Goal: Information Seeking & Learning: Check status

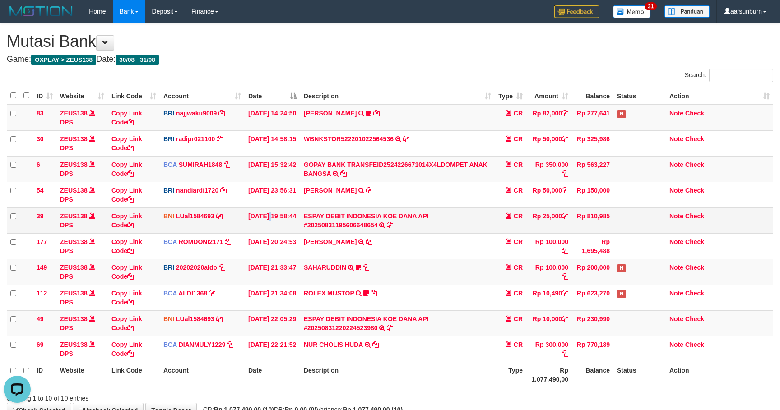
click at [251, 214] on td "31/08/2025 19:58:44" at bounding box center [273, 221] width 56 height 26
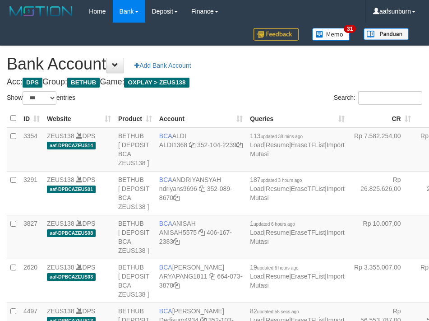
select select "***"
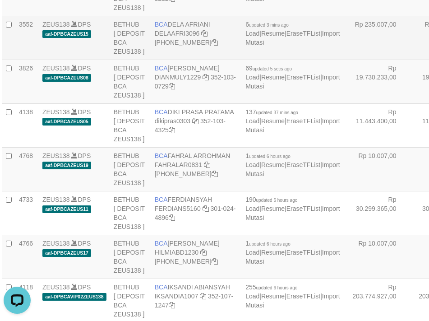
drag, startPoint x: 376, startPoint y: 166, endPoint x: 368, endPoint y: 168, distance: 8.6
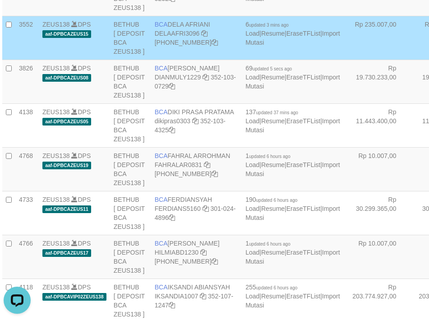
scroll to position [2127, 5]
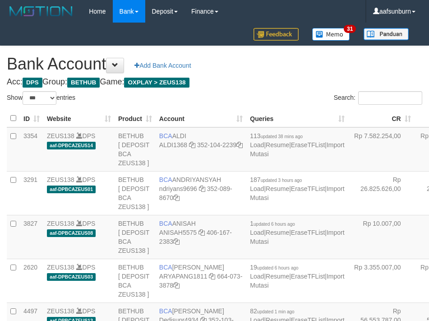
select select "***"
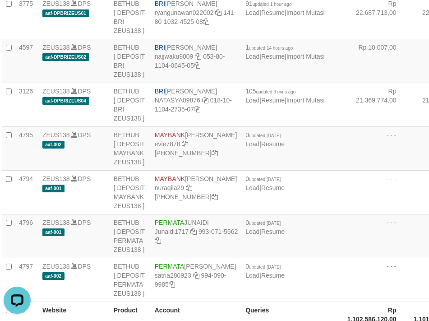
scroll to position [1653, 5]
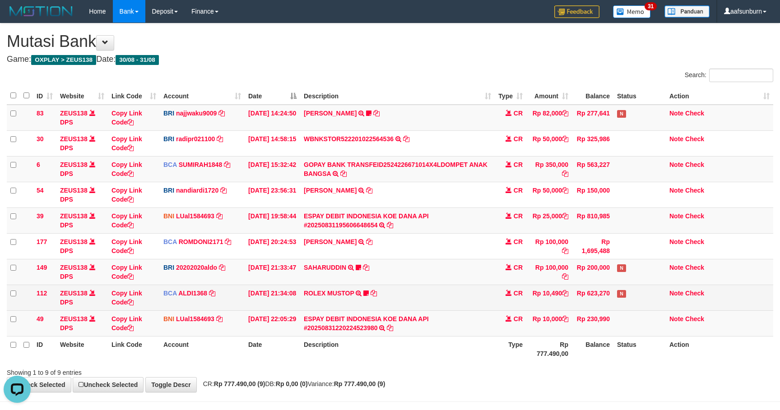
click at [578, 296] on td "Rp 623,270" at bounding box center [593, 298] width 42 height 26
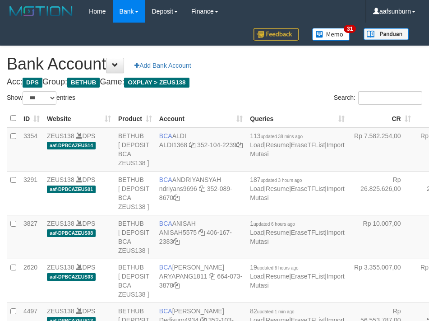
select select "***"
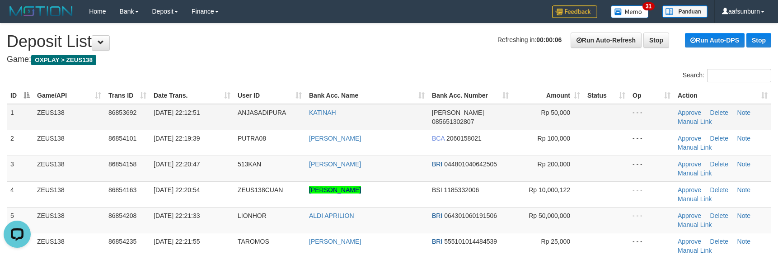
click at [394, 110] on td "KATINAH" at bounding box center [366, 117] width 123 height 26
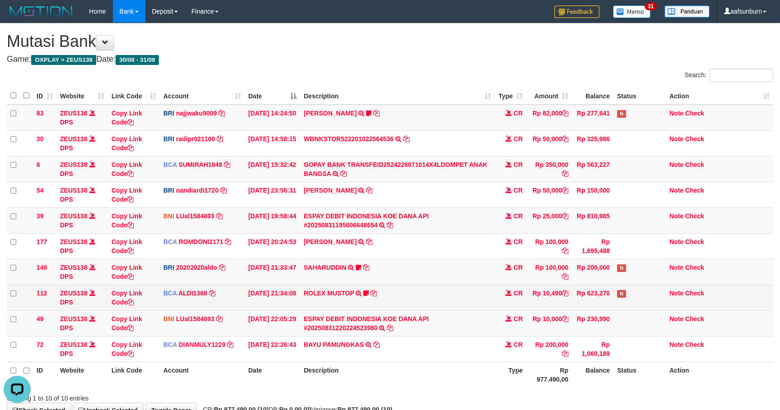
drag, startPoint x: 462, startPoint y: 215, endPoint x: 600, endPoint y: 287, distance: 155.3
click at [485, 222] on td "ESPAY DEBIT INDONESIA KOE DANA API #20250831195606648654 TRANSFER DARI ESPAY DE…" at bounding box center [397, 221] width 195 height 26
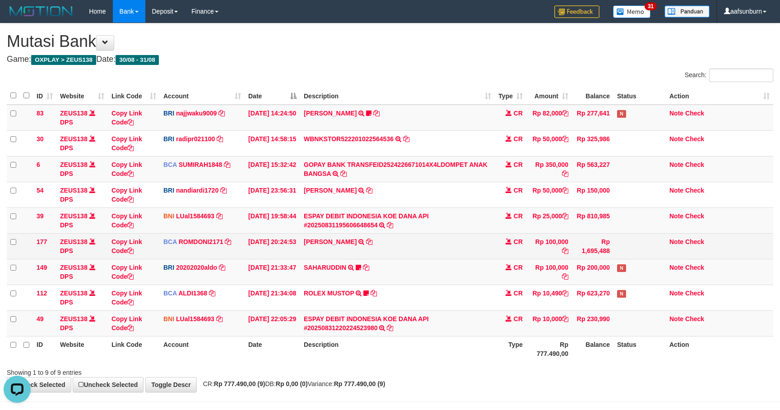
click at [534, 242] on td "Rp 100,000" at bounding box center [550, 246] width 46 height 26
click at [530, 242] on td "Rp 100,000" at bounding box center [550, 246] width 46 height 26
drag, startPoint x: 442, startPoint y: 232, endPoint x: 639, endPoint y: 240, distance: 197.1
click at [459, 232] on td "ESPAY DEBIT INDONESIA KOE DANA API #20250831195606648654 TRANSFER DARI ESPAY DE…" at bounding box center [397, 221] width 195 height 26
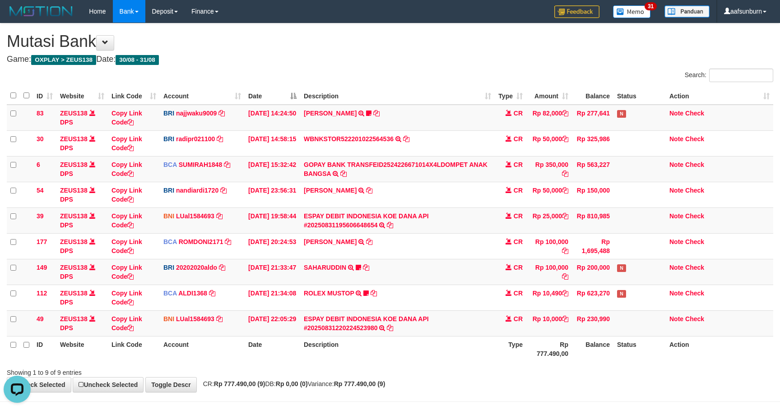
drag, startPoint x: 545, startPoint y: 289, endPoint x: 784, endPoint y: 281, distance: 239.9
click at [550, 289] on td "Rp 10,490" at bounding box center [550, 298] width 46 height 26
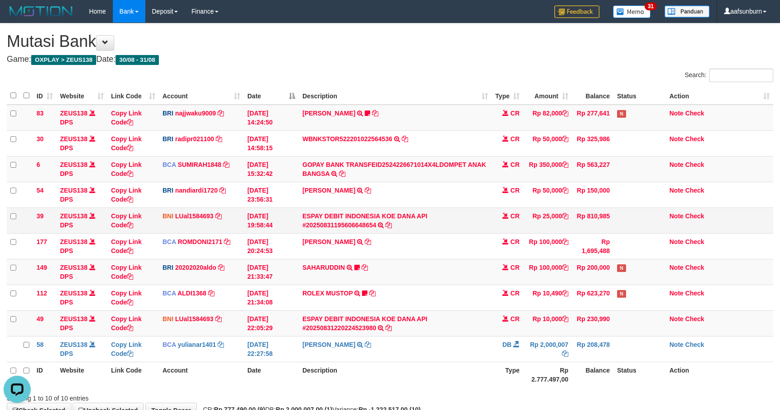
click at [601, 212] on td "Rp 810,985" at bounding box center [593, 221] width 42 height 26
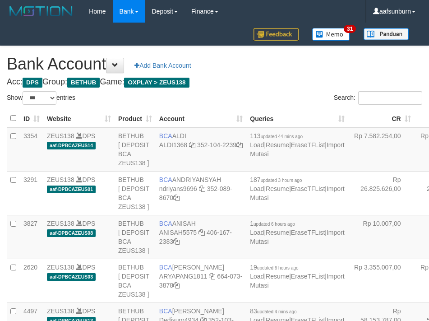
select select "***"
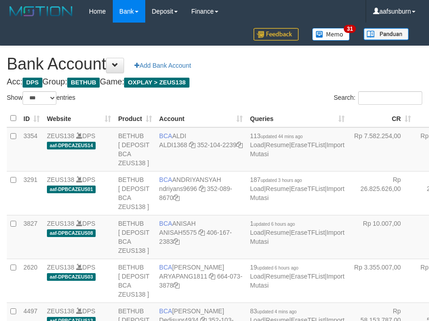
select select "***"
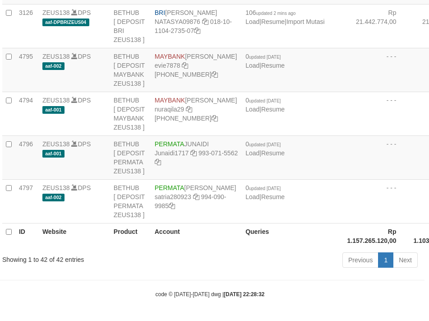
drag, startPoint x: 345, startPoint y: 133, endPoint x: 334, endPoint y: 136, distance: 11.3
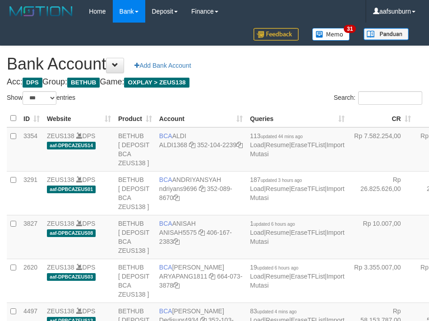
select select "***"
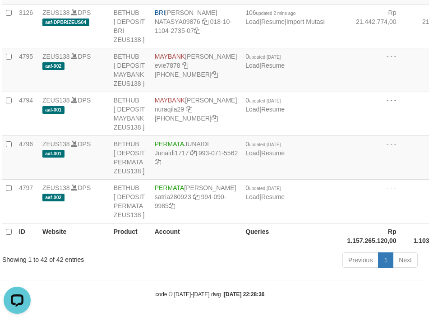
drag, startPoint x: 381, startPoint y: 51, endPoint x: 191, endPoint y: 128, distance: 204.8
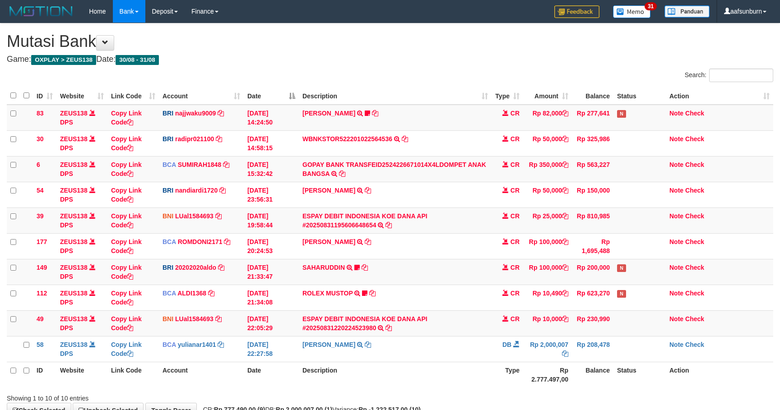
click at [445, 203] on td "[PERSON_NAME] TRANSFER NBMB [PERSON_NAME] TO NANDI ARDIANSYAH" at bounding box center [395, 195] width 193 height 26
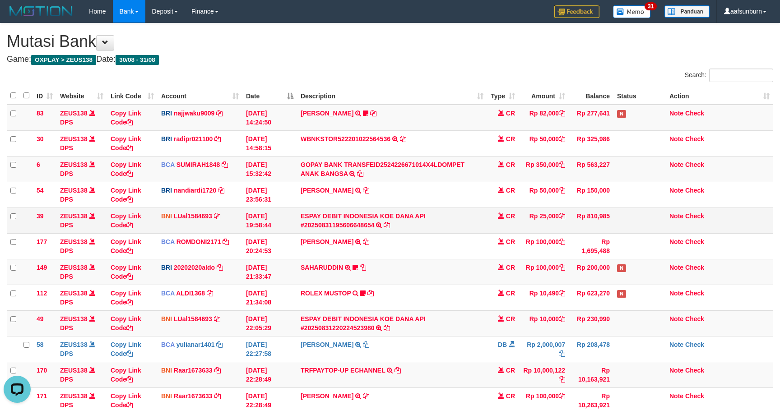
click at [485, 212] on td "ESPAY DEBIT INDONESIA KOE DANA API #20250831195606648654 TRANSFER DARI ESPAY DE…" at bounding box center [392, 221] width 190 height 26
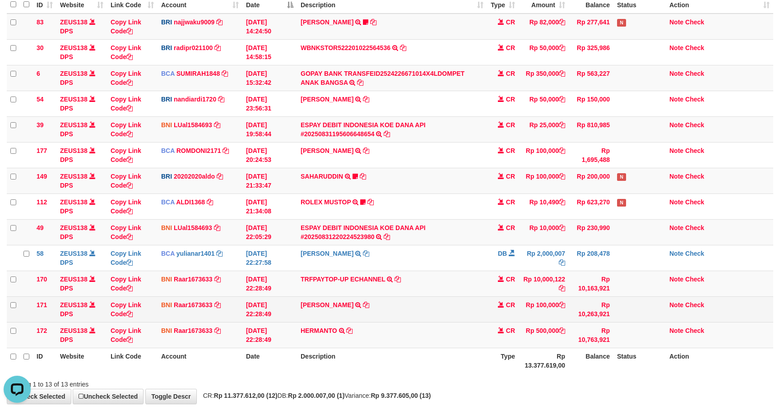
scroll to position [139, 0]
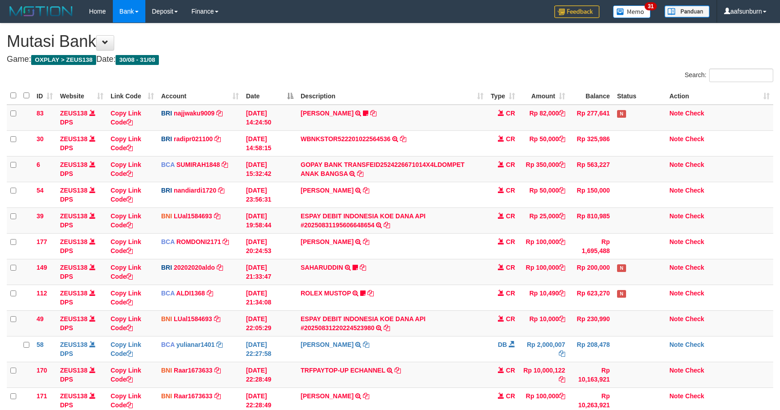
scroll to position [139, 0]
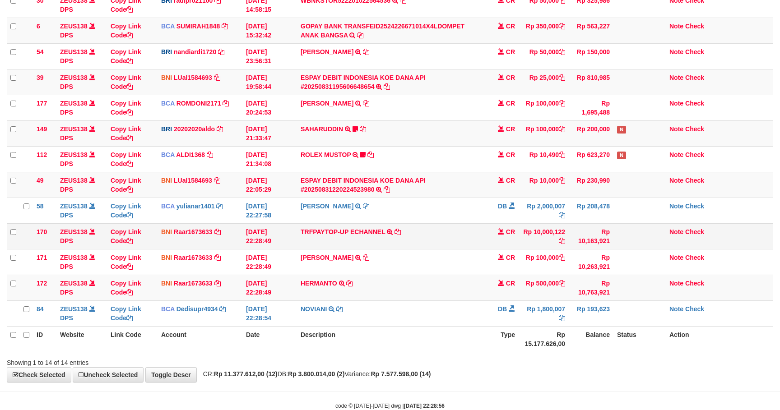
click at [541, 234] on td "Rp 10,000,122" at bounding box center [544, 237] width 50 height 26
copy td "10,000,122"
drag, startPoint x: 675, startPoint y: 233, endPoint x: 670, endPoint y: 238, distance: 7.4
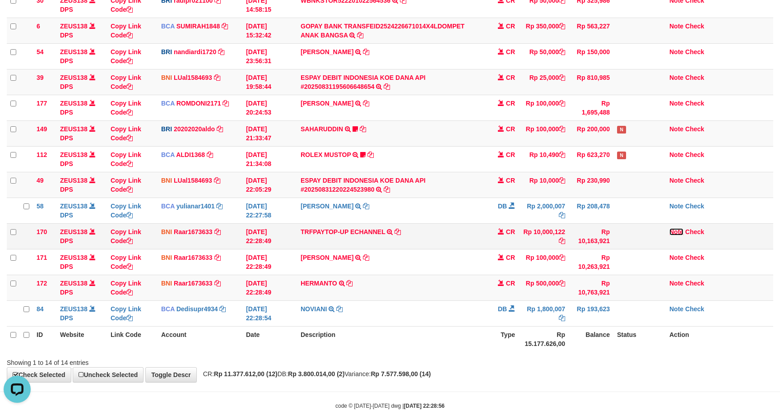
click at [675, 233] on link "Note" at bounding box center [677, 231] width 14 height 7
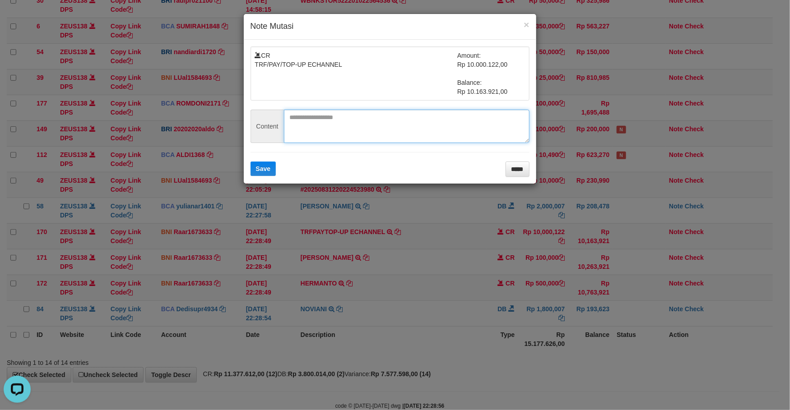
drag, startPoint x: 324, startPoint y: 115, endPoint x: 306, endPoint y: 136, distance: 27.2
click at [322, 117] on textarea at bounding box center [407, 126] width 246 height 33
paste textarea "**********"
type textarea "**********"
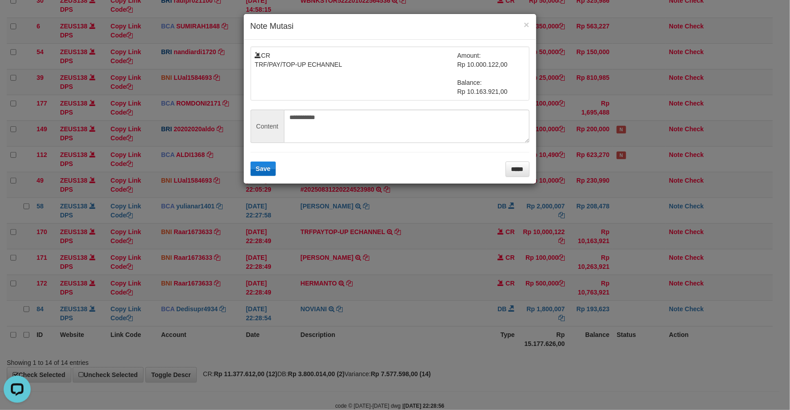
drag, startPoint x: 265, startPoint y: 163, endPoint x: 266, endPoint y: 175, distance: 12.7
click at [265, 163] on form "**********" at bounding box center [390, 112] width 279 height 131
click at [266, 175] on button "Save" at bounding box center [264, 169] width 26 height 14
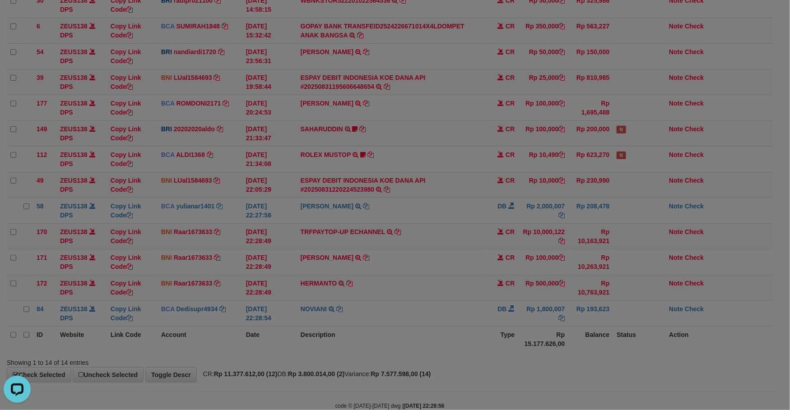
click at [442, 267] on div "**********" at bounding box center [395, 205] width 790 height 410
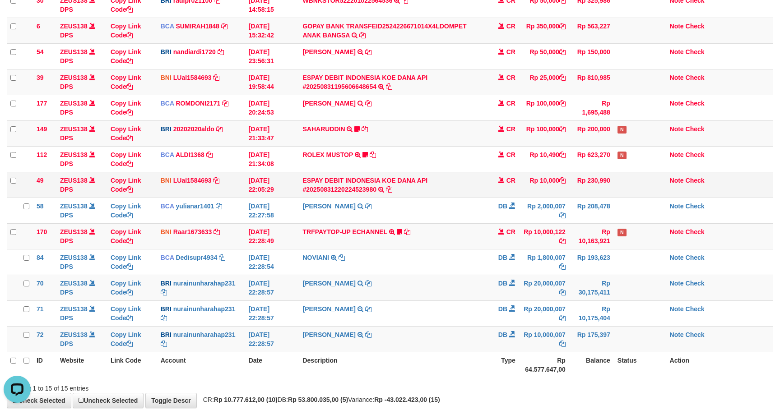
click at [359, 195] on td "ESPAY DEBIT INDONESIA KOE DANA API #20250831220224523980 TRANSFER DARI ESPAY DE…" at bounding box center [393, 185] width 188 height 26
click at [481, 279] on td "[PERSON_NAME] TRANSFER NBMB [PERSON_NAME] TO [PERSON_NAME]" at bounding box center [393, 288] width 188 height 26
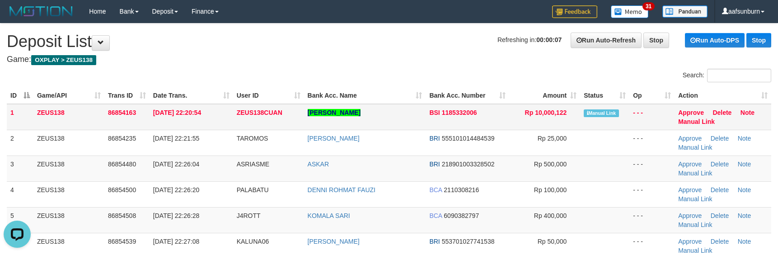
click at [634, 116] on td "- - -" at bounding box center [651, 117] width 45 height 26
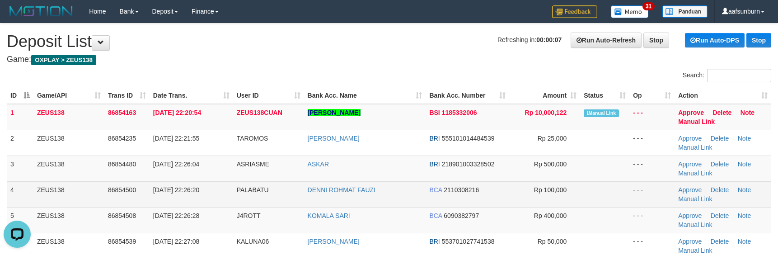
scroll to position [167, 0]
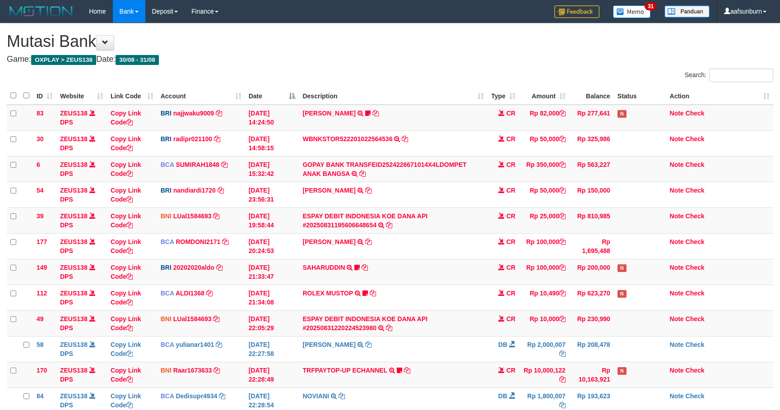
scroll to position [153, 0]
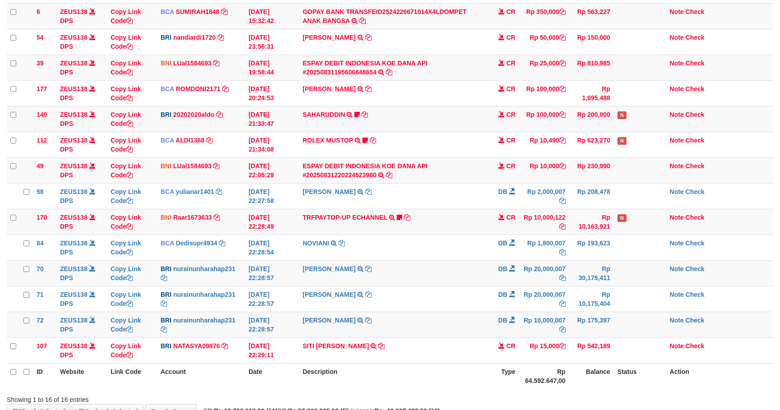
click at [429, 363] on td "SITI ZARO AH TRANSFER NBMB SITI ZARO'AH TO SITI NURLITA SAPITRI" at bounding box center [393, 351] width 188 height 26
copy tr "SITI ZARO AH TRANSFER NBMB SITI ZARO'AH TO SITI NURLITA SAPITRI"
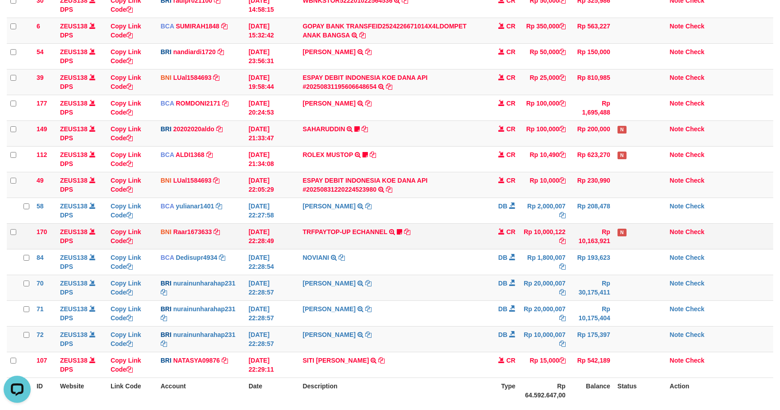
click at [496, 223] on td "DB" at bounding box center [504, 211] width 32 height 26
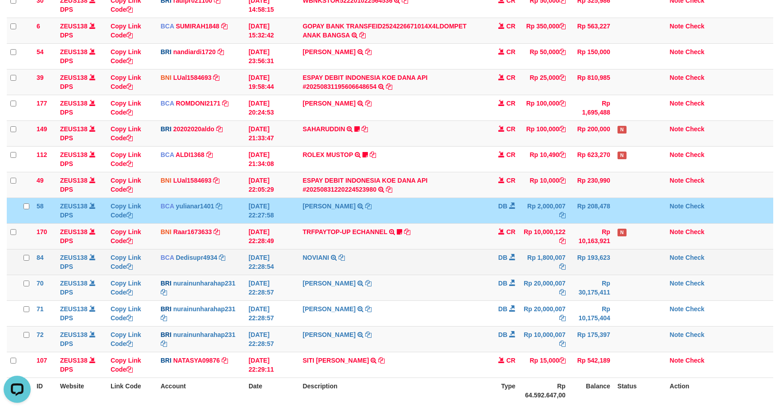
click at [493, 274] on td "DB" at bounding box center [504, 262] width 32 height 26
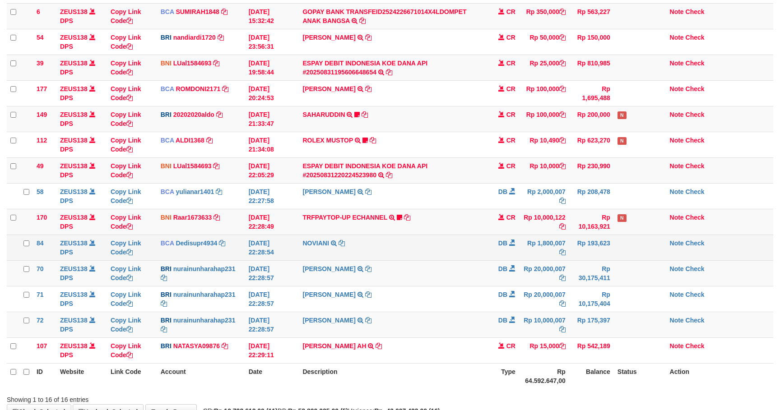
scroll to position [139, 0]
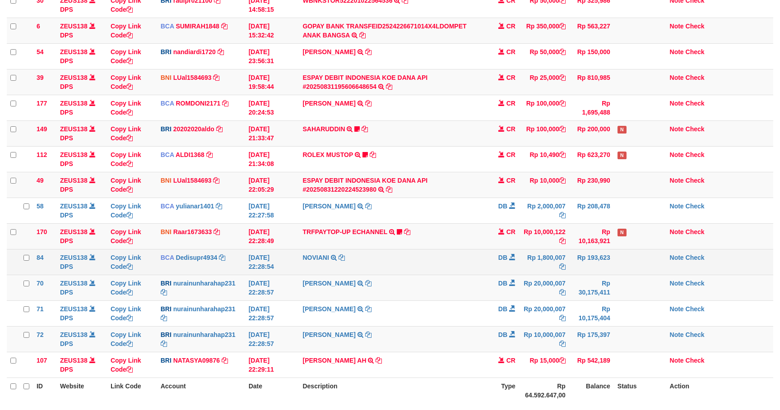
click at [460, 271] on td "NOVIANI TRSF E-BANKING DB 3108/FTSCY/WS95031 1800007.00NOVIANI" at bounding box center [393, 262] width 188 height 26
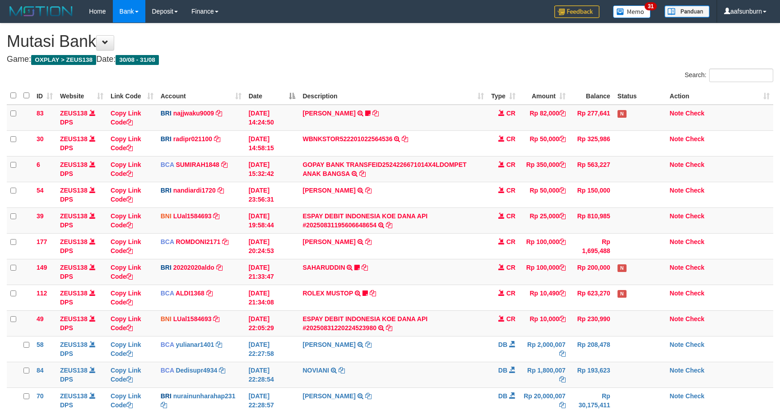
scroll to position [139, 0]
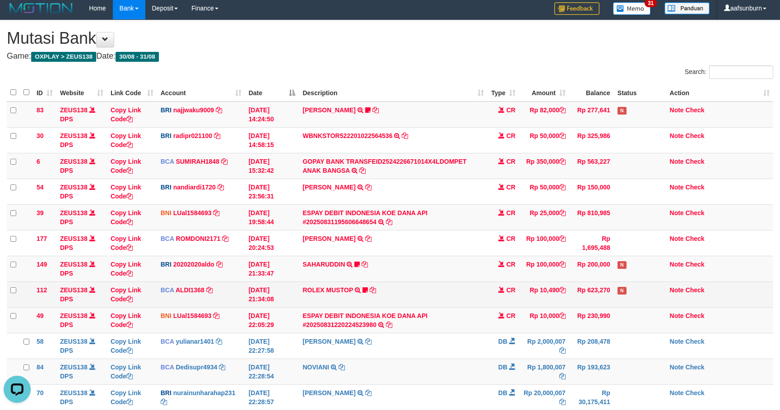
click at [353, 290] on td "ROLEX MUSTOP TRSF E-BANKING CR 3108/FTSCY/WS95051 10490.002025083152578293 TRFD…" at bounding box center [393, 295] width 188 height 26
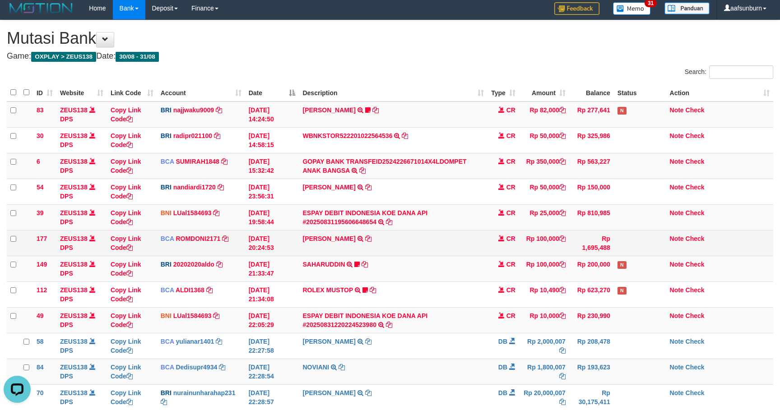
drag, startPoint x: 397, startPoint y: 250, endPoint x: 390, endPoint y: 256, distance: 9.3
click at [394, 252] on td "ABDUL GAFUR SETORAN VIA CDM TANGGAL :31/08 31/08 WSID:Z3QA1 ABDUL GAFUR" at bounding box center [393, 243] width 188 height 26
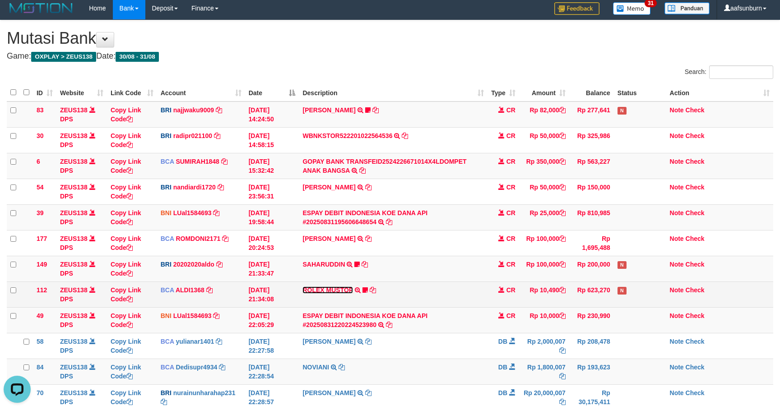
click at [324, 290] on link "ROLEX MUSTOP" at bounding box center [328, 290] width 51 height 7
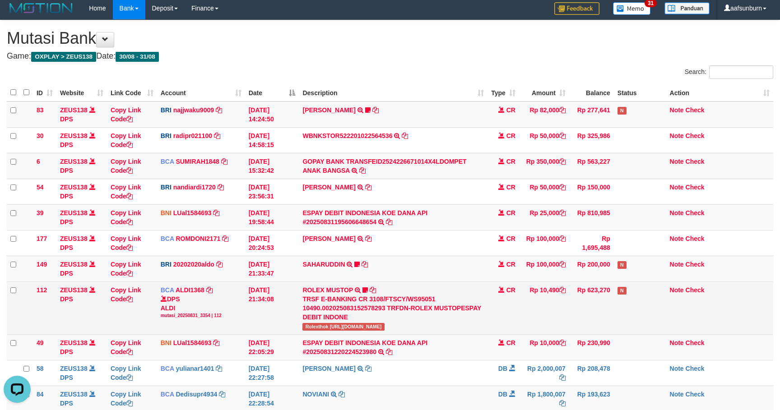
click at [312, 328] on span "Rolexthok https://prnt.sc/Z-664NA8doBo" at bounding box center [344, 327] width 82 height 8
click at [312, 328] on span "Rolexthok [URL][DOMAIN_NAME]" at bounding box center [344, 327] width 82 height 8
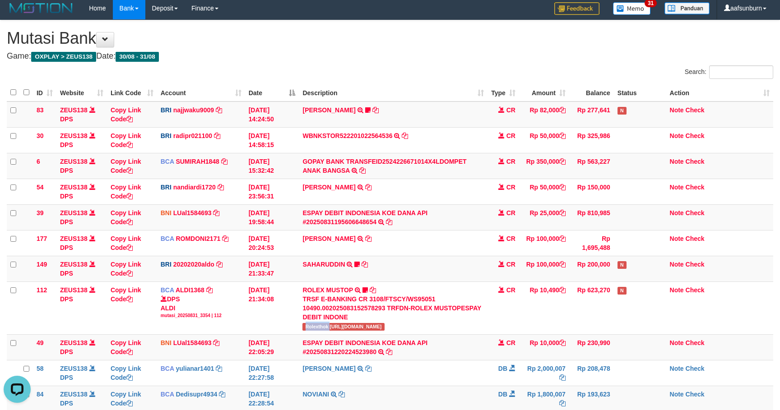
copy span "Rolexthok"
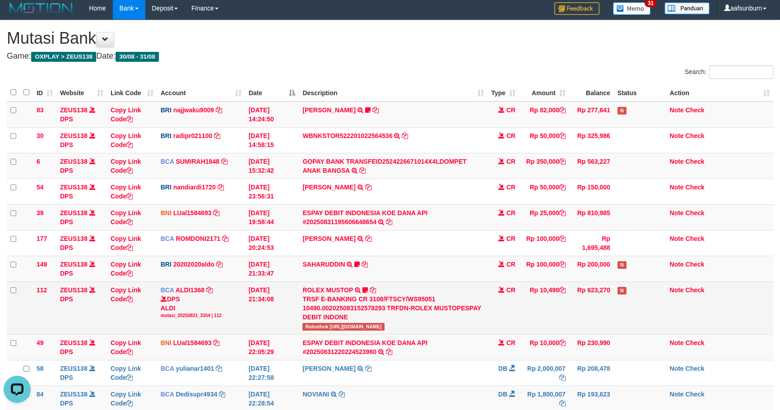
click at [336, 330] on span "Rolexthok [URL][DOMAIN_NAME]" at bounding box center [344, 327] width 82 height 8
drag, startPoint x: 336, startPoint y: 330, endPoint x: 390, endPoint y: 330, distance: 53.7
click at [384, 330] on span "Rolexthok [URL][DOMAIN_NAME]" at bounding box center [344, 327] width 82 height 8
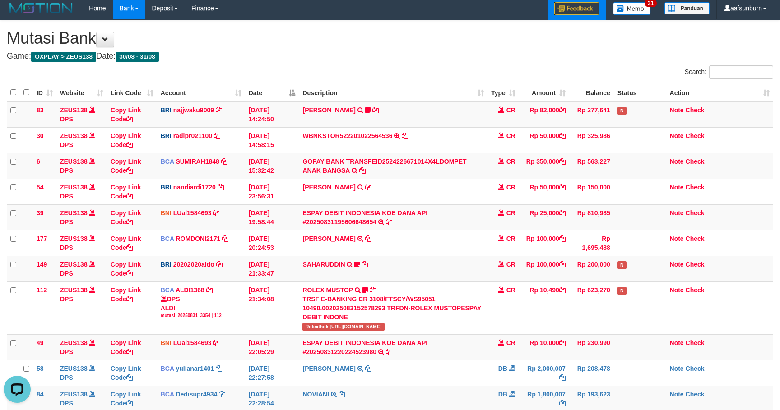
copy span "https://prnt.sc/Z-664NA8doBo"
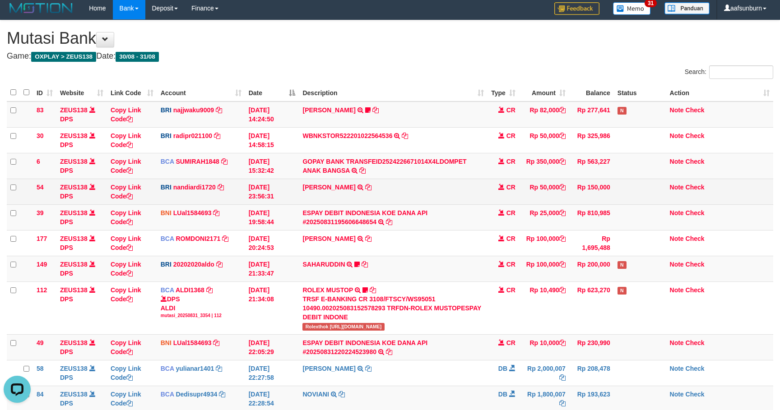
drag, startPoint x: 443, startPoint y: 200, endPoint x: 788, endPoint y: 160, distance: 347.4
click at [443, 200] on td "VALENTINO LAHU TRANSFER NBMB VALENTINO LAHU TO NANDI ARDIANSYAH" at bounding box center [393, 192] width 188 height 26
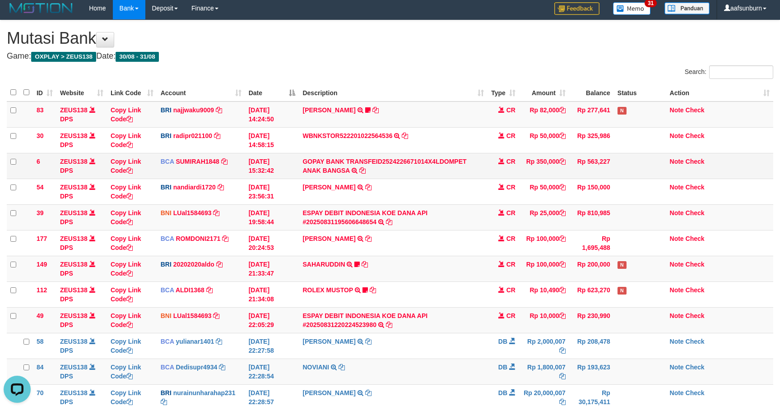
click at [489, 163] on td "CR" at bounding box center [504, 166] width 32 height 26
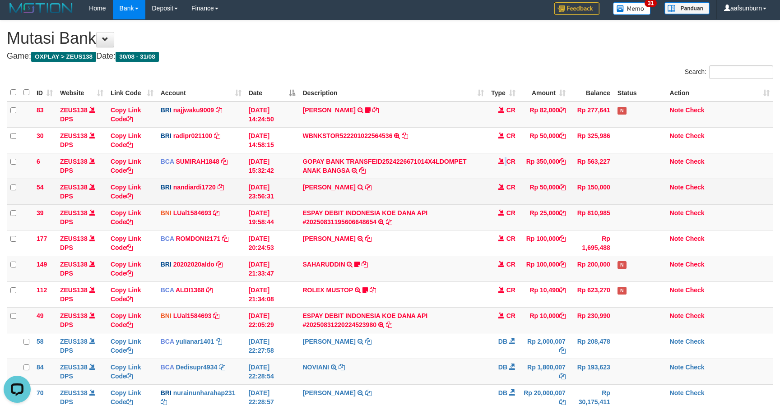
drag, startPoint x: 489, startPoint y: 162, endPoint x: 541, endPoint y: 196, distance: 62.0
click at [496, 167] on td "CR" at bounding box center [504, 166] width 32 height 26
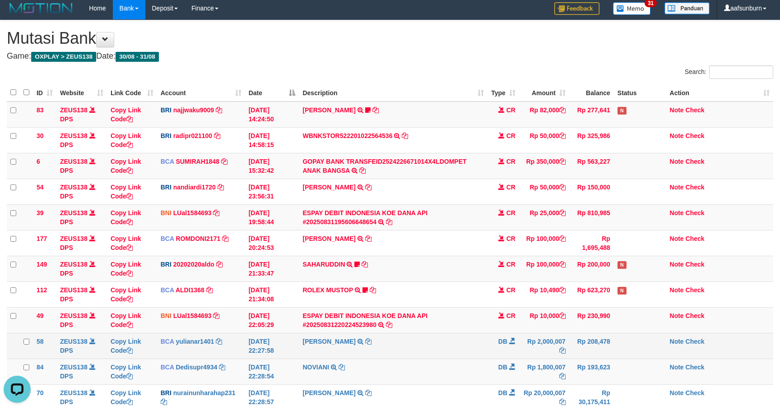
click at [562, 337] on td "Rp 2,000,007" at bounding box center [544, 346] width 50 height 26
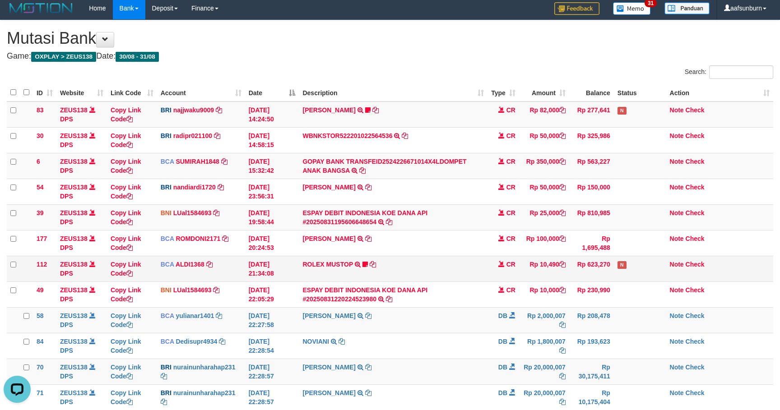
click at [482, 282] on tbody "83 ZEUS138 DPS Copy Link Code BRI najjwaku9009 DPS SITI KURNIA NINGSIH mutasi_2…" at bounding box center [390, 269] width 767 height 335
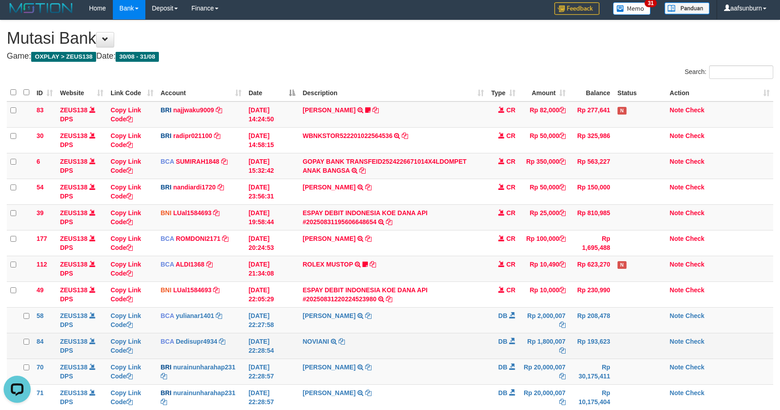
click at [625, 335] on td at bounding box center [640, 346] width 52 height 26
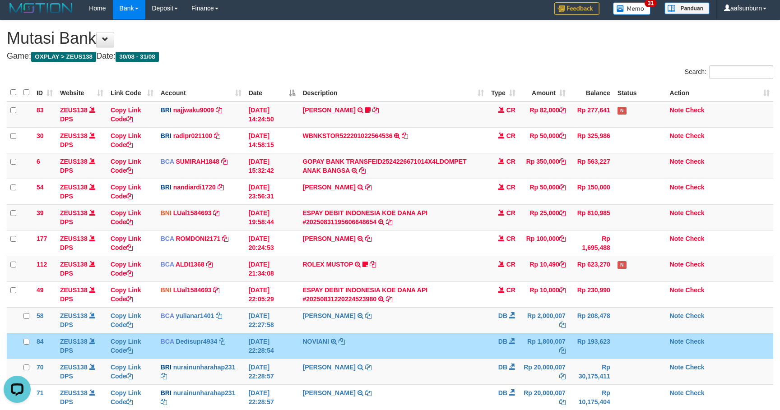
scroll to position [23, 0]
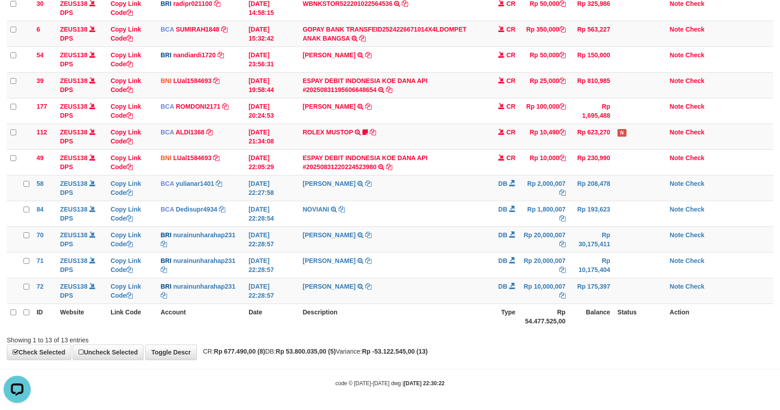
click at [546, 320] on th "Rp 54.477.525,00" at bounding box center [544, 317] width 50 height 26
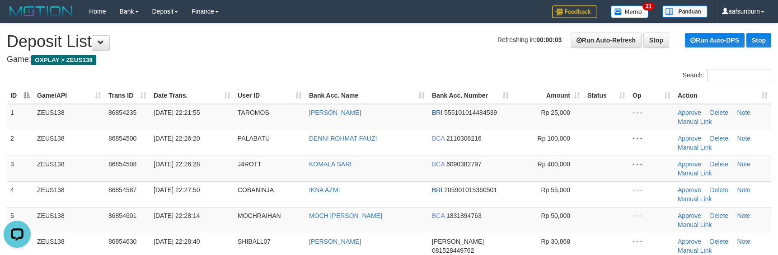
click at [601, 99] on th "Status" at bounding box center [605, 95] width 45 height 17
click at [572, 96] on th "Amount" at bounding box center [547, 95] width 71 height 17
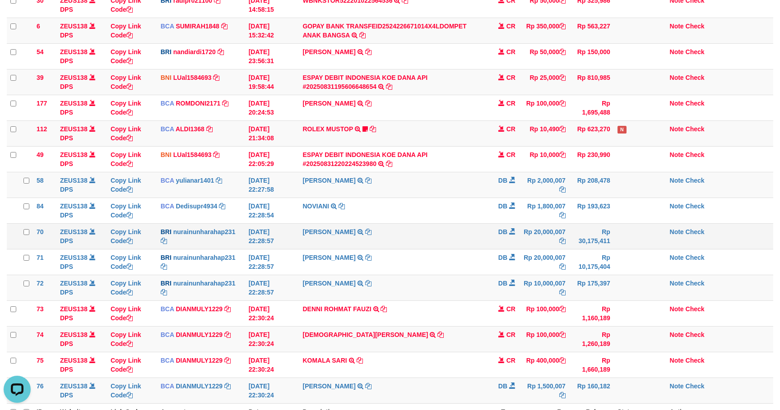
click at [526, 238] on td "Rp 20,000,007" at bounding box center [544, 237] width 50 height 26
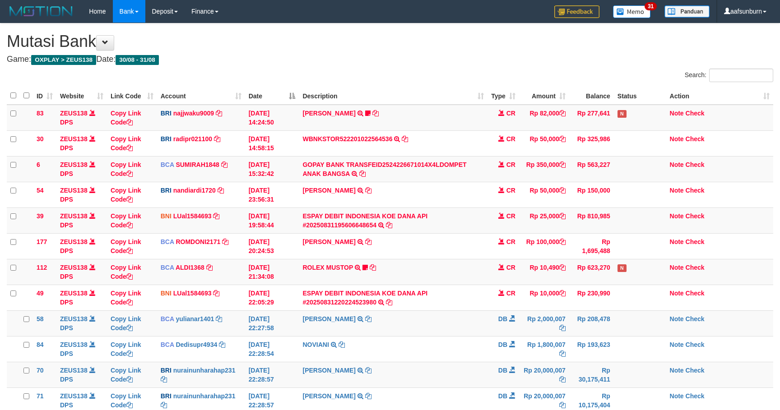
scroll to position [242, 0]
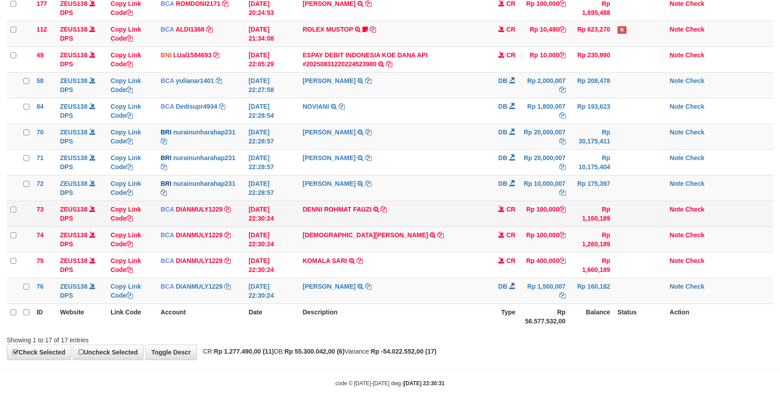
click at [332, 219] on td "DENNI ROHMAT FAUZI TRSF E-BANKING CR 3108/FTSCY/WS95031 100000.00DENNI ROHMAT F…" at bounding box center [393, 214] width 188 height 26
click at [332, 218] on td "DENNI ROHMAT FAUZI TRSF E-BANKING CR 3108/FTSCY/WS95031 100000.00DENNI ROHMAT F…" at bounding box center [393, 214] width 188 height 26
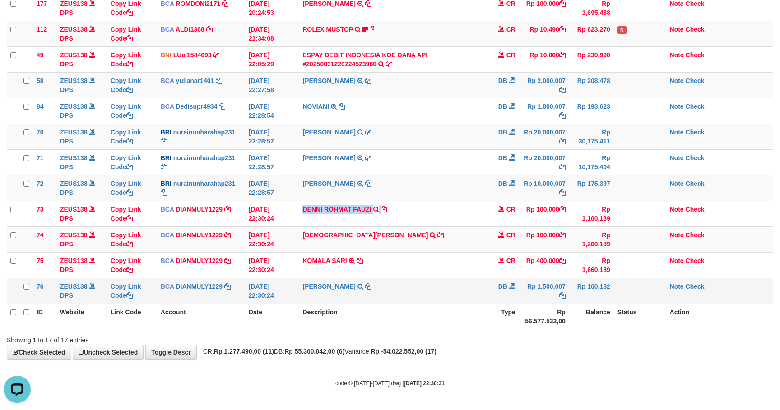
copy td "DENNI ROHMAT FAUZI"
drag, startPoint x: 332, startPoint y: 218, endPoint x: 420, endPoint y: 285, distance: 110.5
click at [335, 218] on td "DENNI ROHMAT FAUZI TRSF E-BANKING CR 3108/FTSCY/WS95031 100000.00DENNI ROHMAT F…" at bounding box center [393, 214] width 188 height 26
drag, startPoint x: 476, startPoint y: 178, endPoint x: 477, endPoint y: 186, distance: 7.7
click at [476, 179] on td "NURAINUN HARAHAP TRANSFER NBMB NURAINUN HARAHAP TO RAMLI SUPRIATNA" at bounding box center [393, 188] width 188 height 26
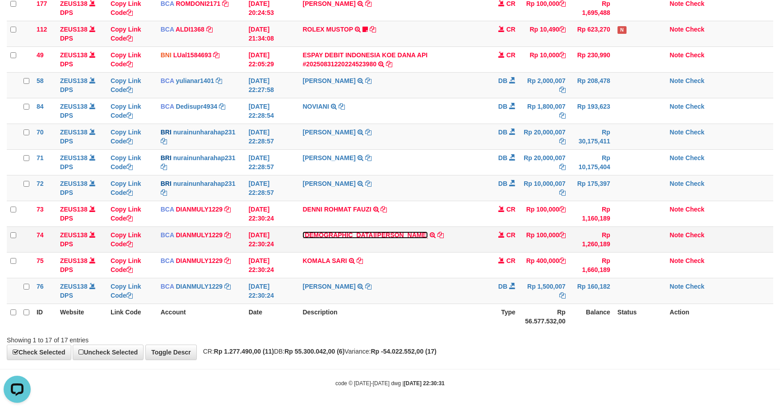
click at [327, 233] on link "CHRISTIAN AW" at bounding box center [366, 235] width 126 height 7
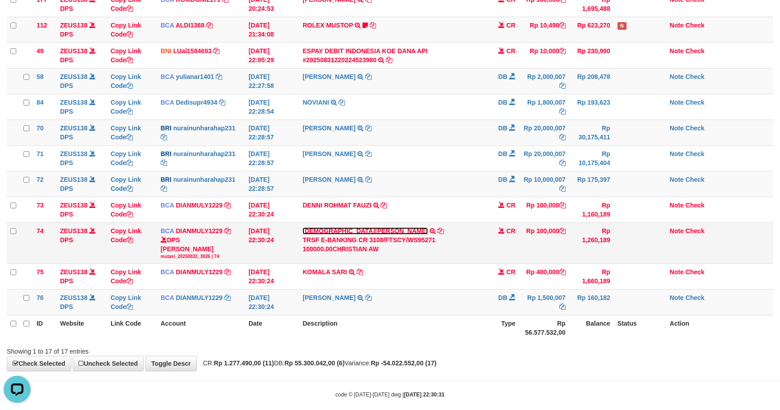
click at [327, 233] on link "CHRISTIAN AW" at bounding box center [366, 231] width 126 height 7
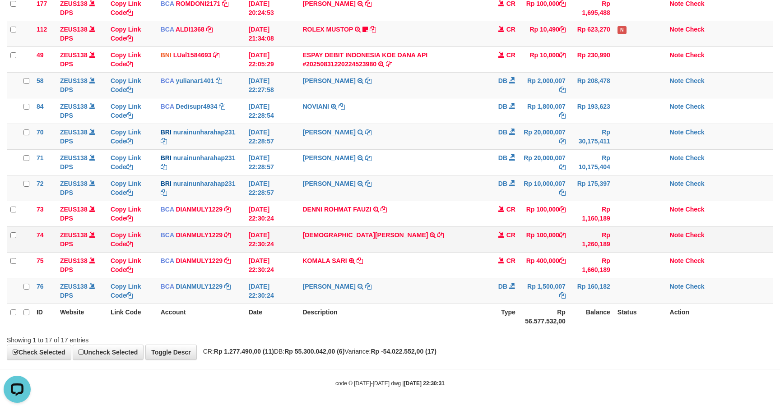
click at [322, 248] on td "[DEMOGRAPHIC_DATA][PERSON_NAME] TRSF E-BANKING CR 3108/FTSCY/WS95271 100000.00[…" at bounding box center [393, 240] width 188 height 26
click at [322, 248] on td "CHRISTIAN AW TRSF E-BANKING CR 3108/FTSCY/WS95271 100000.00CHRISTIAN AW" at bounding box center [393, 240] width 188 height 26
drag, startPoint x: 322, startPoint y: 248, endPoint x: 328, endPoint y: 255, distance: 9.6
click at [322, 248] on td "CHRISTIAN AW TRSF E-BANKING CR 3108/FTSCY/WS95271 100000.00CHRISTIAN AW" at bounding box center [393, 240] width 188 height 26
copy td "CHRISTIAN AW"
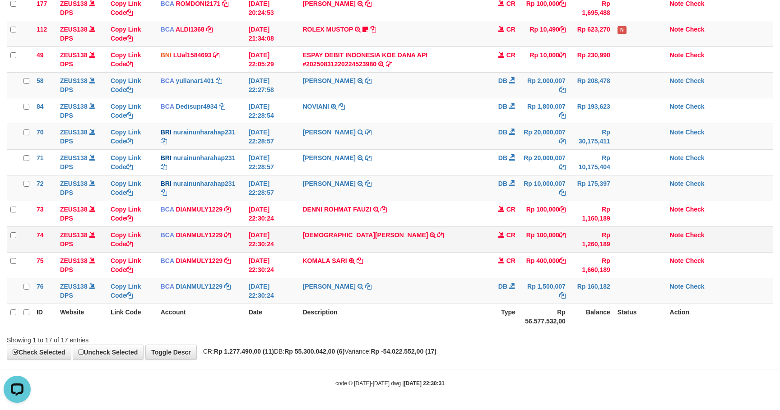
drag, startPoint x: 462, startPoint y: 225, endPoint x: 462, endPoint y: 232, distance: 7.2
click at [462, 225] on tbody "83 ZEUS138 DPS Copy Link Code BRI najjwaku9009 DPS SITI KURNIA NINGSIH mutasi_2…" at bounding box center [390, 85] width 767 height 438
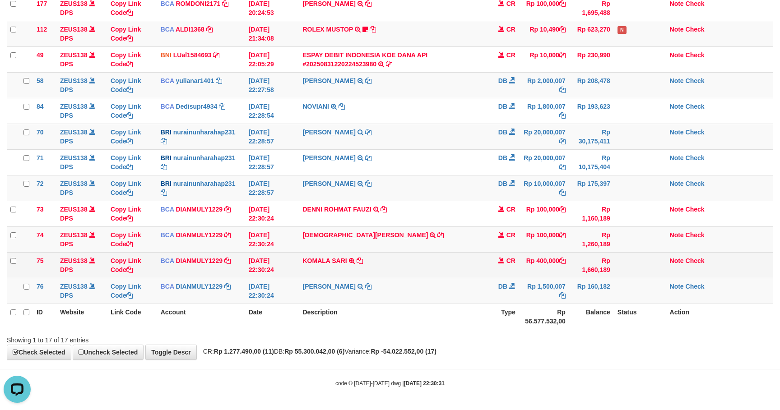
click at [326, 273] on td "KOMALA SARI TRSF E-BANKING CR 3108/FTSCY/WS95031 400000.00KOMALA SARI" at bounding box center [393, 265] width 188 height 26
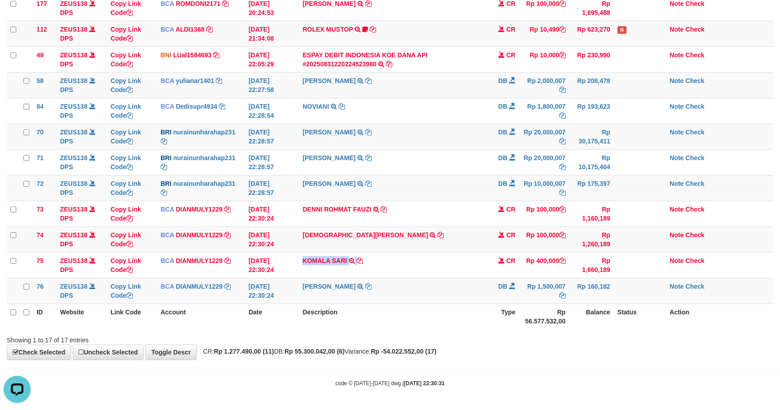
copy td "KOMALA SARI"
click at [473, 233] on td "CHRISTIAN AW TRSF E-BANKING CR 3108/FTSCY/WS95271 100000.00CHRISTIAN AW" at bounding box center [393, 240] width 188 height 26
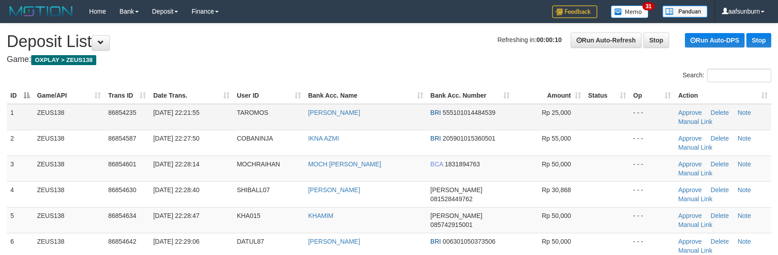
click at [527, 105] on table "ID Game/API Trans ID Date Trans. User ID Bank Acc. Name Bank Acc. Number Amount…" at bounding box center [389, 232] width 764 height 291
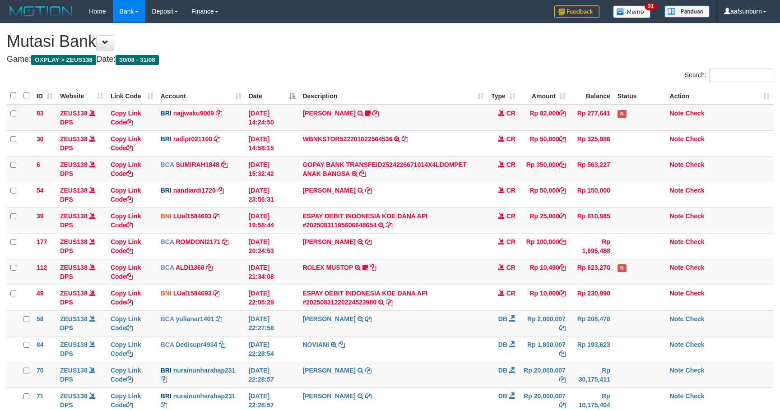
scroll to position [191, 0]
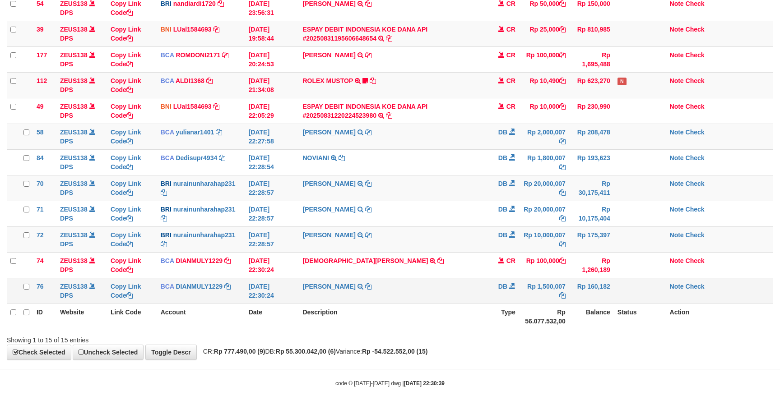
drag, startPoint x: 446, startPoint y: 286, endPoint x: 450, endPoint y: 292, distance: 6.8
click at [448, 289] on td "SHANTI WASTUTI TRSF E-BANKING DB 3108/FTSCY/WS95031 1500007.00SHANTI WASTUTI" at bounding box center [393, 291] width 188 height 26
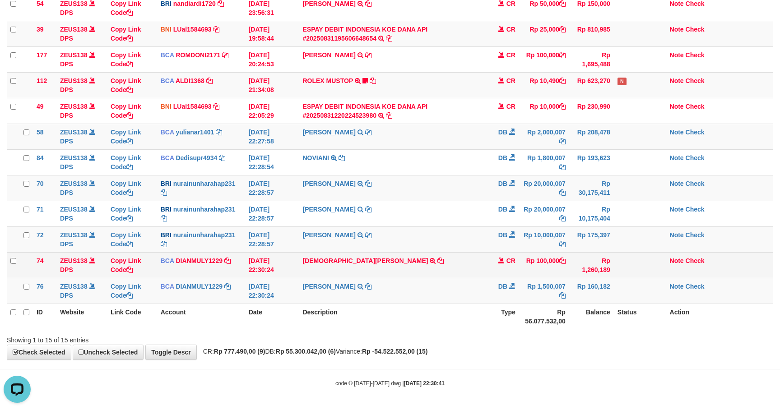
drag, startPoint x: 481, startPoint y: 247, endPoint x: 481, endPoint y: 254, distance: 7.2
click at [481, 253] on tbody "83 ZEUS138 DPS Copy Link Code BRI najjwaku9009 DPS SITI KURNIA NINGSIH mutasi_2…" at bounding box center [390, 111] width 767 height 387
drag, startPoint x: 430, startPoint y: 261, endPoint x: 438, endPoint y: 261, distance: 8.1
click at [432, 261] on td "CHRISTIAN AW TRSF E-BANKING CR 3108/FTSCY/WS95271 100000.00CHRISTIAN AW" at bounding box center [393, 265] width 188 height 26
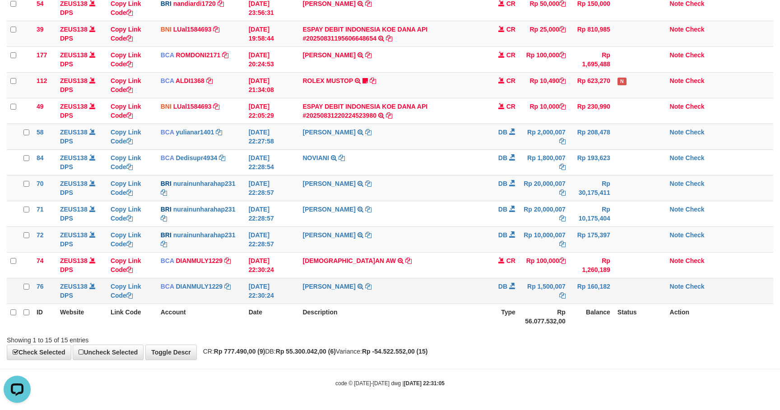
click at [503, 293] on td "DB" at bounding box center [504, 291] width 32 height 26
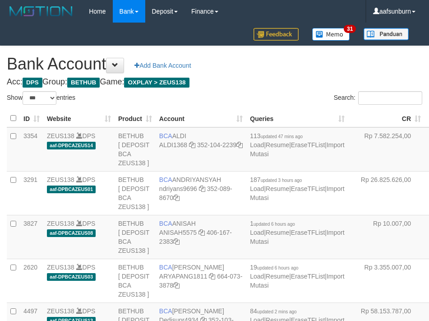
select select "***"
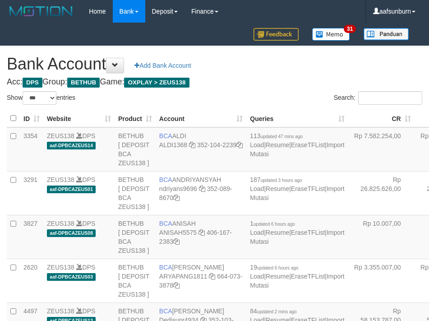
select select "***"
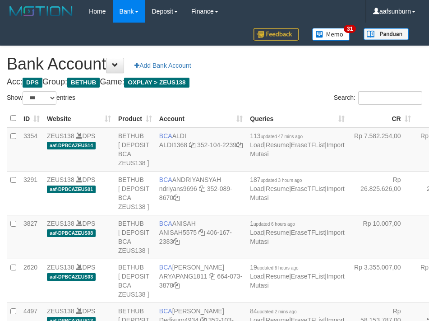
select select "***"
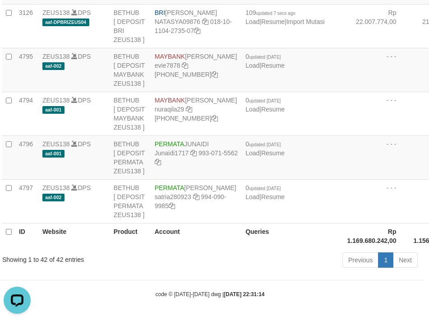
drag, startPoint x: 332, startPoint y: 88, endPoint x: 304, endPoint y: 92, distance: 28.7
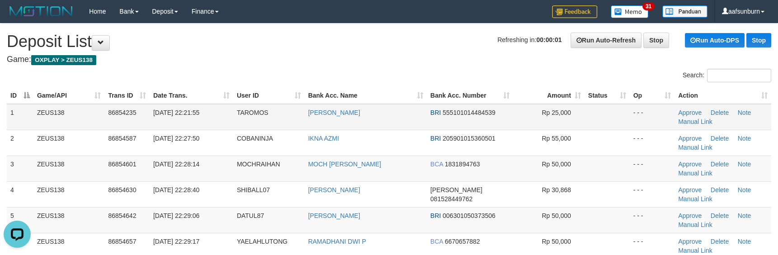
click at [591, 112] on td at bounding box center [606, 117] width 45 height 26
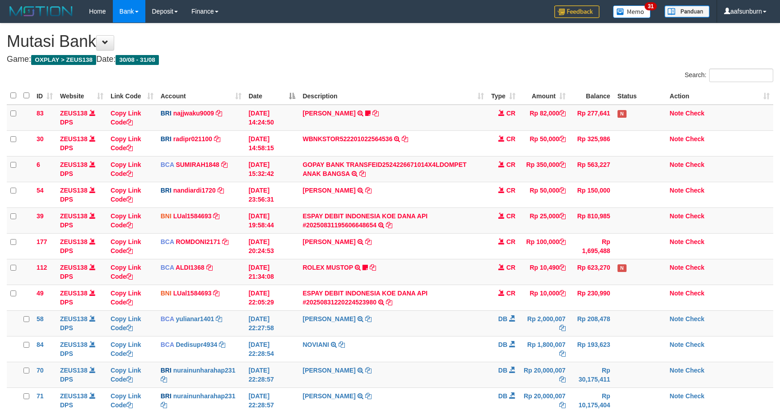
scroll to position [191, 0]
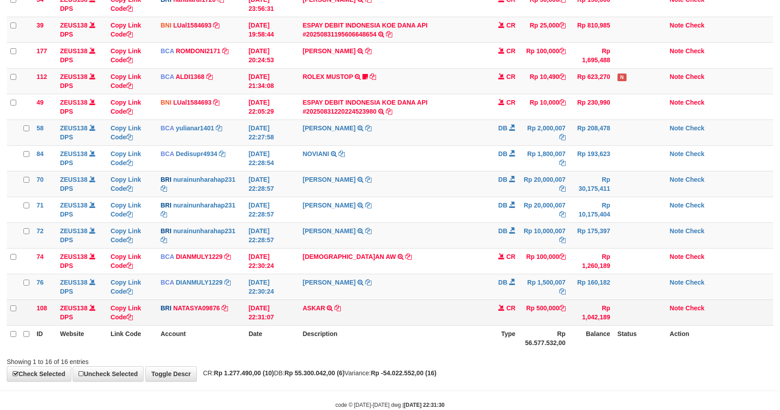
click at [409, 314] on td "ASKAR TRANSFER NBMB ASKAR TO SITI NURLITA SAPITRI" at bounding box center [393, 313] width 188 height 26
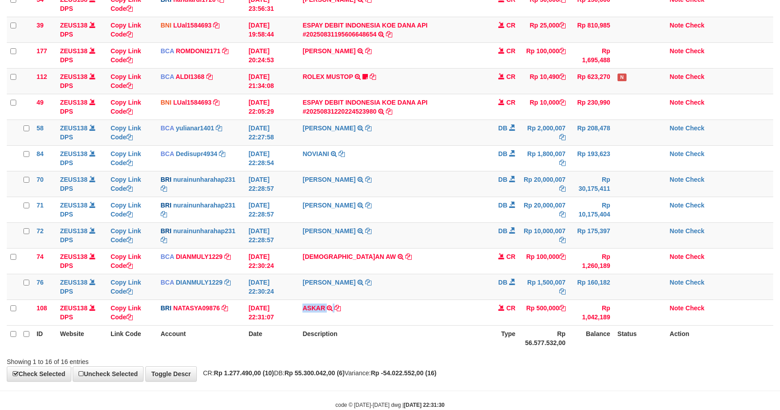
copy tr "ASKAR TRANSFER NBMB ASKAR TO SITI NURLITA SAPITRI"
click at [489, 229] on td "DB" at bounding box center [504, 236] width 32 height 26
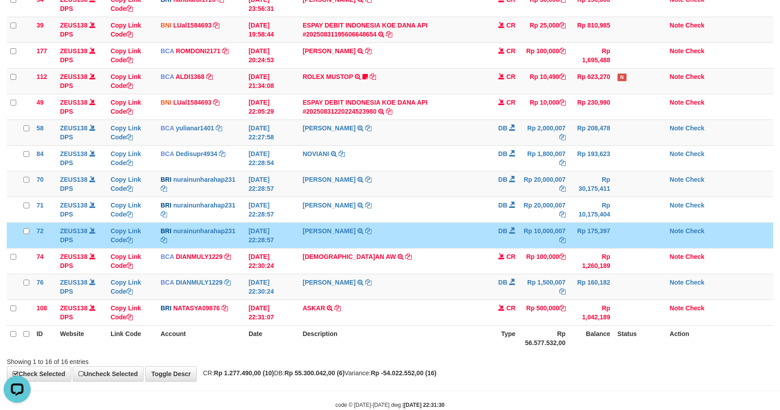
click at [477, 230] on td "NURAINUN HARAHAP TRANSFER NBMB NURAINUN HARAHAP TO RAMLI SUPRIATNA" at bounding box center [393, 236] width 188 height 26
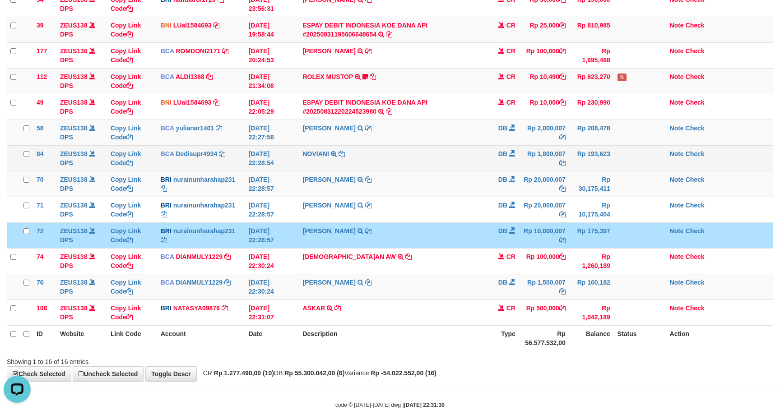
drag, startPoint x: 503, startPoint y: 164, endPoint x: 517, endPoint y: 171, distance: 15.1
click at [509, 168] on td "DB" at bounding box center [504, 158] width 32 height 26
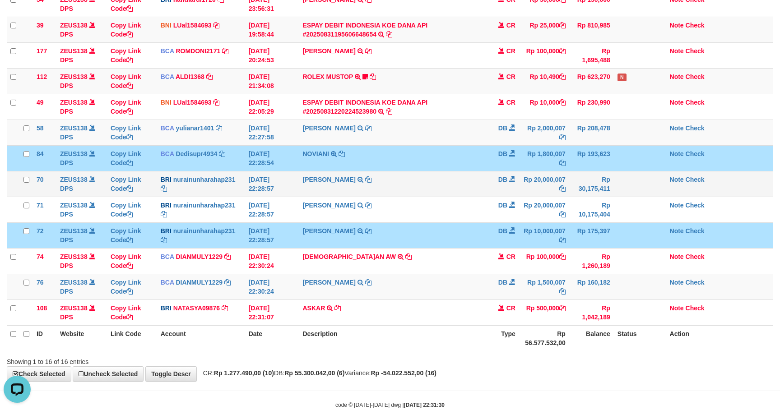
click at [641, 182] on td at bounding box center [640, 184] width 52 height 26
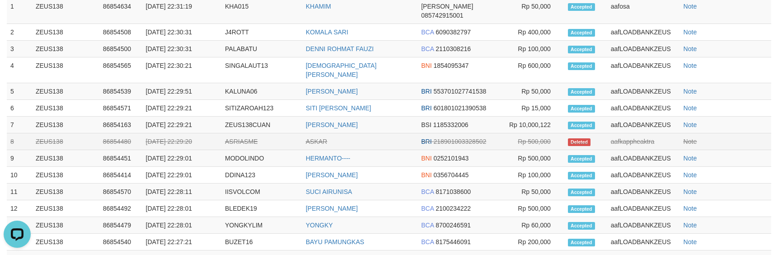
click at [638, 133] on td "aafkappheaktra" at bounding box center [643, 141] width 73 height 17
copy td "aafkappheaktra"
click at [380, 133] on td "ASKAR" at bounding box center [360, 141] width 116 height 17
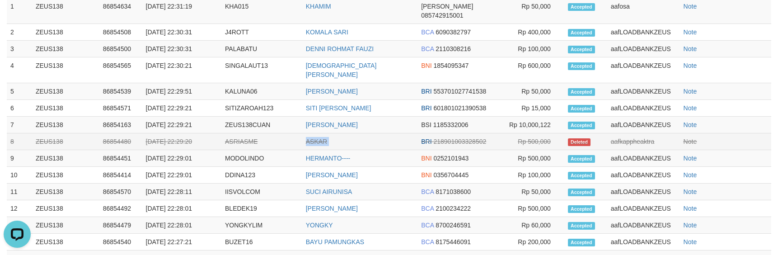
click at [380, 133] on td "ASKAR" at bounding box center [360, 141] width 116 height 17
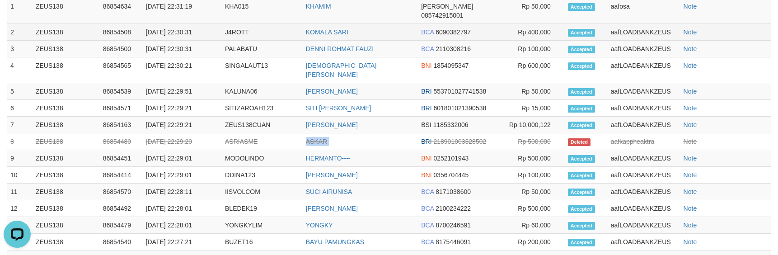
copy tr "ASKAR"
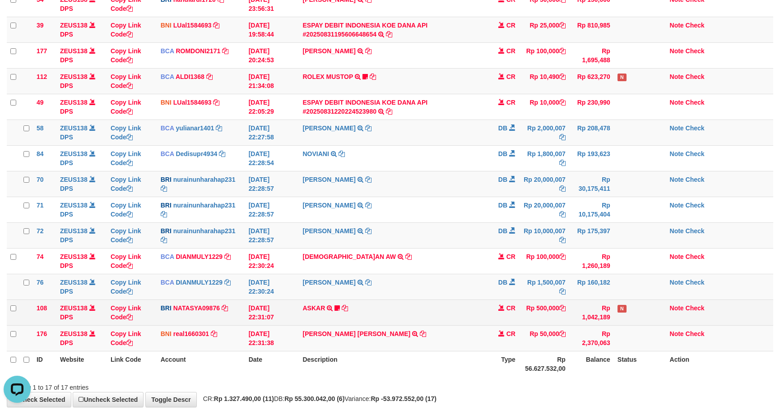
drag, startPoint x: 394, startPoint y: 243, endPoint x: 332, endPoint y: 303, distance: 86.9
click at [391, 248] on td "[PERSON_NAME] TRANSFER NBMB [PERSON_NAME] TO [PERSON_NAME]" at bounding box center [393, 236] width 188 height 26
click at [317, 311] on link "ASKAR" at bounding box center [314, 308] width 23 height 7
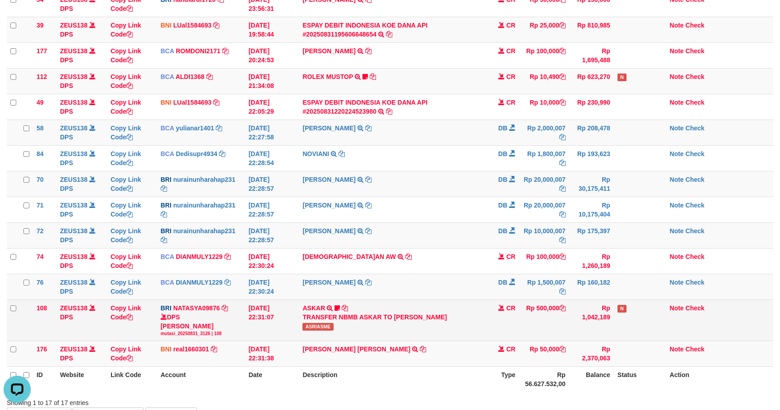
click at [305, 331] on span "ASRIASME" at bounding box center [318, 327] width 31 height 8
copy span "ASRIASME"
click at [473, 330] on td "ASKAR TRANSFER NBMB ASKAR TO SITI NURLITA SAPITRI ASRIASME" at bounding box center [393, 320] width 188 height 41
click at [489, 335] on td "CR" at bounding box center [504, 320] width 32 height 41
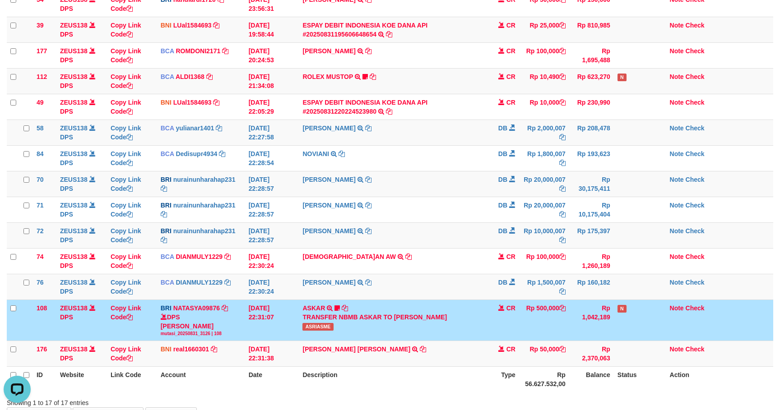
click at [493, 335] on td "CR" at bounding box center [504, 320] width 32 height 41
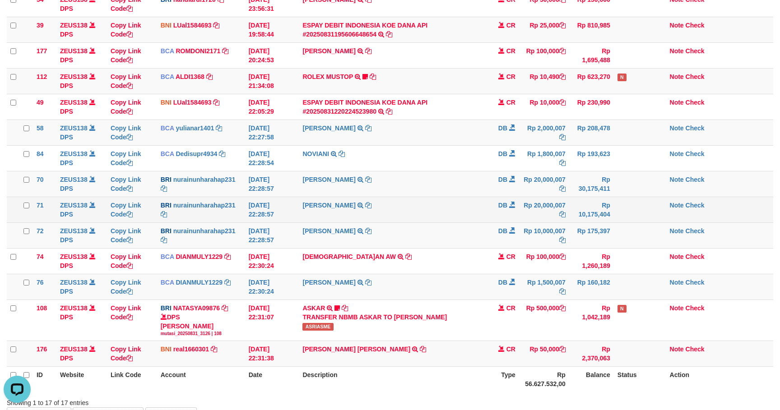
click at [427, 220] on td "[PERSON_NAME] TRANSFER NBMB [PERSON_NAME] TO [PERSON_NAME]" at bounding box center [393, 210] width 188 height 26
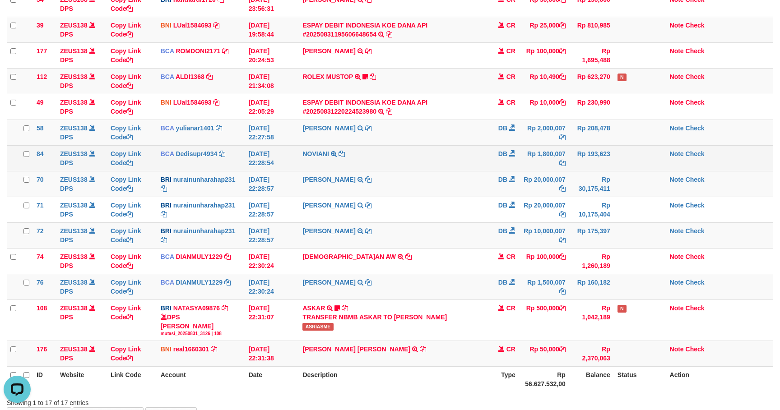
click at [600, 160] on td "Rp 193,623" at bounding box center [591, 158] width 45 height 26
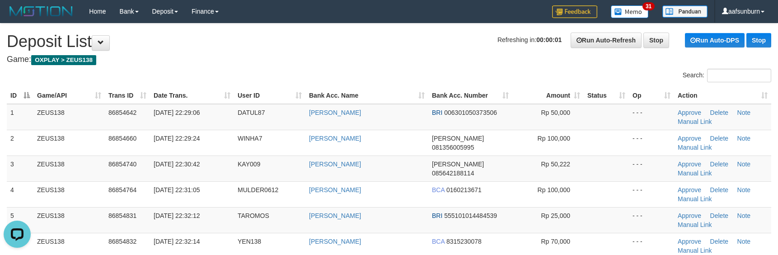
drag, startPoint x: 461, startPoint y: 99, endPoint x: 450, endPoint y: 90, distance: 14.5
click at [455, 94] on th "Bank Acc. Number" at bounding box center [470, 95] width 84 height 17
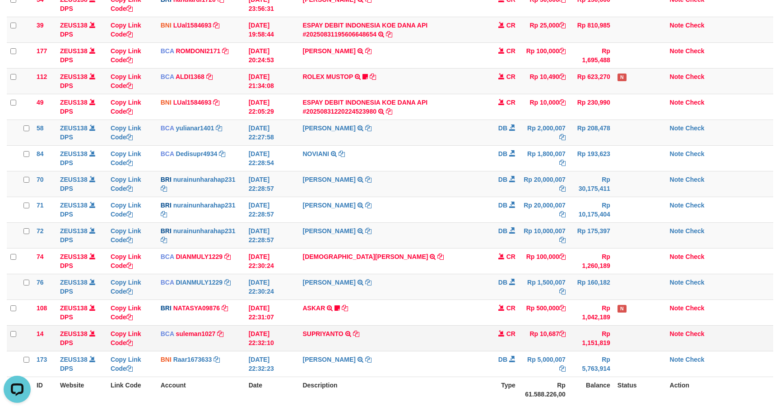
click at [320, 347] on td "SUPRIYANTO TRSF E-BANKING CR 3108/FTSCY/WS95271 10687.00SUPRIYANTO" at bounding box center [393, 339] width 188 height 26
copy td "SUPRIYANTO"
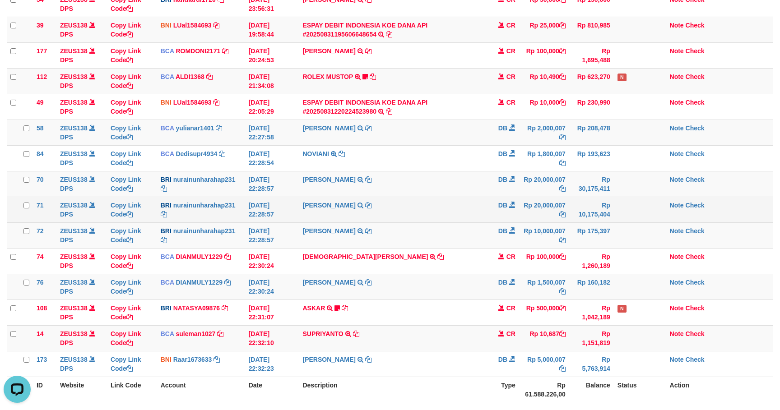
click at [461, 208] on td "NURAINUN HARAHAP TRANSFER NBMB NURAINUN HARAHAP TO YENI RAHMANI" at bounding box center [393, 210] width 188 height 26
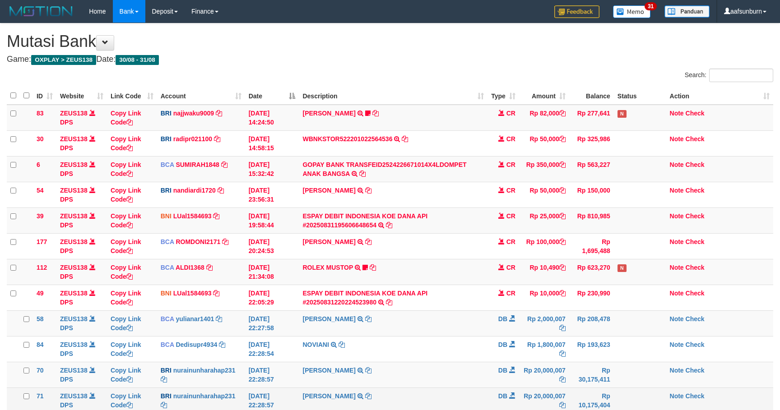
scroll to position [205, 0]
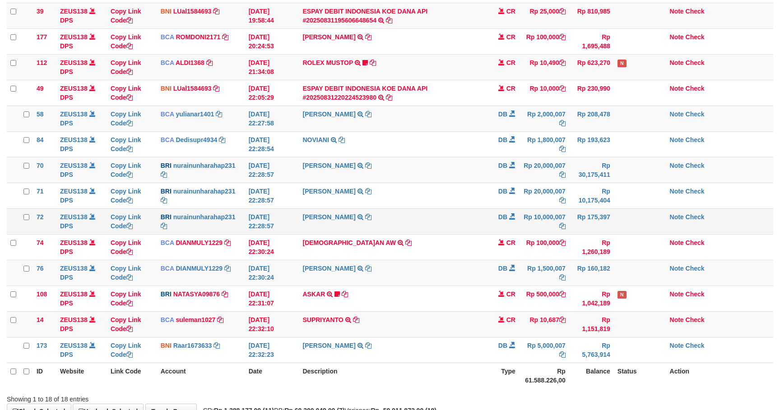
click at [452, 209] on td "[PERSON_NAME] TRANSFER NBMB [PERSON_NAME] TO [PERSON_NAME]" at bounding box center [393, 196] width 188 height 26
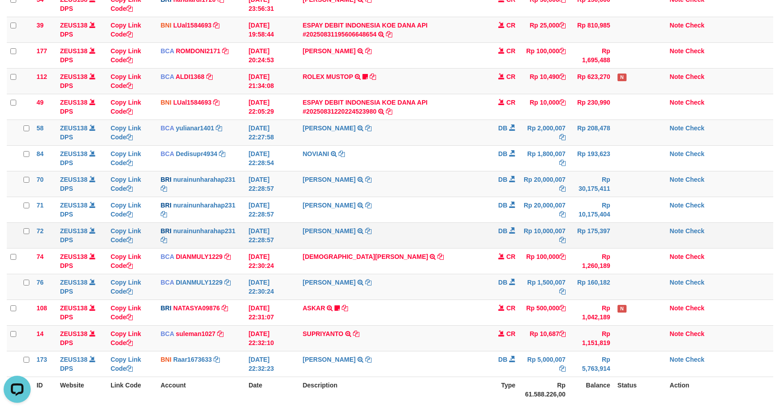
click at [492, 248] on td "DB" at bounding box center [504, 236] width 32 height 26
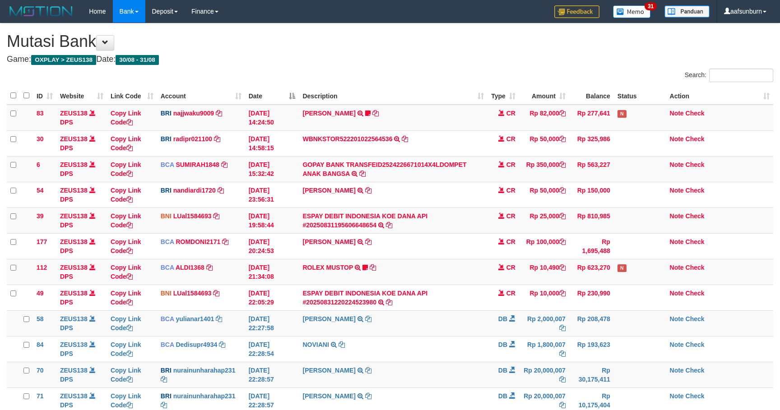
scroll to position [205, 0]
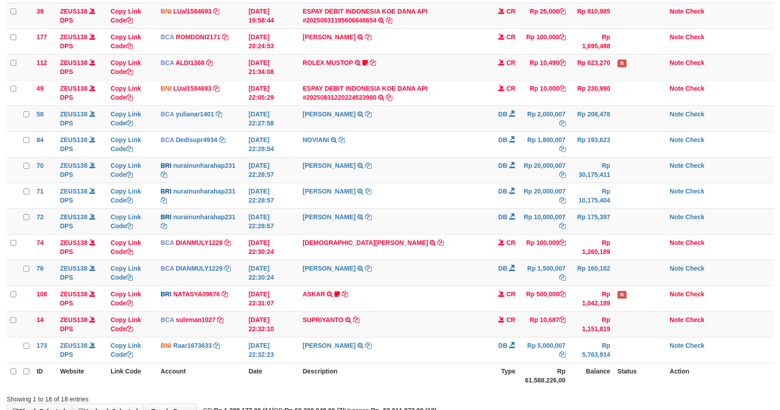
click at [492, 247] on td "CR" at bounding box center [504, 247] width 32 height 26
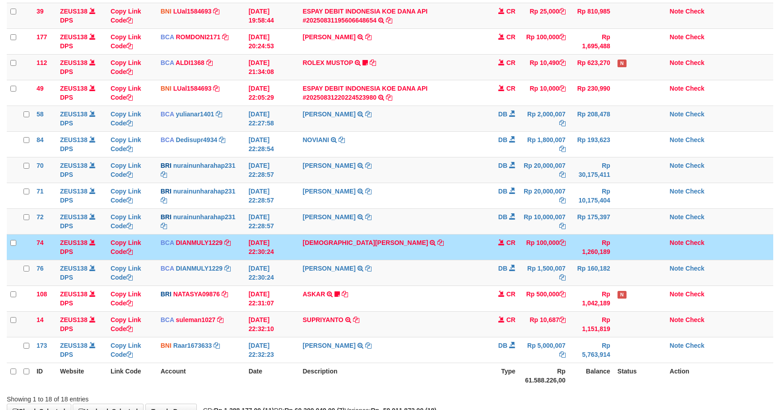
scroll to position [191, 0]
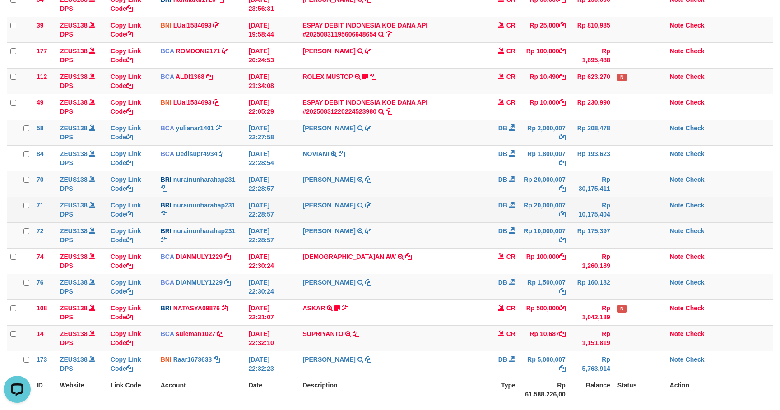
click at [337, 216] on td "NURAINUN HARAHAP TRANSFER NBMB NURAINUN HARAHAP TO YENI RAHMANI" at bounding box center [393, 210] width 188 height 26
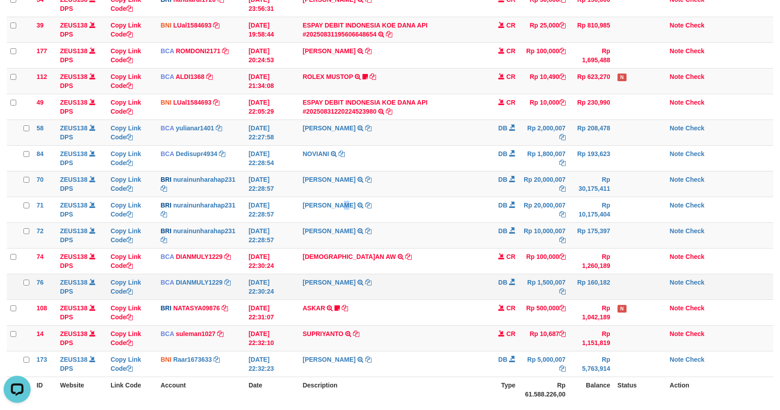
drag, startPoint x: 345, startPoint y: 214, endPoint x: 668, endPoint y: 280, distance: 330.0
click at [347, 214] on td "NURAINUN HARAHAP TRANSFER NBMB NURAINUN HARAHAP TO YENI RAHMANI" at bounding box center [393, 210] width 188 height 26
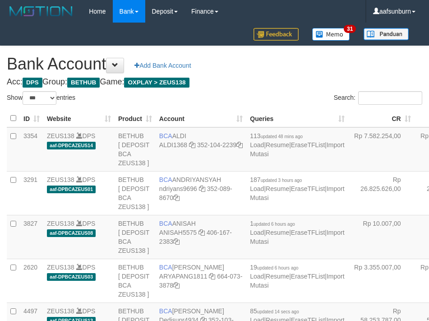
select select "***"
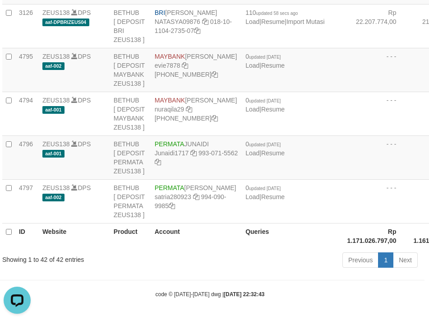
drag, startPoint x: 387, startPoint y: 145, endPoint x: 374, endPoint y: 148, distance: 13.0
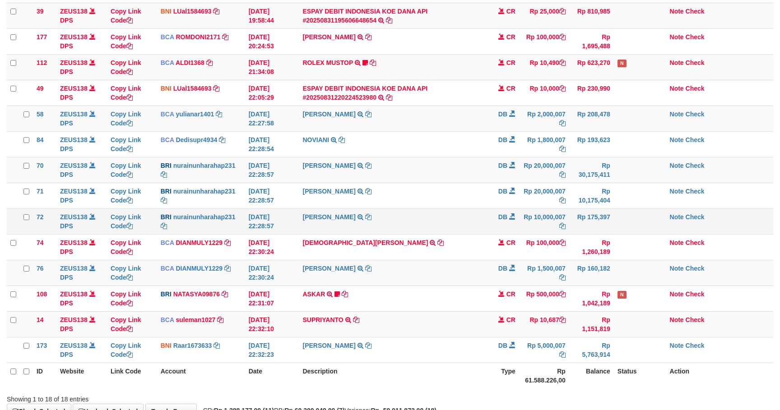
click at [505, 214] on td "DB" at bounding box center [504, 222] width 32 height 26
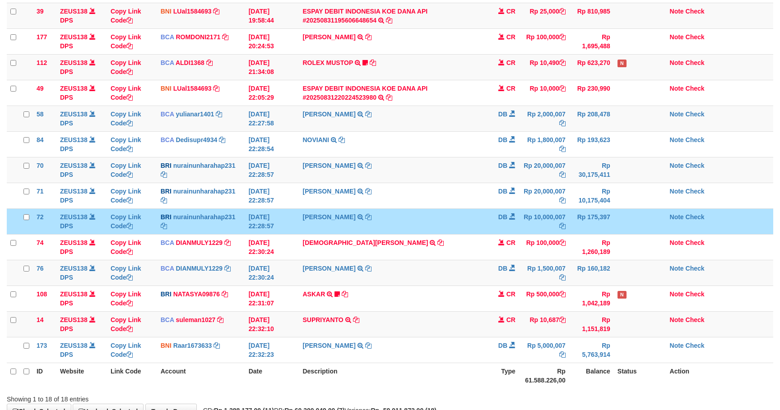
scroll to position [191, 0]
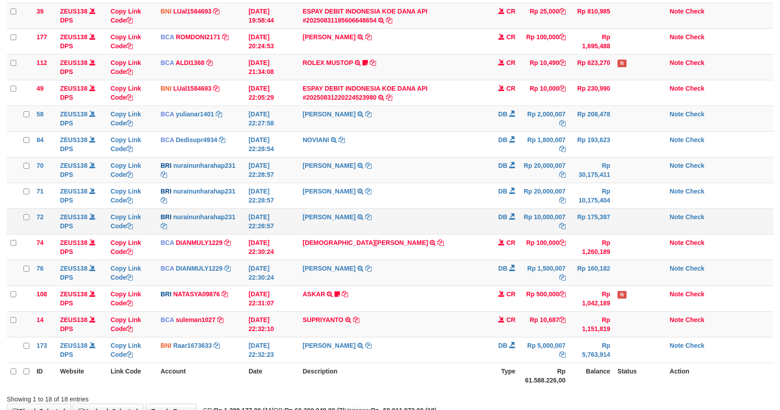
drag, startPoint x: 0, startPoint y: 0, endPoint x: 397, endPoint y: 227, distance: 457.1
click at [397, 227] on td "NURAINUN HARAHAP TRANSFER NBMB NURAINUN HARAHAP TO RAMLI SUPRIATNA" at bounding box center [393, 222] width 188 height 26
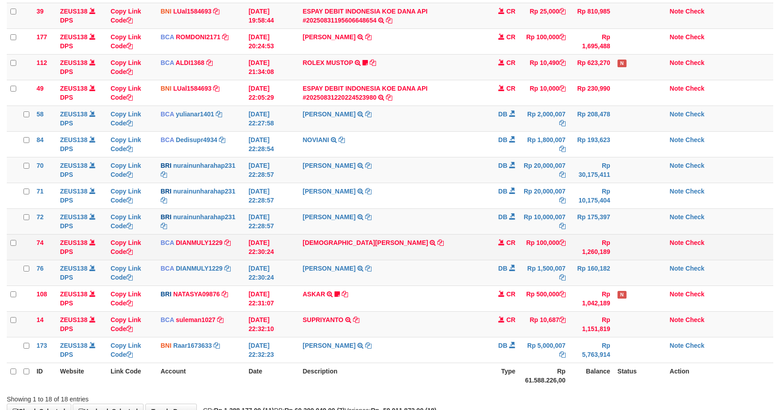
scroll to position [191, 0]
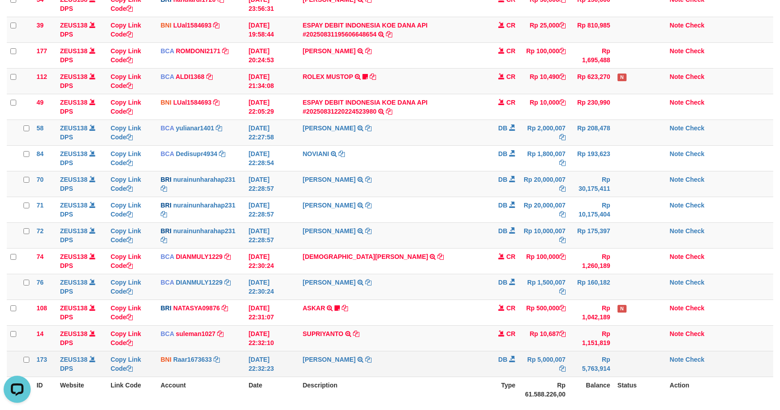
drag, startPoint x: 633, startPoint y: 358, endPoint x: 662, endPoint y: 357, distance: 29.4
click at [633, 358] on td at bounding box center [640, 364] width 52 height 26
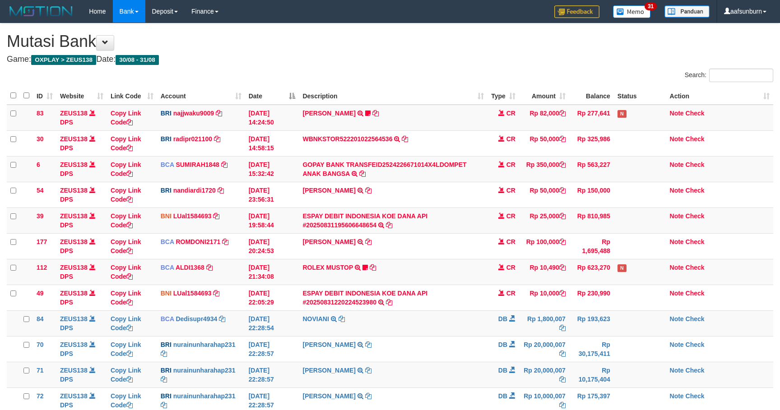
scroll to position [191, 0]
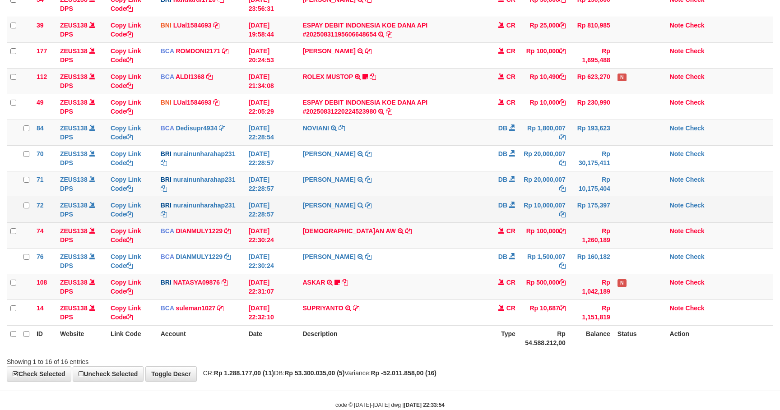
click at [476, 219] on td "[PERSON_NAME] TRANSFER NBMB [PERSON_NAME] TO [PERSON_NAME]" at bounding box center [393, 210] width 188 height 26
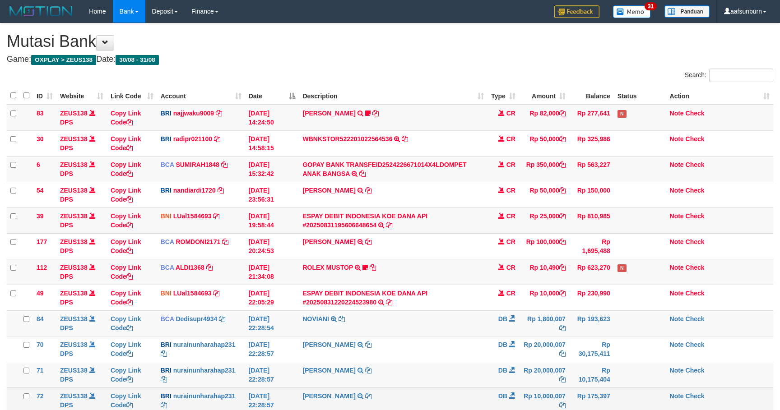
scroll to position [191, 0]
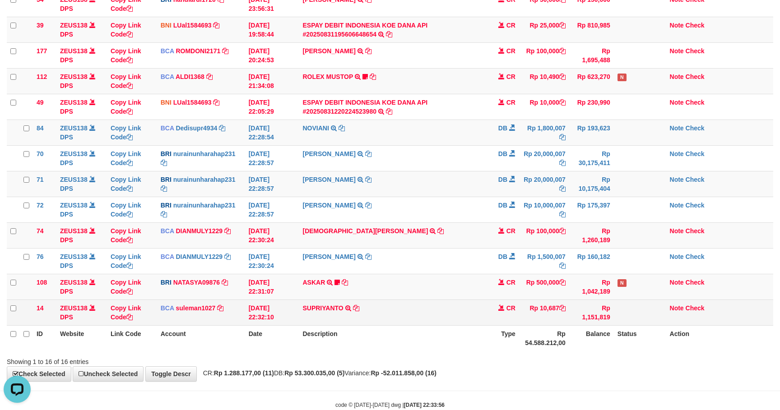
click at [514, 305] on td "CR" at bounding box center [504, 313] width 32 height 26
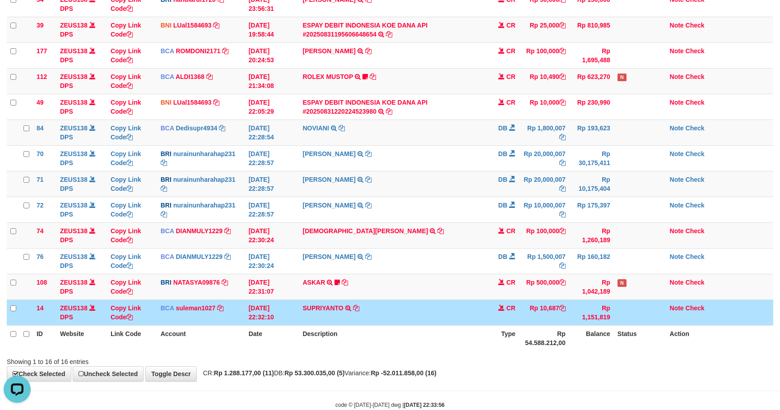
click at [515, 305] on td "CR" at bounding box center [504, 313] width 32 height 26
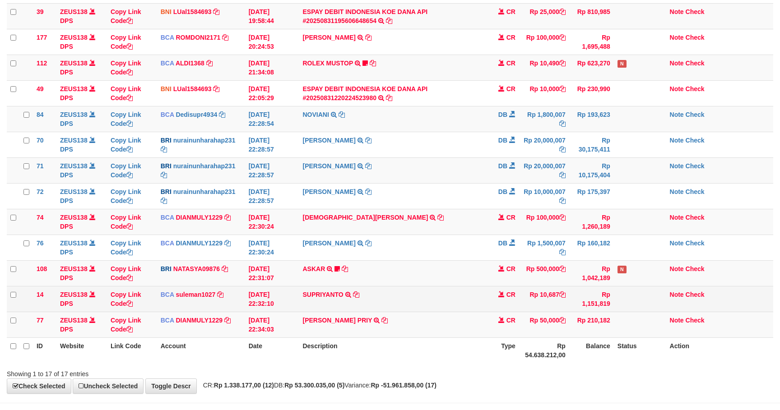
click at [515, 303] on td "CR" at bounding box center [504, 299] width 32 height 26
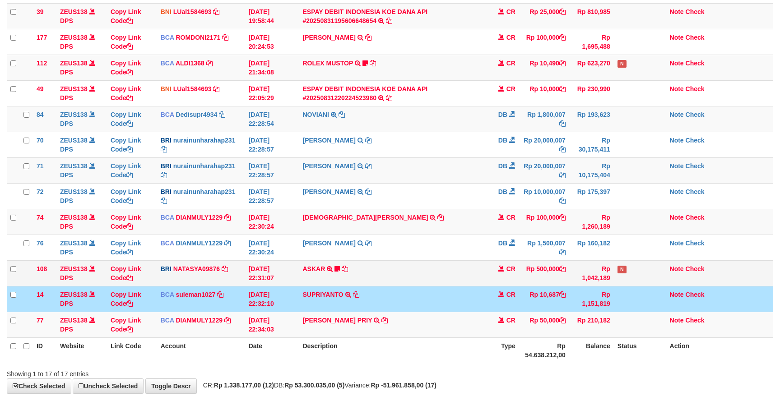
scroll to position [191, 0]
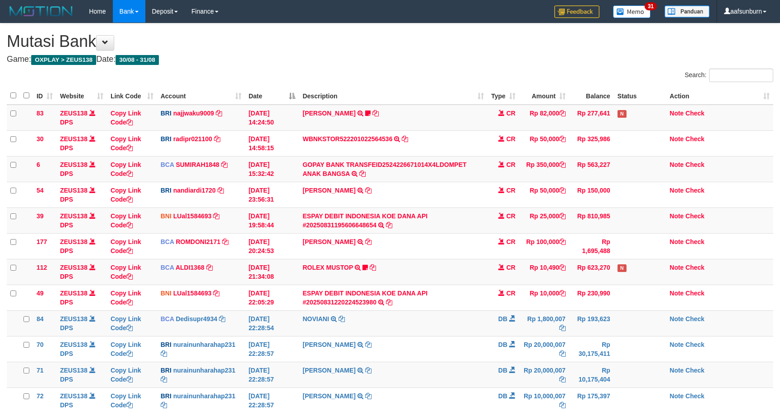
scroll to position [205, 0]
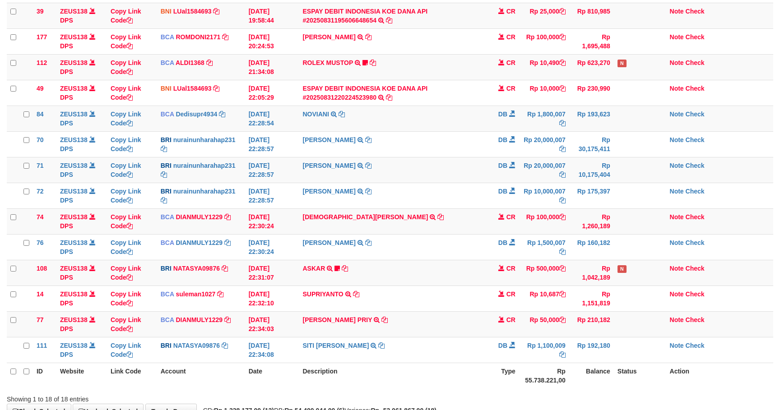
click at [517, 301] on td "CR" at bounding box center [504, 299] width 32 height 26
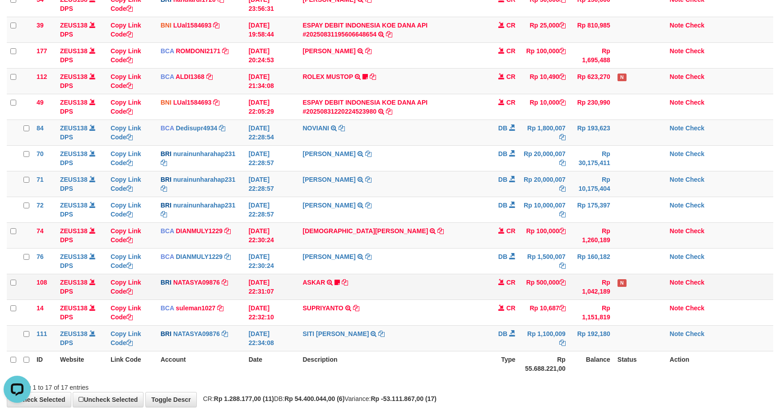
click at [415, 286] on td "ASKAR TRANSFER NBMB ASKAR TO SITI NURLITA SAPITRI ASRIASME" at bounding box center [393, 287] width 188 height 26
copy tr "ASKAR TRANSFER NBMB ASKAR TO SITI NURLITA SAPITRI ASRIASME"
click at [470, 240] on td "CHRISTIAN AW TRSF E-BANKING CR 3108/FTSCY/WS95271 100000.00CHRISTIAN AW" at bounding box center [393, 236] width 188 height 26
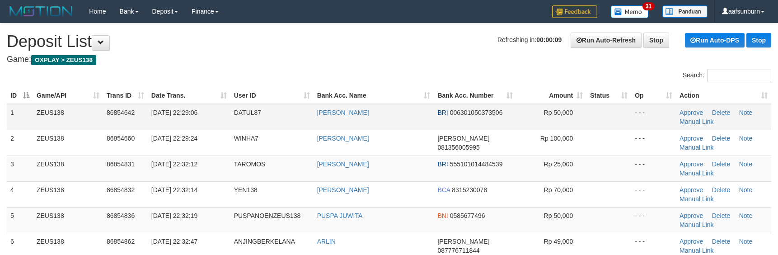
drag, startPoint x: 617, startPoint y: 135, endPoint x: 607, endPoint y: 121, distance: 17.3
click at [610, 130] on td at bounding box center [608, 143] width 45 height 26
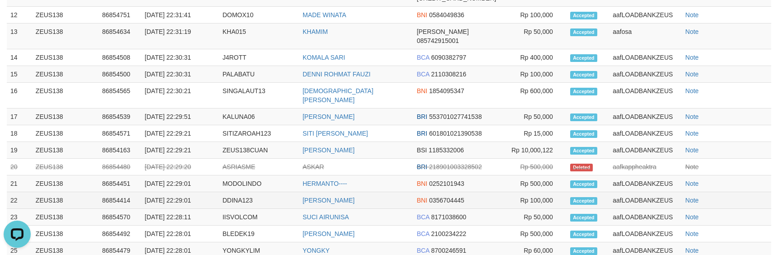
drag, startPoint x: 364, startPoint y: 155, endPoint x: 363, endPoint y: 148, distance: 6.8
click at [364, 192] on td "DINA DAMAYANTI" at bounding box center [356, 200] width 114 height 17
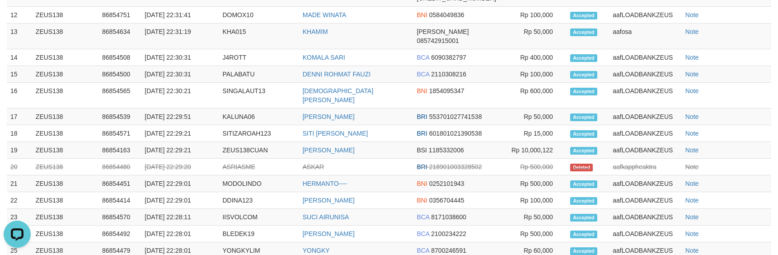
scroll to position [62, 0]
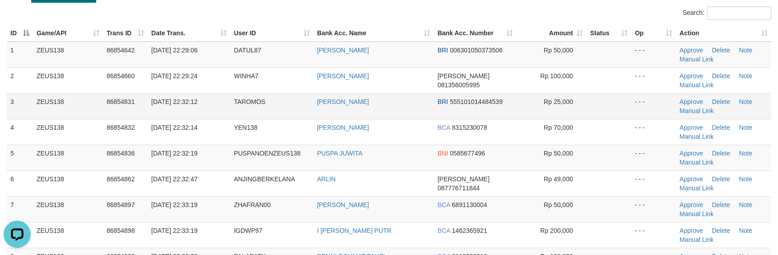
click at [401, 98] on td "WILMAI DONI" at bounding box center [373, 106] width 121 height 26
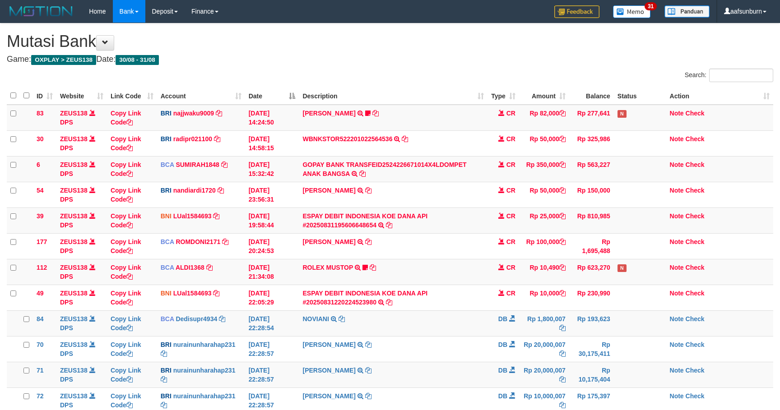
scroll to position [372, 0]
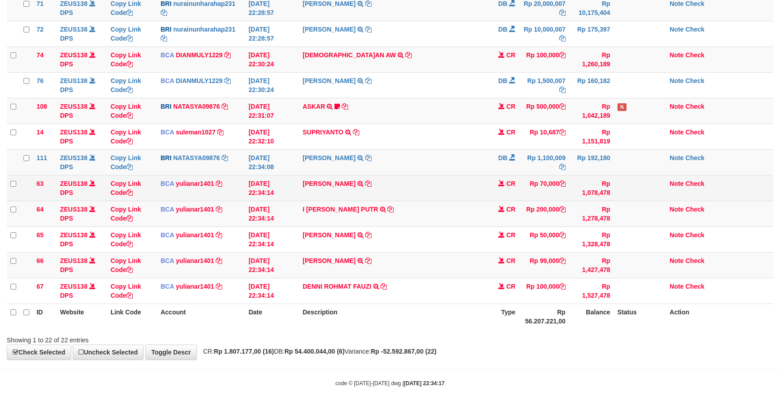
click at [324, 189] on td "BRYAN RONALD XAPER TRSF E-BANKING CR 3108/FTSCY/WS95271 70000.00BRYAN RONALD XA…" at bounding box center [393, 188] width 188 height 26
click at [324, 190] on td "BRYAN RONALD XAPER TRSF E-BANKING CR 3108/FTSCY/WS95271 70000.00BRYAN RONALD XA…" at bounding box center [393, 188] width 188 height 26
copy td "BRYAN RONALD XAPER"
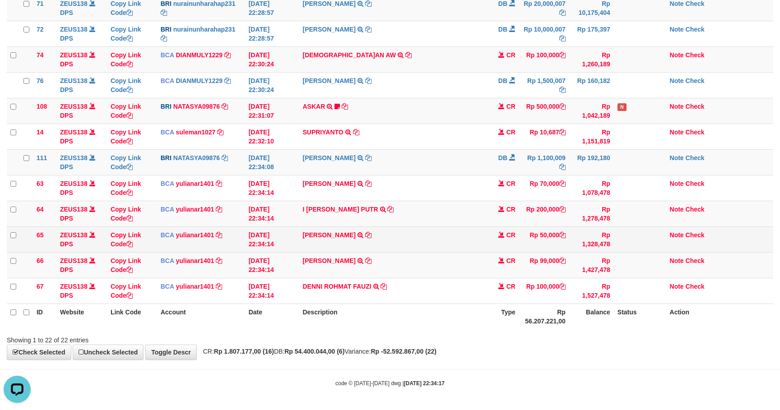
click at [459, 229] on td "RAFLI SAPUTRA TRSF E-BANKING CR 3108/FTSCY/WS95271 50000.00RAFLI SAPUTRA" at bounding box center [393, 240] width 188 height 26
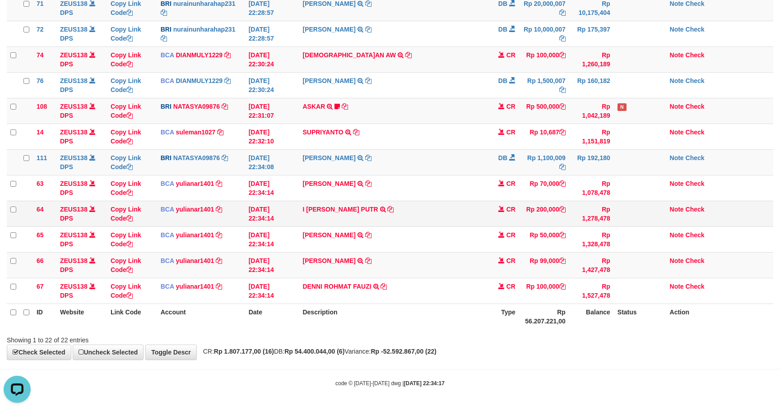
click at [326, 216] on td "I GEDE WIBAWA PUTR TRSF E-BANKING CR 3108/FTSCY/WS95031 200000.00I GEDE WIBAWA …" at bounding box center [393, 214] width 188 height 26
drag, startPoint x: 326, startPoint y: 216, endPoint x: 364, endPoint y: 303, distance: 95.5
click at [326, 217] on td "I GEDE WIBAWA PUTR TRSF E-BANKING CR 3108/FTSCY/WS95031 200000.00I GEDE WIBAWA …" at bounding box center [393, 214] width 188 height 26
copy td "I GEDE WIBAWA PUTR"
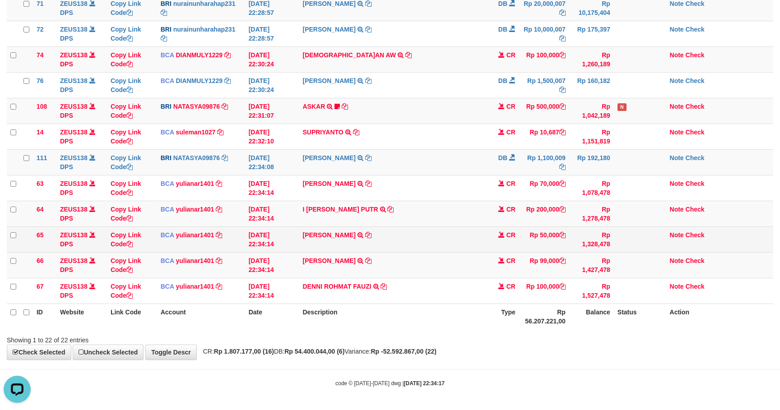
click at [469, 241] on td "RAFLI SAPUTRA TRSF E-BANKING CR 3108/FTSCY/WS95271 50000.00RAFLI SAPUTRA" at bounding box center [393, 240] width 188 height 26
click at [320, 246] on td "RAFLI SAPUTRA TRSF E-BANKING CR 3108/FTSCY/WS95271 50000.00RAFLI SAPUTRA" at bounding box center [393, 240] width 188 height 26
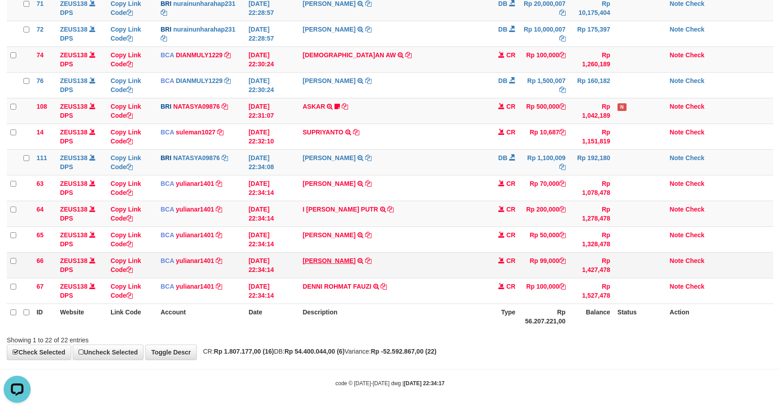
drag, startPoint x: 378, startPoint y: 261, endPoint x: 354, endPoint y: 261, distance: 24.4
click at [378, 261] on td "DEDI KURNIAWAN TRSF E-BANKING CR 3108/FTSCY/WS95031 99000.00DEDI KURNIAWAN" at bounding box center [393, 265] width 188 height 26
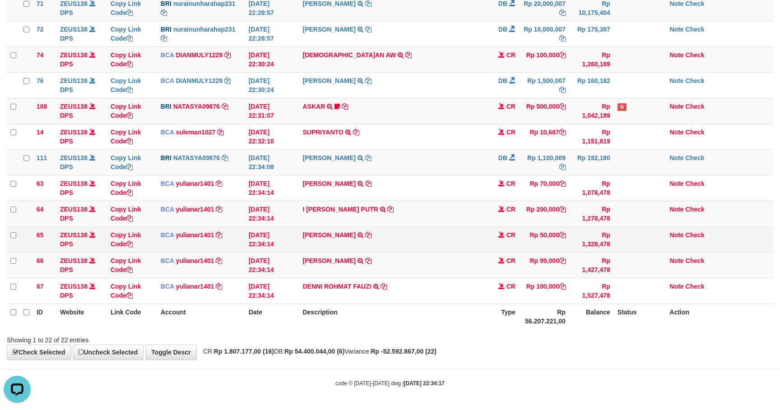
click at [317, 242] on td "RAFLI SAPUTRA TRSF E-BANKING CR 3108/FTSCY/WS95271 50000.00RAFLI SAPUTRA" at bounding box center [393, 240] width 188 height 26
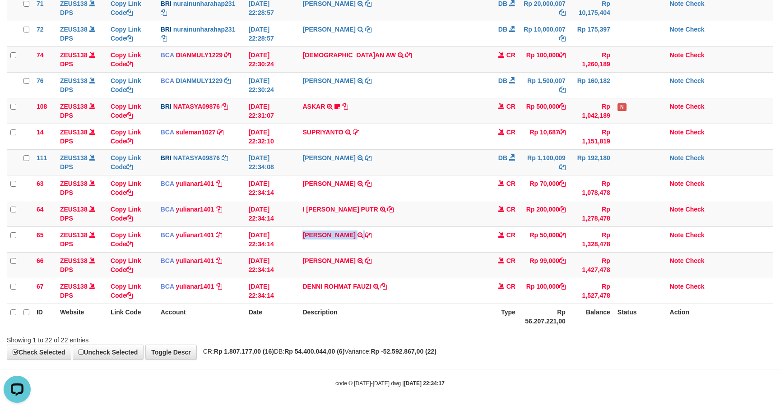
drag, startPoint x: 317, startPoint y: 242, endPoint x: 362, endPoint y: 410, distance: 173.9
click at [317, 244] on td "RAFLI SAPUTRA TRSF E-BANKING CR 3108/FTSCY/WS95271 50000.00RAFLI SAPUTRA" at bounding box center [393, 240] width 188 height 26
copy td "[PERSON_NAME]"
click at [330, 268] on td "DEDI KURNIAWAN TRSF E-BANKING CR 3108/FTSCY/WS95031 99000.00DEDI KURNIAWAN" at bounding box center [393, 265] width 188 height 26
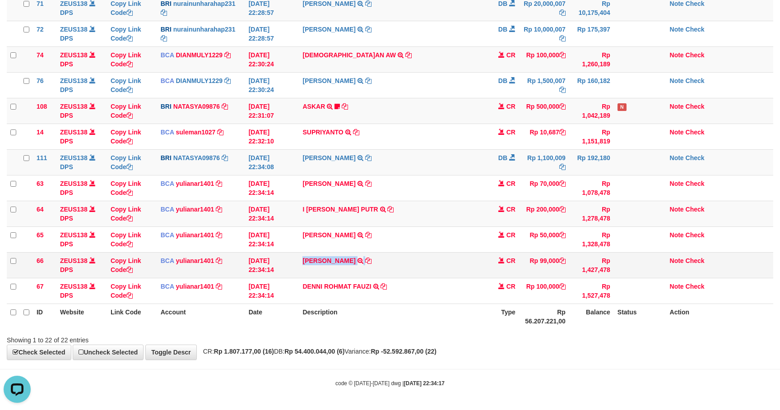
drag, startPoint x: 330, startPoint y: 268, endPoint x: 367, endPoint y: 354, distance: 93.2
click at [330, 269] on td "DEDI KURNIAWAN TRSF E-BANKING CR 3108/FTSCY/WS95031 99000.00DEDI KURNIAWAN" at bounding box center [393, 265] width 188 height 26
copy td "[PERSON_NAME]"
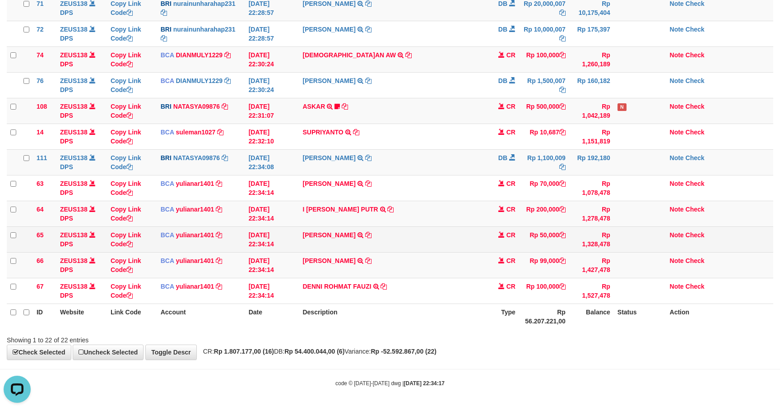
click at [439, 230] on td "RAFLI SAPUTRA TRSF E-BANKING CR 3108/FTSCY/WS95271 50000.00RAFLI SAPUTRA" at bounding box center [393, 240] width 188 height 26
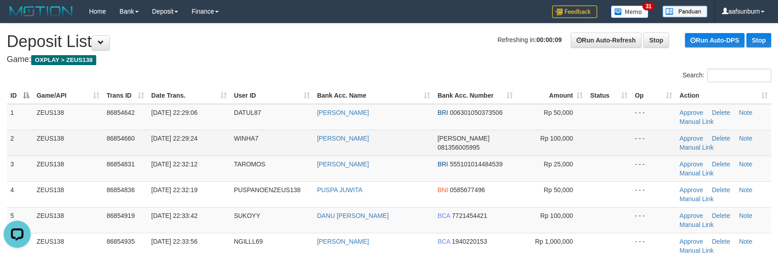
drag, startPoint x: 401, startPoint y: 143, endPoint x: 402, endPoint y: 137, distance: 5.9
click at [402, 143] on td "ANTO GARANG" at bounding box center [373, 143] width 121 height 26
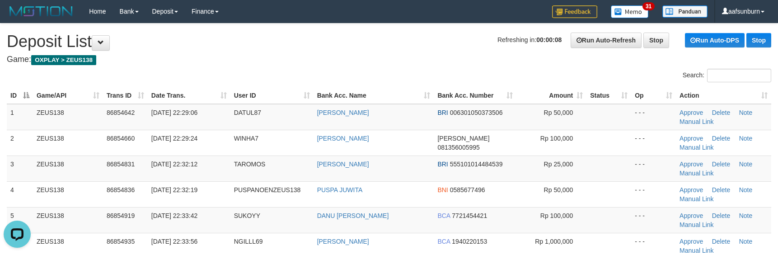
scroll to position [299, 0]
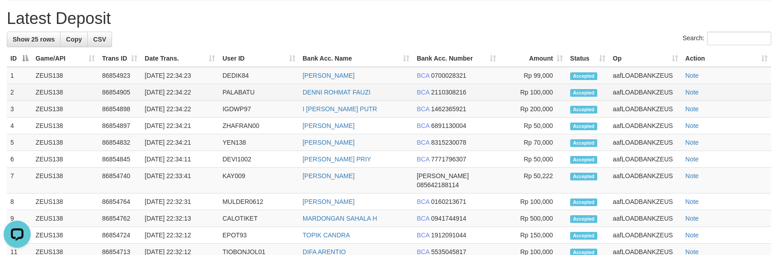
click at [404, 90] on td "DENNI ROHMAT FAUZI" at bounding box center [356, 92] width 114 height 17
click at [433, 92] on td "BCA 2110308216" at bounding box center [456, 92] width 87 height 17
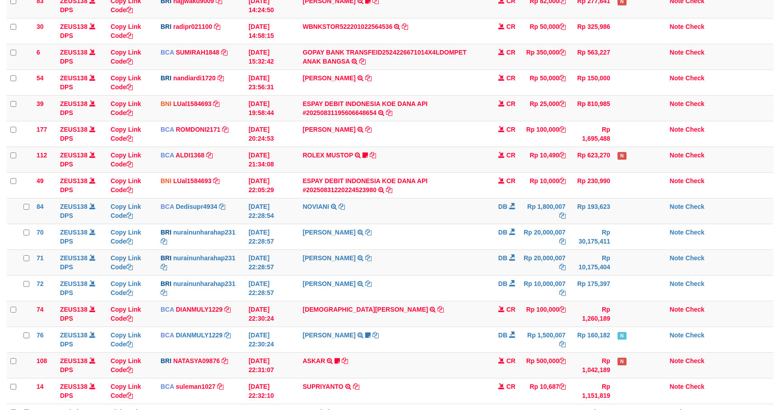
scroll to position [217, 0]
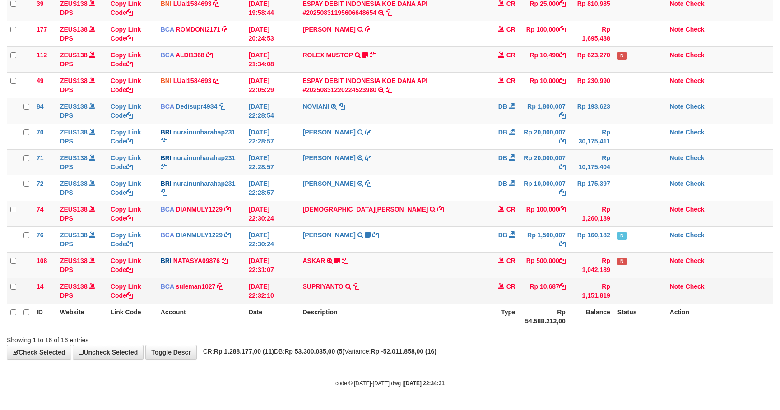
click at [320, 291] on td "SUPRIYANTO TRSF E-BANKING CR 3108/FTSCY/WS95271 10687.00SUPRIYANTO" at bounding box center [393, 291] width 188 height 26
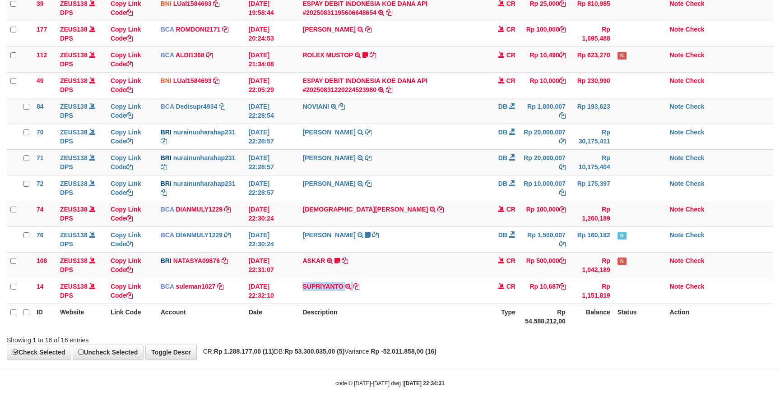
copy td "SUPRIYANTO"
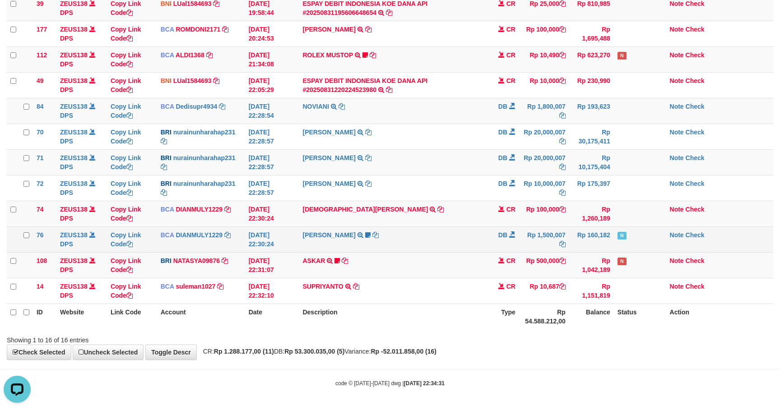
drag, startPoint x: 431, startPoint y: 247, endPoint x: 440, endPoint y: 247, distance: 9.0
click at [434, 247] on td "SHANTI WASTUTI TRSF E-BANKING DB 3108/FTSCY/WS95031 1500007.00SHANTI WASTUTI WD…" at bounding box center [393, 240] width 188 height 26
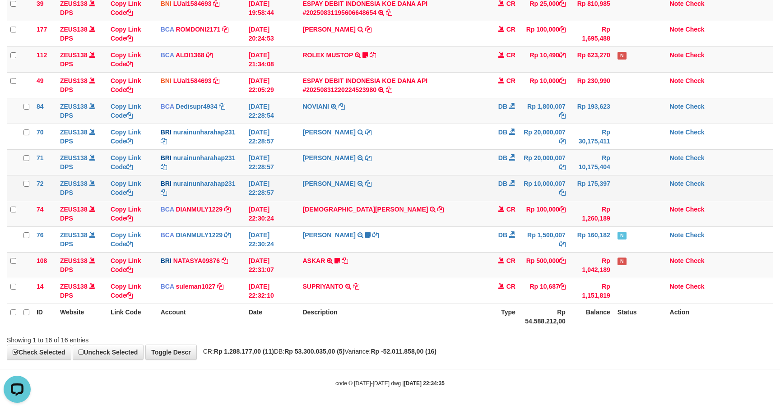
click at [512, 188] on td "DB" at bounding box center [504, 188] width 32 height 26
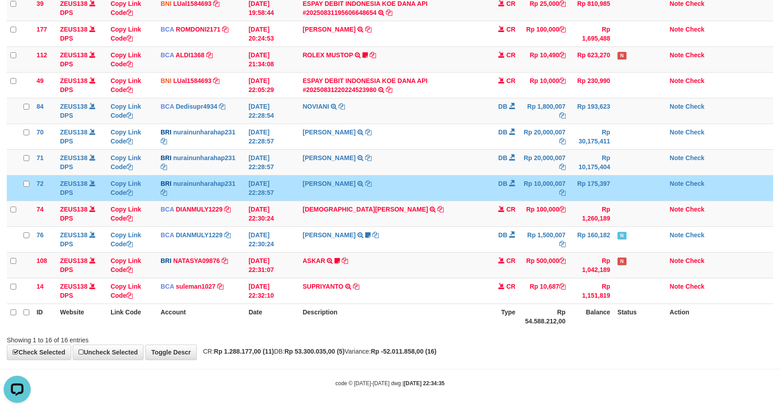
drag, startPoint x: 515, startPoint y: 188, endPoint x: 578, endPoint y: 191, distance: 62.4
click at [531, 188] on tr "72 ZEUS138 DPS Copy Link Code BRI nurainunharahap231 DPS NURAINUN HARAHAP mutas…" at bounding box center [390, 188] width 767 height 26
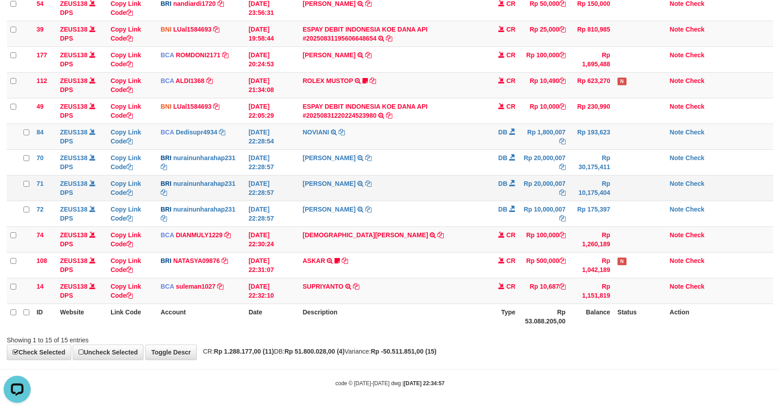
click at [533, 197] on td "Rp 20,000,007" at bounding box center [544, 188] width 50 height 26
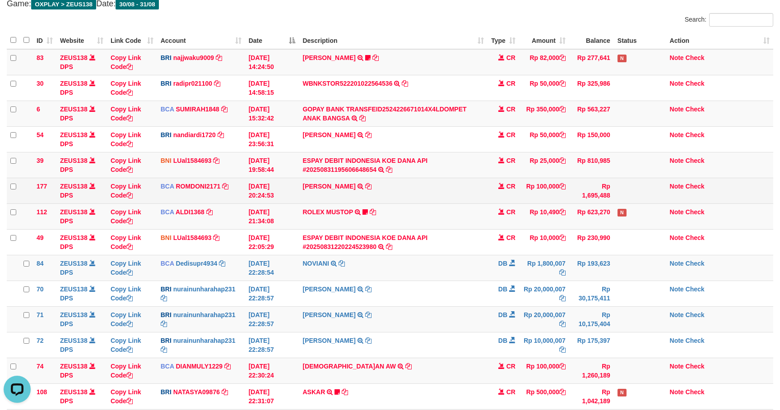
click at [443, 200] on td "ABDUL GAFUR SETORAN VIA CDM TANGGAL :31/08 31/08 WSID:Z3QA1 ABDUL GAFUR" at bounding box center [393, 191] width 188 height 26
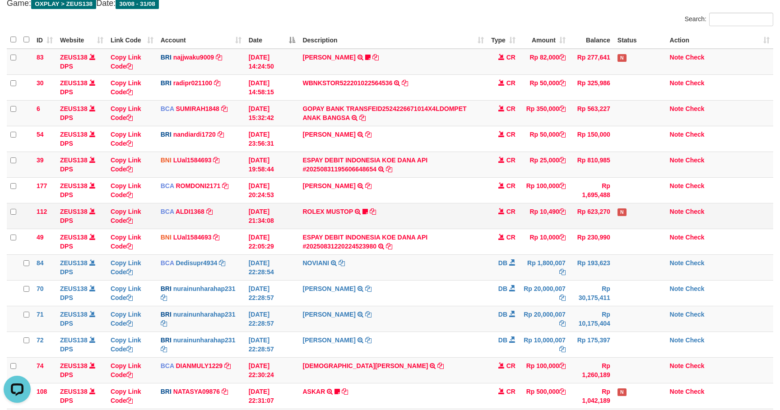
click at [522, 214] on td "Rp 10,490" at bounding box center [544, 216] width 50 height 26
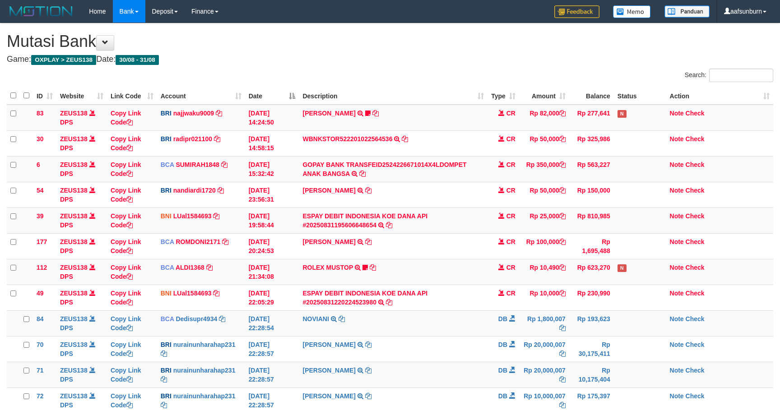
scroll to position [57, 0]
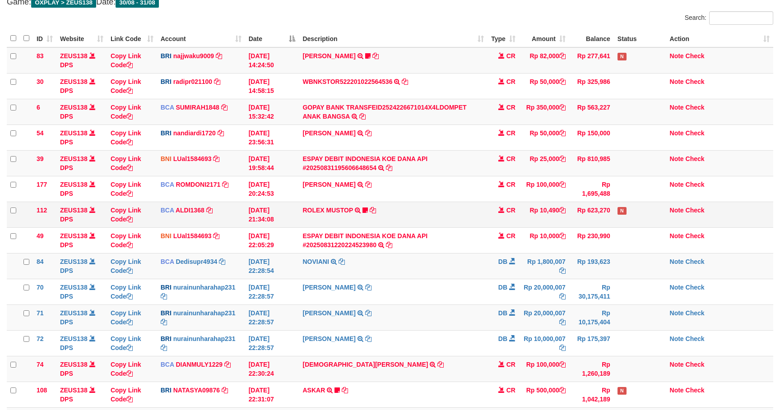
click at [475, 214] on td "ROLEX MUSTOP TRSF E-BANKING CR 3108/FTSCY/WS95051 10490.002025083152578293 TRFD…" at bounding box center [393, 215] width 188 height 26
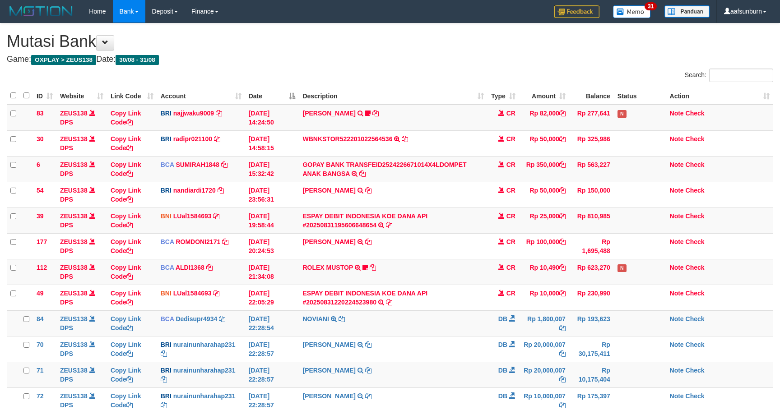
scroll to position [58, 0]
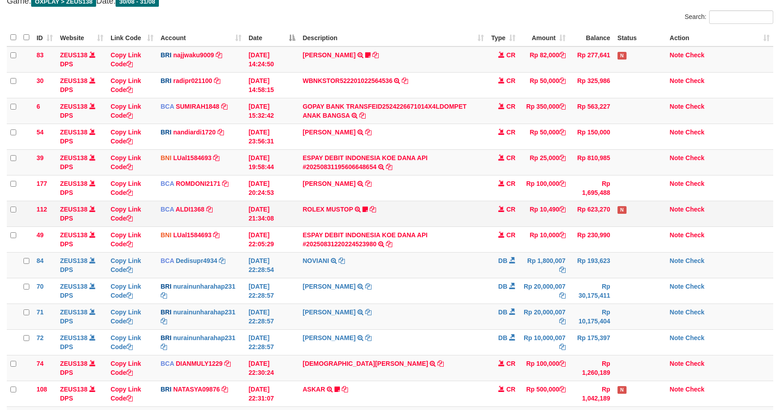
click at [473, 215] on td "ROLEX MUSTOP TRSF E-BANKING CR 3108/FTSCY/WS95051 10490.002025083152578293 TRFD…" at bounding box center [393, 214] width 188 height 26
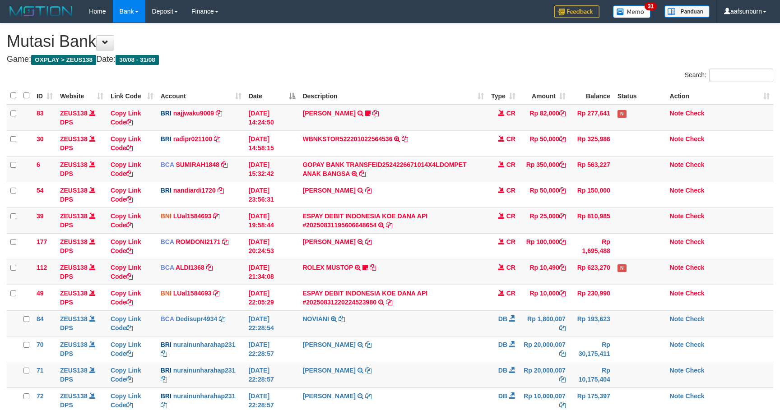
scroll to position [59, 0]
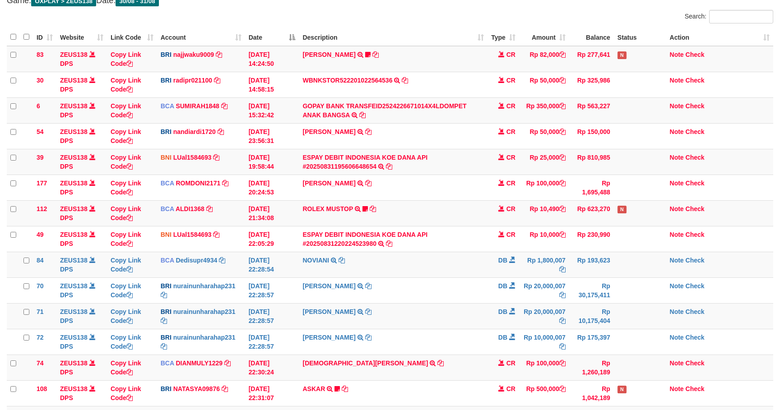
click at [472, 215] on td "ROLEX MUSTOP TRSF E-BANKING CR 3108/FTSCY/WS95051 10490.002025083152578293 TRFD…" at bounding box center [393, 213] width 188 height 26
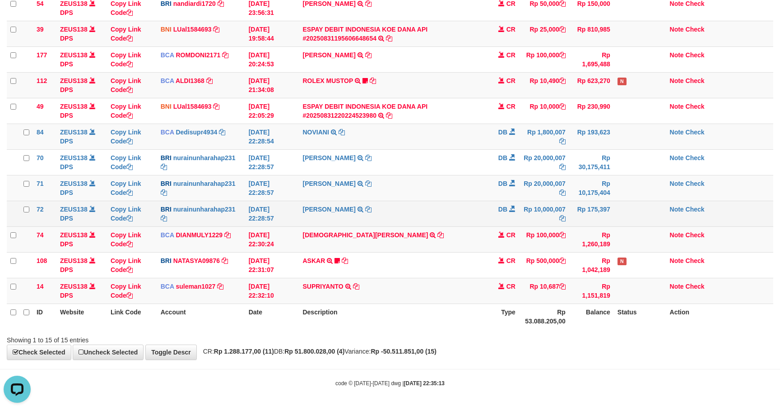
click at [454, 216] on td "NURAINUN HARAHAP TRANSFER NBMB NURAINUN HARAHAP TO RAMLI SUPRIATNA" at bounding box center [393, 214] width 188 height 26
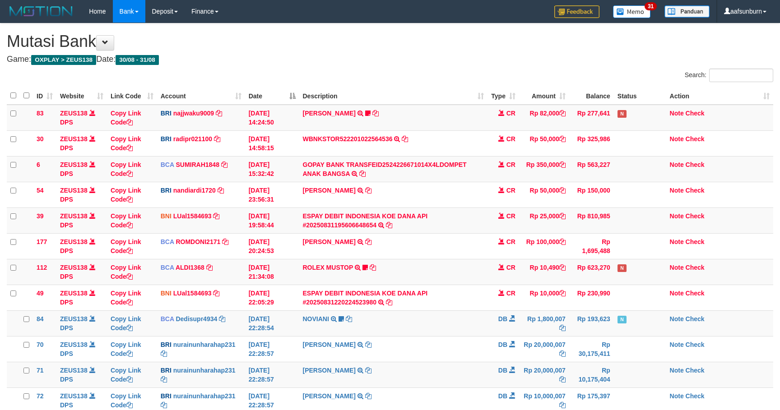
scroll to position [191, 0]
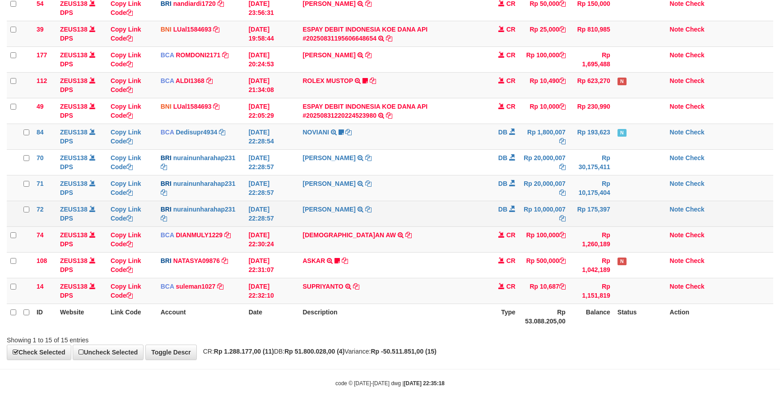
click at [371, 224] on td "NURAINUN HARAHAP TRANSFER NBMB NURAINUN HARAHAP TO RAMLI SUPRIATNA" at bounding box center [393, 214] width 188 height 26
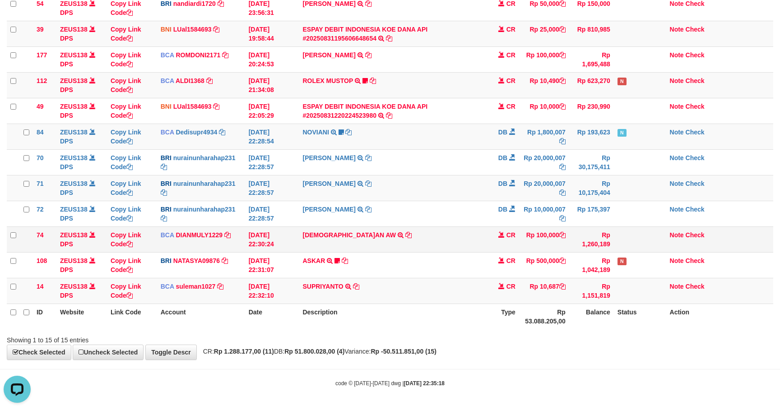
scroll to position [0, 0]
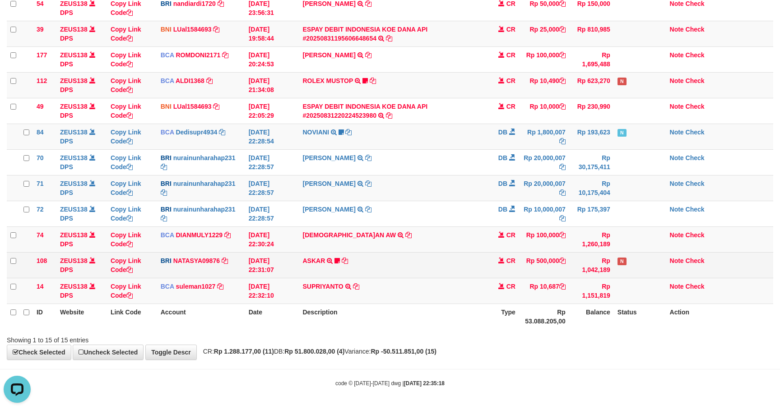
click at [382, 265] on td "ASKAR TRANSFER NBMB ASKAR TO SITI NURLITA SAPITRI ASRIASME" at bounding box center [393, 265] width 188 height 26
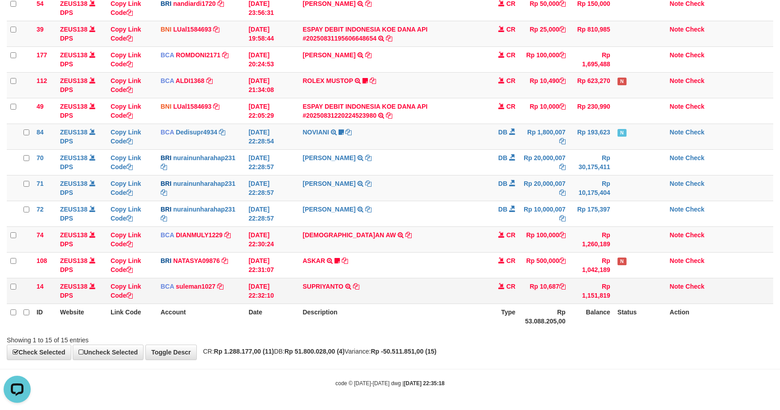
click at [389, 297] on td "SUPRIYANTO TRSF E-BANKING CR 3108/FTSCY/WS95271 10687.00SUPRIYANTO" at bounding box center [393, 291] width 188 height 26
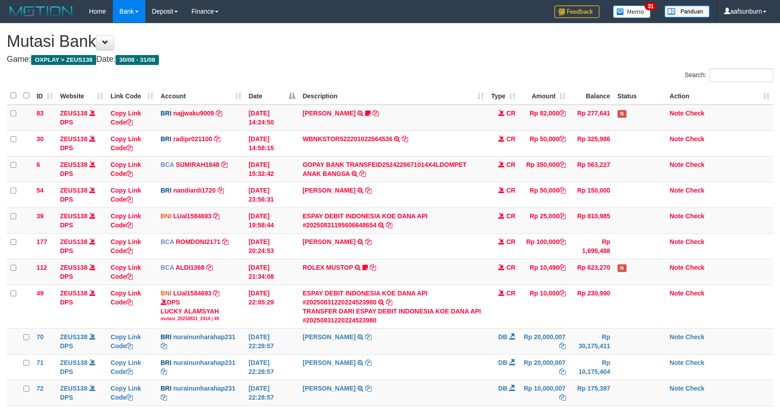
click at [389, 297] on link "ESPAY DEBIT INDONESIA KOE DANA API #20250831220224523980" at bounding box center [365, 298] width 125 height 16
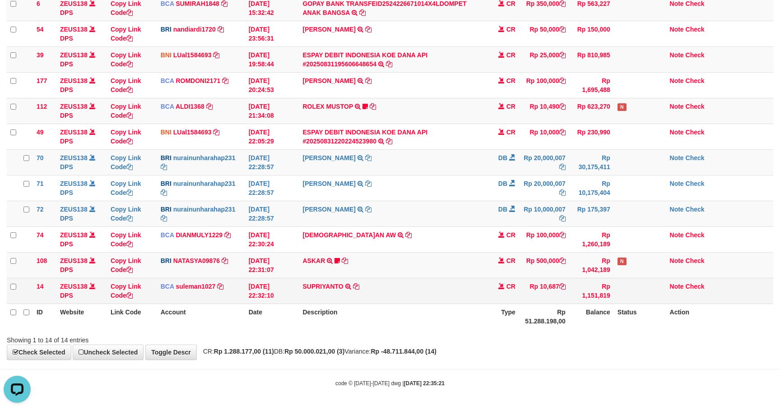
click at [391, 290] on td "SUPRIYANTO TRSF E-BANKING CR 3108/FTSCY/WS95271 10687.00SUPRIYANTO" at bounding box center [393, 291] width 188 height 26
copy tr "SUPRIYANTO TRSF E-BANKING CR 3108/FTSCY/WS95271 10687.00SUPRIYANTO"
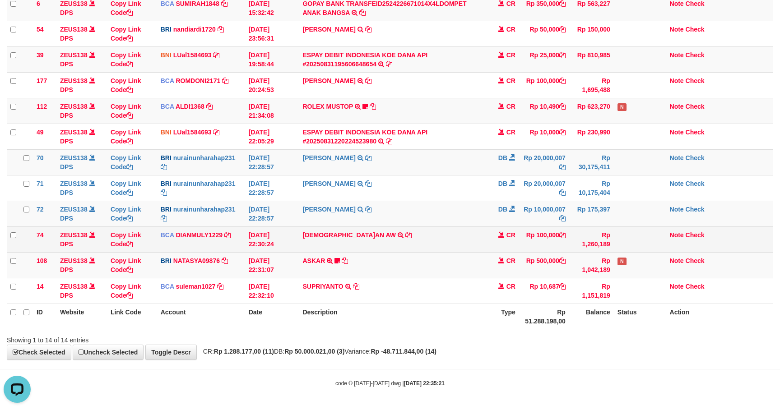
click at [475, 232] on td "CHRISTIAN AW TRSF E-BANKING CR 3108/FTSCY/WS95271 100000.00CHRISTIAN AW" at bounding box center [393, 240] width 188 height 26
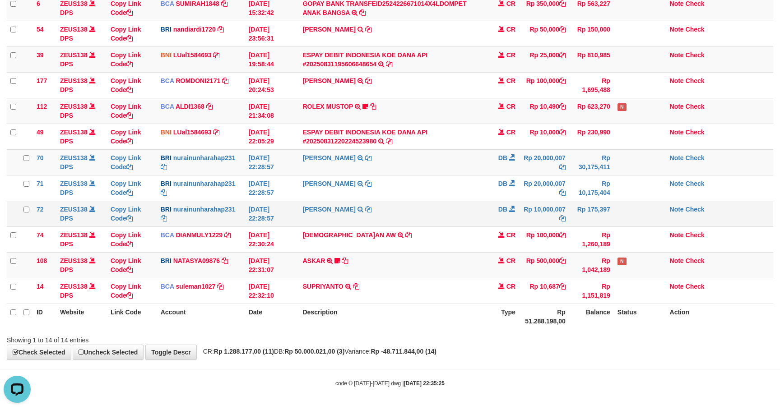
click at [495, 208] on td "DB" at bounding box center [504, 214] width 32 height 26
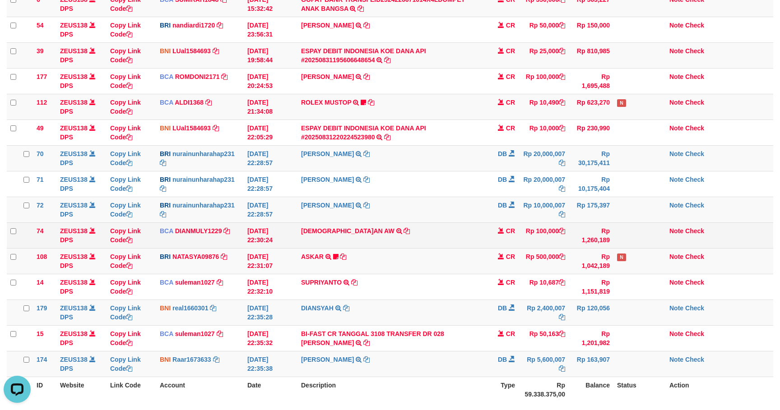
drag, startPoint x: 556, startPoint y: 241, endPoint x: 552, endPoint y: 236, distance: 6.4
click at [554, 240] on td "Rp 100,000" at bounding box center [544, 236] width 50 height 26
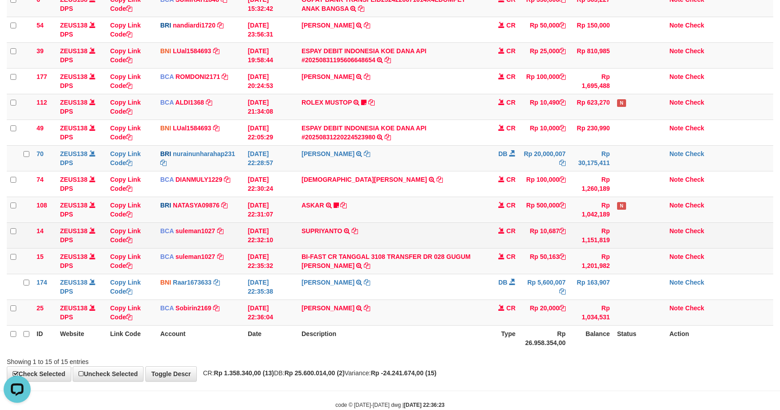
click at [523, 230] on td "Rp 10,687" at bounding box center [544, 236] width 50 height 26
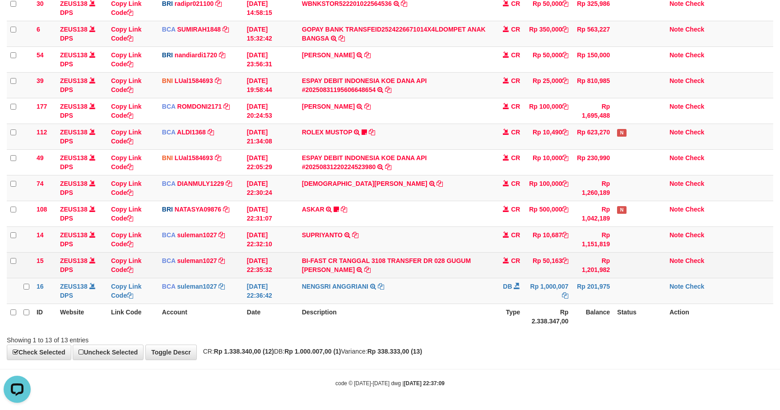
click at [522, 276] on td "CR" at bounding box center [508, 265] width 32 height 26
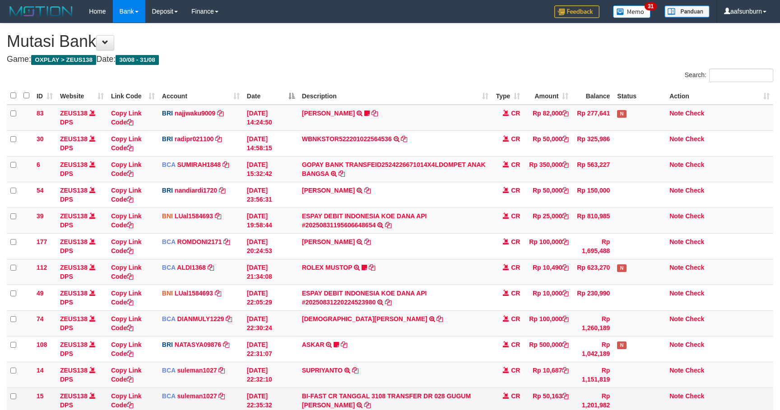
scroll to position [107, 0]
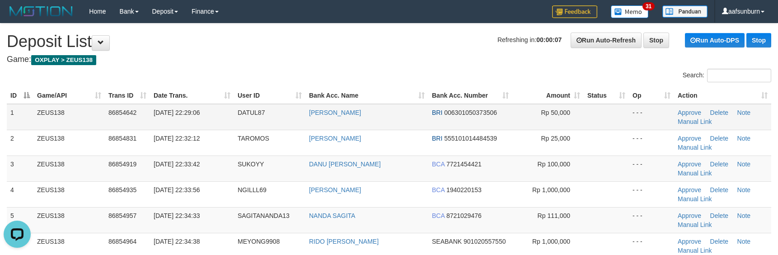
click at [638, 110] on td "- - -" at bounding box center [651, 117] width 45 height 26
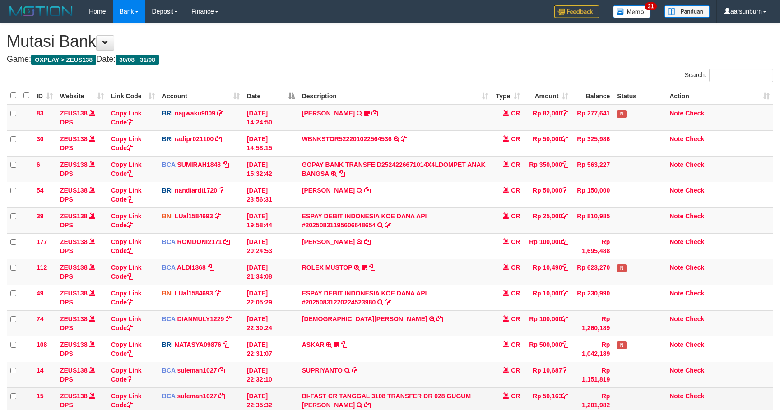
scroll to position [107, 0]
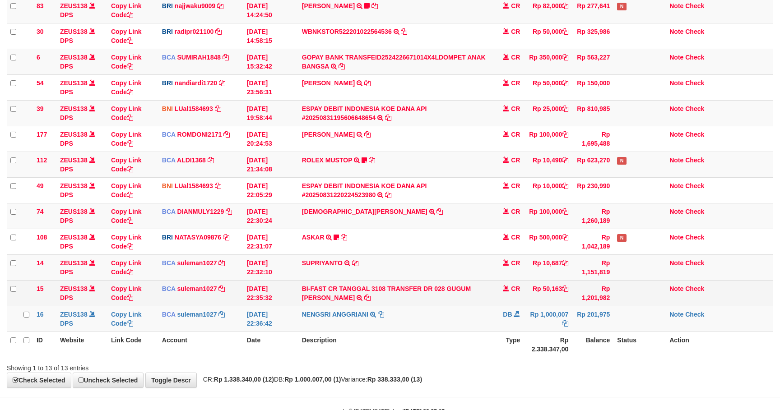
click at [554, 288] on td "Rp 50,163" at bounding box center [548, 293] width 48 height 26
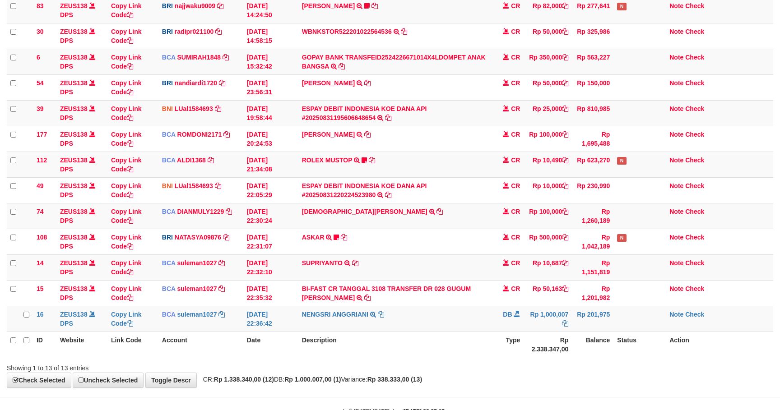
copy td "50,163"
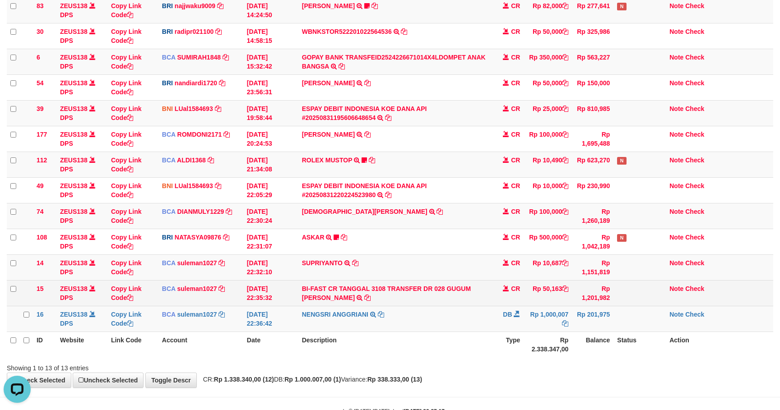
click at [457, 286] on td "BI-FAST CR TANGGAL 3108 TRANSFER DR 028 GUGUM SURYA TAUFIK BI-FAST CR TANGGAL :…" at bounding box center [395, 293] width 194 height 26
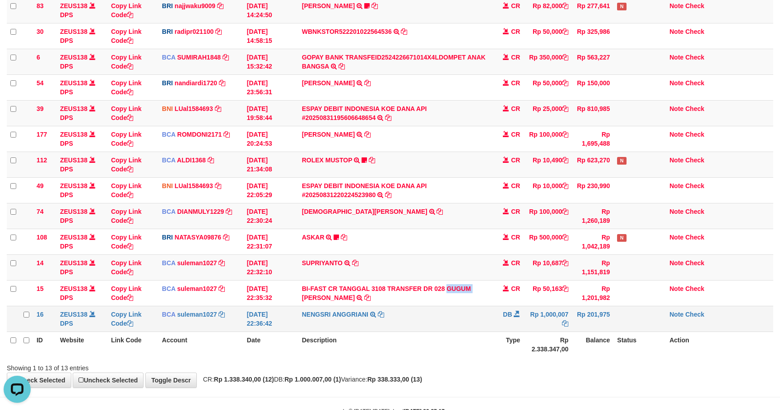
copy link "GUGUM"
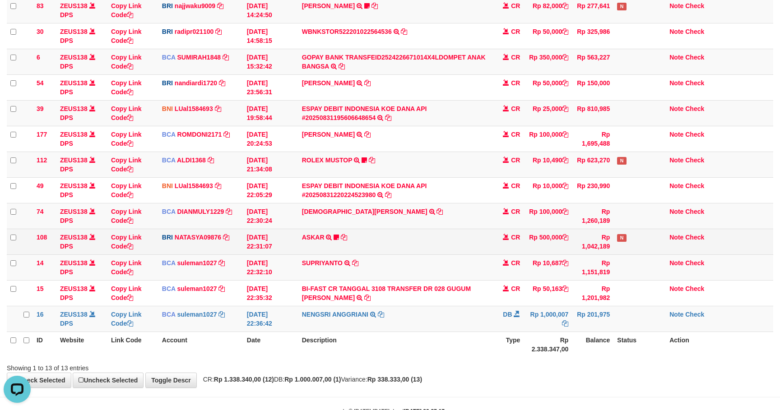
click at [467, 232] on td "ASKAR TRANSFER NBMB ASKAR TO SITI NURLITA SAPITRI ASRIASME" at bounding box center [395, 242] width 194 height 26
click at [458, 251] on td "ASKAR TRANSFER NBMB ASKAR TO SITI NURLITA SAPITRI ASRIASME" at bounding box center [395, 242] width 194 height 26
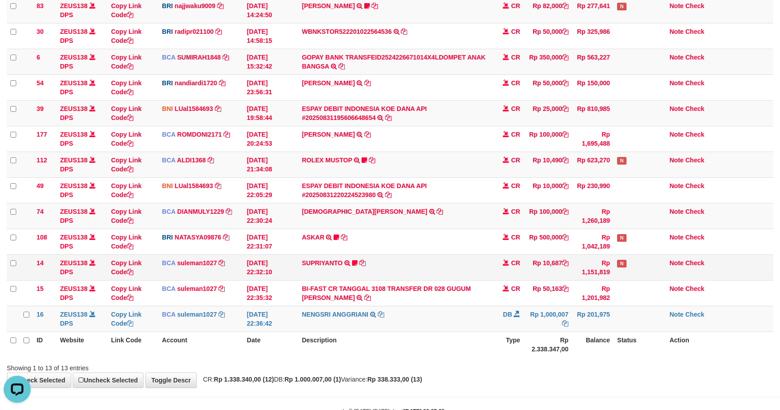
click at [464, 279] on td "SUPRIYANTO TRSF E-BANKING CR 3108/FTSCY/WS95271 10687.00SUPRIYANTO Hadiyan77" at bounding box center [395, 268] width 194 height 26
click at [457, 271] on td "SUPRIYANTO TRSF E-BANKING CR 3108/FTSCY/WS95271 10687.00SUPRIYANTO Hadiyan77" at bounding box center [395, 268] width 194 height 26
click at [557, 214] on td "Rp 100,000" at bounding box center [548, 216] width 48 height 26
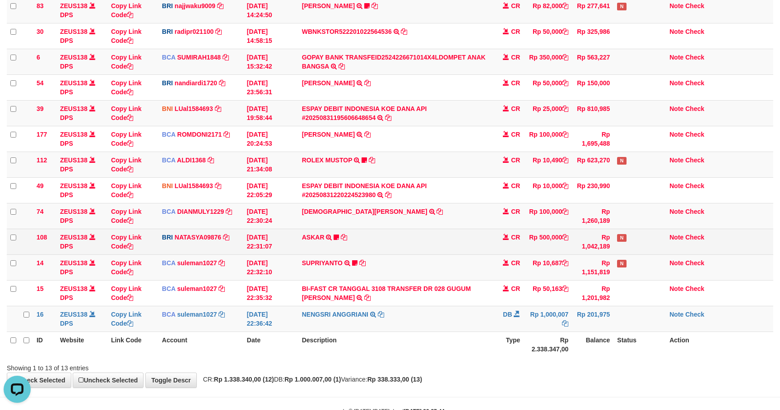
drag, startPoint x: 633, startPoint y: 255, endPoint x: 649, endPoint y: 238, distance: 23.0
click at [633, 255] on td "N" at bounding box center [640, 242] width 52 height 26
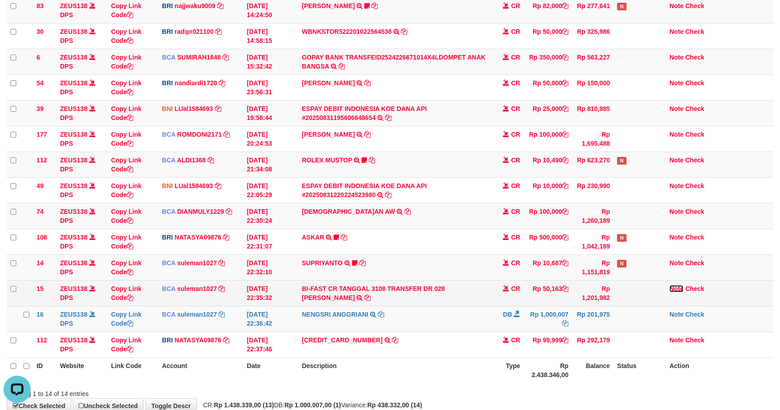
drag, startPoint x: 678, startPoint y: 289, endPoint x: 680, endPoint y: 294, distance: 6.5
click at [678, 289] on link "Note" at bounding box center [677, 288] width 14 height 7
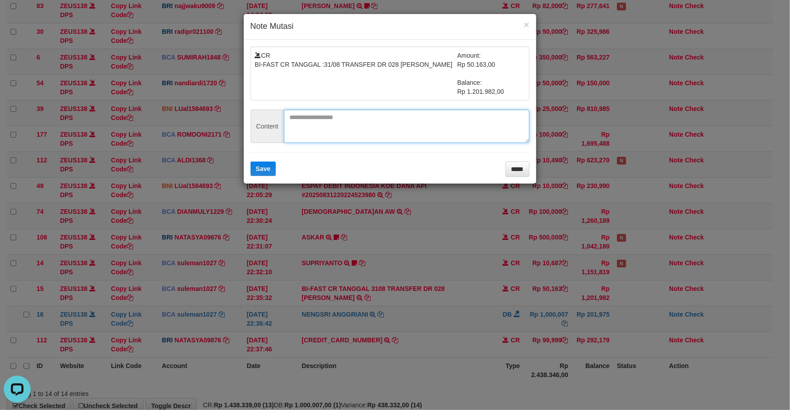
drag, startPoint x: 368, startPoint y: 138, endPoint x: 279, endPoint y: 164, distance: 93.0
click at [366, 137] on textarea at bounding box center [407, 126] width 246 height 33
paste textarea "********"
type textarea "********"
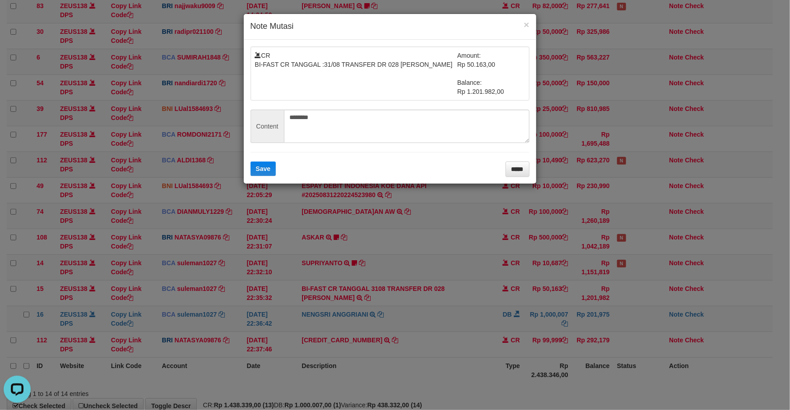
click at [244, 169] on div "CR BI-FAST CR TANGGAL :31/08 TRANSFER DR 028 GUGUM SURYA TAUFIK Amount: Rp 50.1…" at bounding box center [390, 112] width 293 height 144
click at [266, 167] on span "Save" at bounding box center [263, 168] width 15 height 7
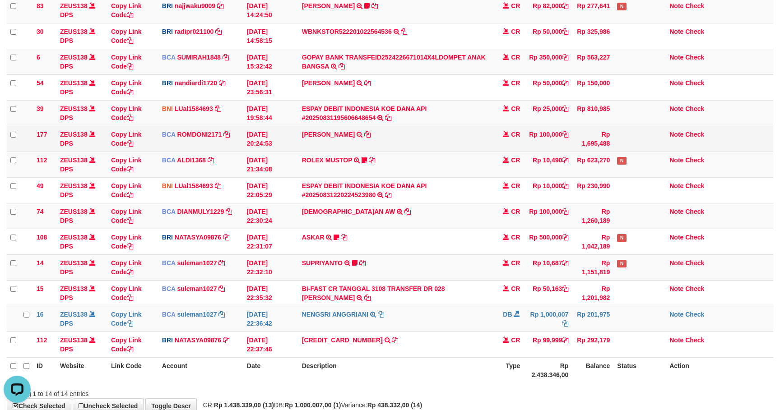
drag, startPoint x: 589, startPoint y: 138, endPoint x: 593, endPoint y: 144, distance: 6.8
click at [589, 138] on td "Rp 1,695,488" at bounding box center [593, 139] width 42 height 26
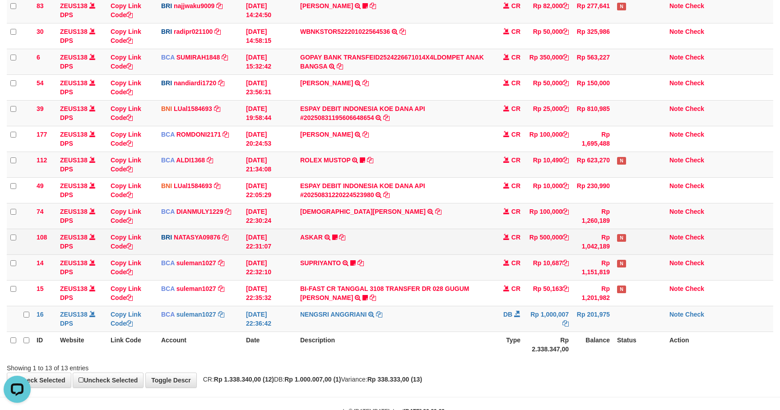
drag, startPoint x: 555, startPoint y: 224, endPoint x: 600, endPoint y: 231, distance: 45.2
click at [556, 225] on td "Rp 100,000" at bounding box center [548, 216] width 48 height 26
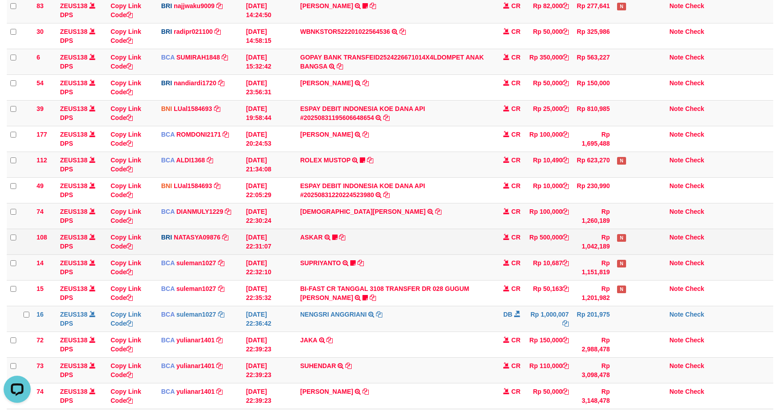
click at [465, 236] on td "ASKAR TRANSFER NBMB ASKAR TO SITI NURLITA SAPITRI ASRIASME" at bounding box center [395, 242] width 196 height 26
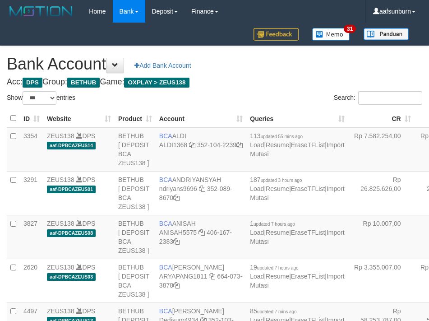
select select "***"
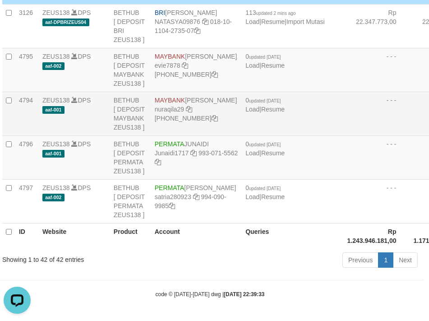
click at [26, 135] on td "4794" at bounding box center [26, 114] width 23 height 44
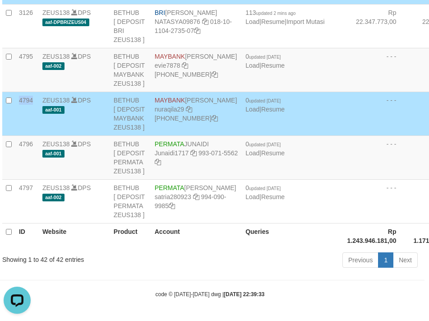
click at [26, 135] on td "4794" at bounding box center [26, 114] width 23 height 44
copy td "4794"
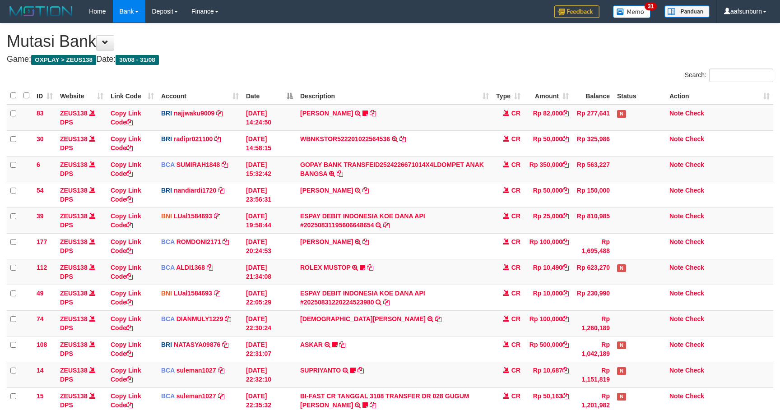
click at [518, 311] on tr "74 ZEUS138 DPS Copy Link Code BCA DIANMULY1229 DPS DIAN MULYADI mutasi_20250831…" at bounding box center [390, 324] width 767 height 26
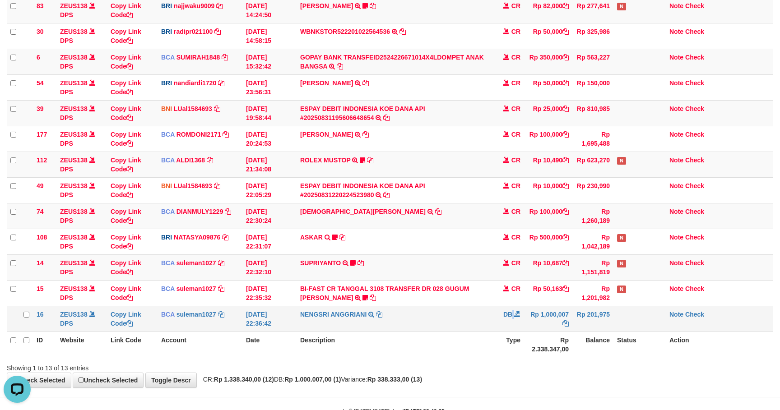
click at [511, 325] on td "DB" at bounding box center [509, 319] width 32 height 26
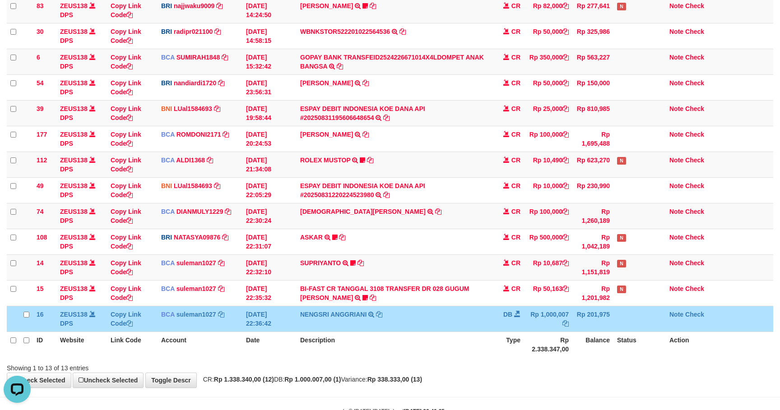
click at [461, 314] on td "NENGSRI ANGGRIANI TRSF E-BANKING DB 3108/FTSCY/WS95031 1000007.00NENGSRI ANGGRI…" at bounding box center [395, 319] width 196 height 26
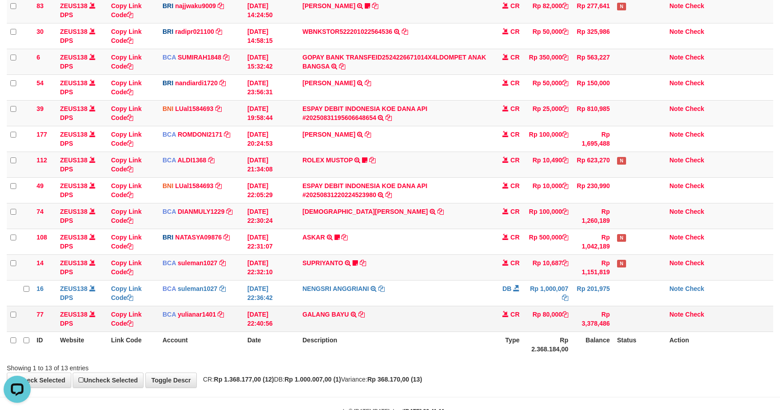
click at [579, 327] on td "Rp 3,378,486" at bounding box center [593, 319] width 42 height 26
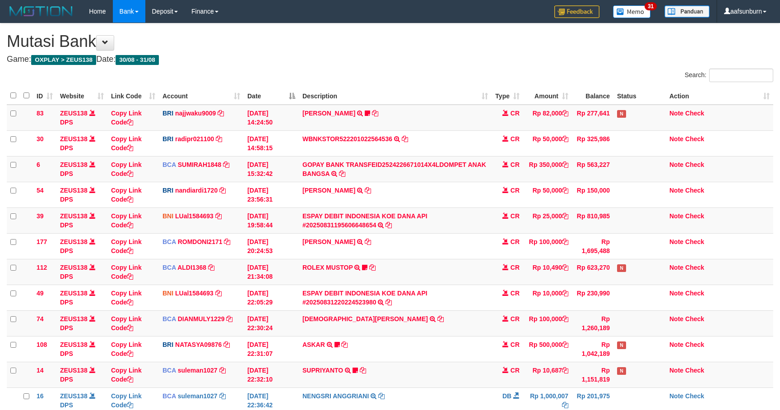
scroll to position [107, 0]
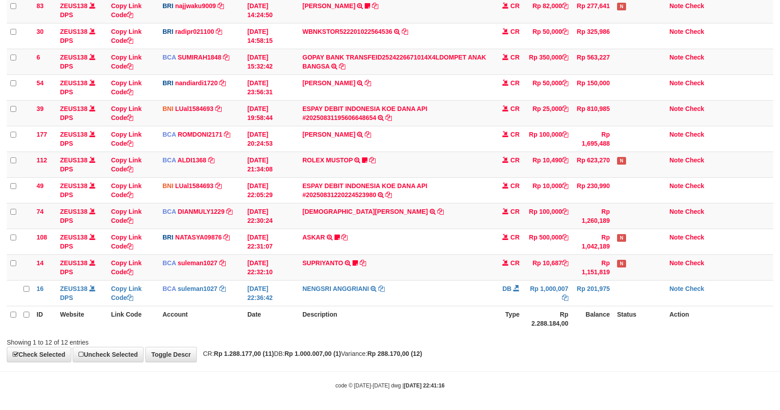
click at [533, 353] on div "**********" at bounding box center [390, 139] width 780 height 446
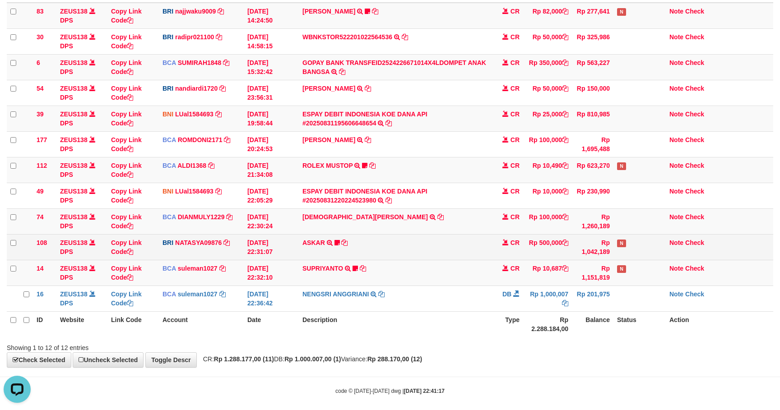
drag, startPoint x: 396, startPoint y: 259, endPoint x: 408, endPoint y: 259, distance: 11.7
click at [395, 259] on td "ASKAR TRANSFER NBMB ASKAR TO SITI NURLITA SAPITRI ASRIASME" at bounding box center [395, 247] width 193 height 26
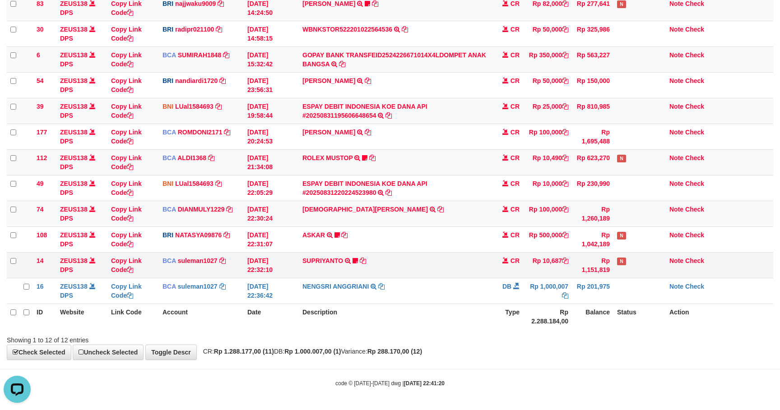
click at [461, 259] on td "SUPRIYANTO TRSF E-BANKING CR 3108/FTSCY/WS95271 10687.00SUPRIYANTO Hadiyan77" at bounding box center [395, 265] width 193 height 26
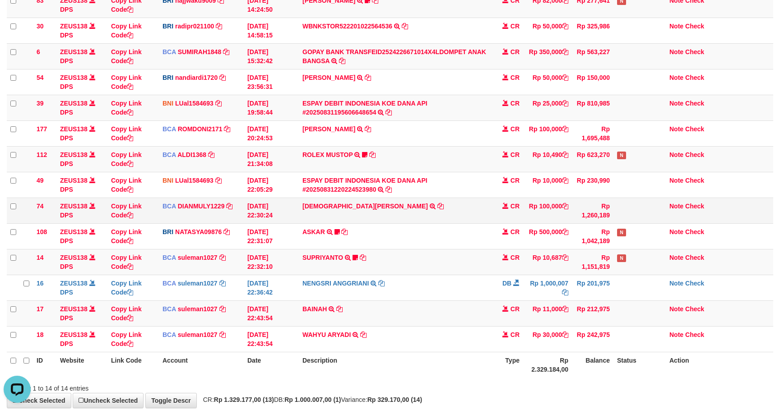
click at [599, 210] on td "Rp 1,260,189" at bounding box center [593, 211] width 42 height 26
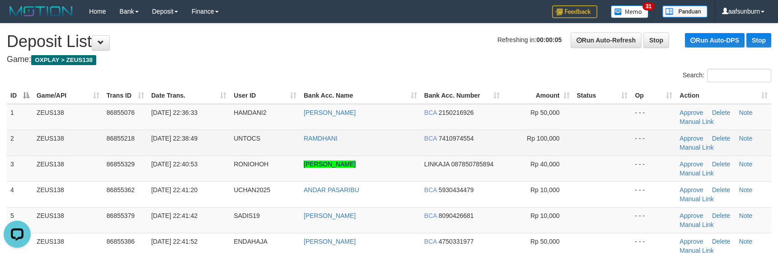
click at [639, 135] on td "- - -" at bounding box center [653, 143] width 45 height 26
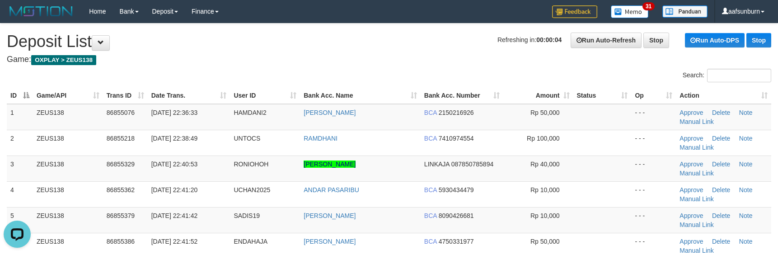
scroll to position [296, 0]
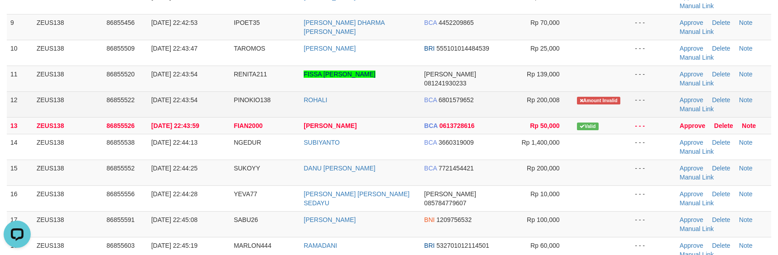
click at [362, 106] on td "ROHALI" at bounding box center [360, 104] width 121 height 26
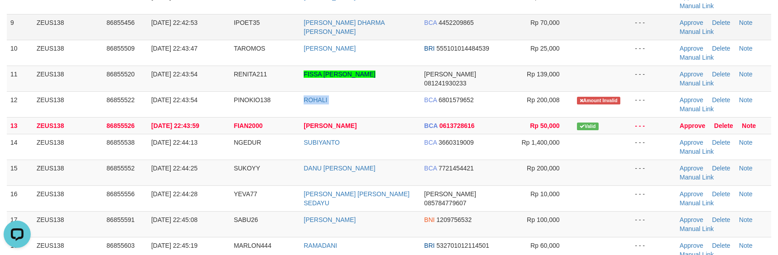
copy tr "ROHALI"
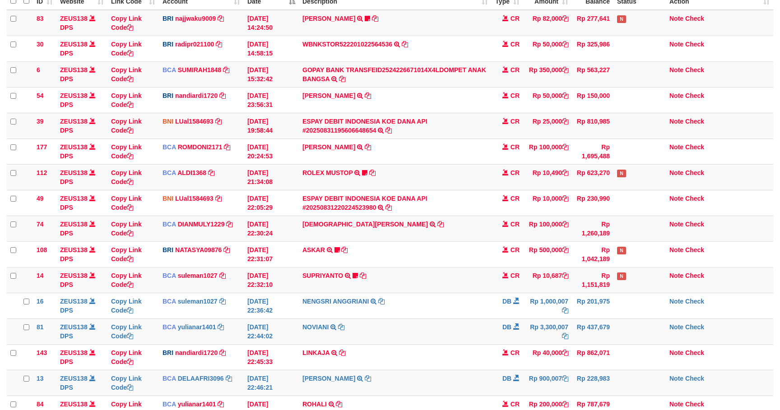
scroll to position [113, 0]
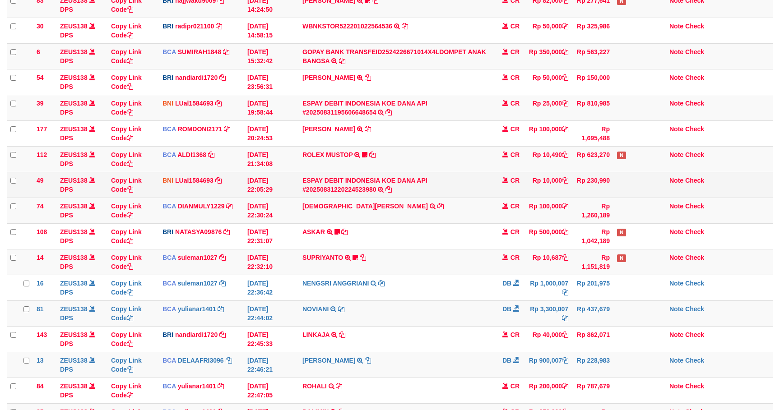
drag, startPoint x: 444, startPoint y: 186, endPoint x: 458, endPoint y: 186, distance: 13.6
click at [444, 185] on td "ESPAY DEBIT INDONESIA KOE DANA API #20250831220224523980 TRANSFER DARI ESPAY DE…" at bounding box center [395, 185] width 193 height 26
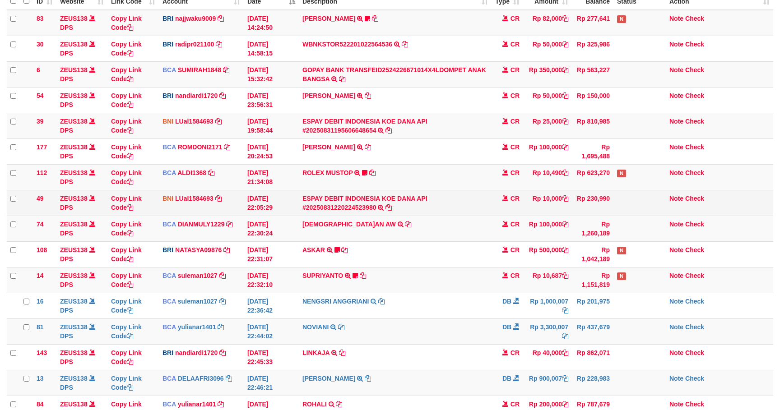
scroll to position [113, 0]
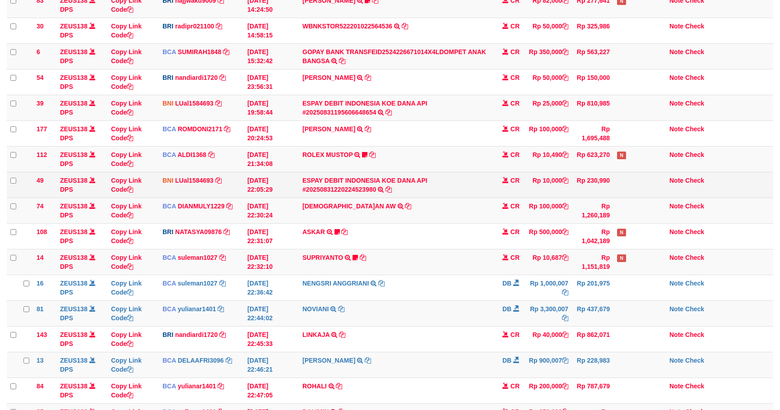
drag, startPoint x: 425, startPoint y: 205, endPoint x: 448, endPoint y: 213, distance: 24.4
click at [426, 205] on tbody "83 ZEUS138 DPS Copy Link Code BRI najjwaku9009 DPS SITI KURNIA NINGSIH mutasi_2…" at bounding box center [390, 224] width 767 height 464
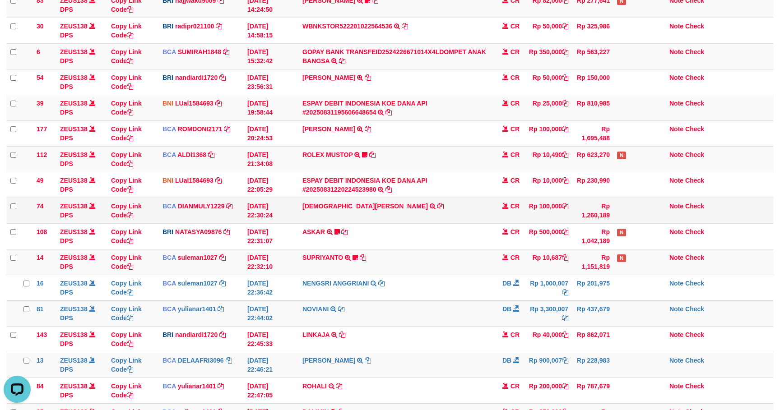
click at [511, 206] on span "CR" at bounding box center [515, 206] width 9 height 7
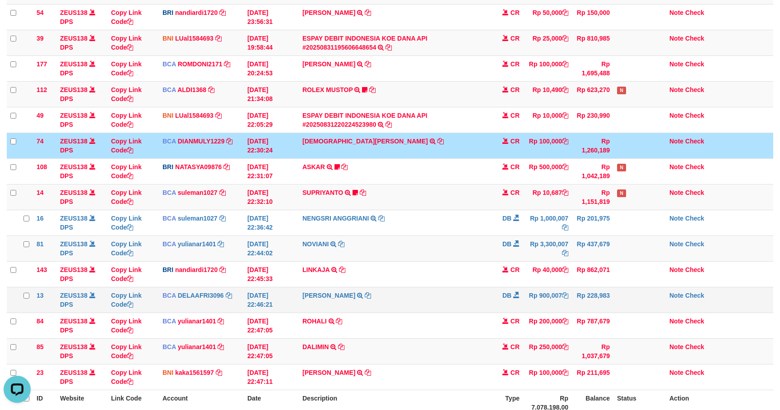
scroll to position [269, 0]
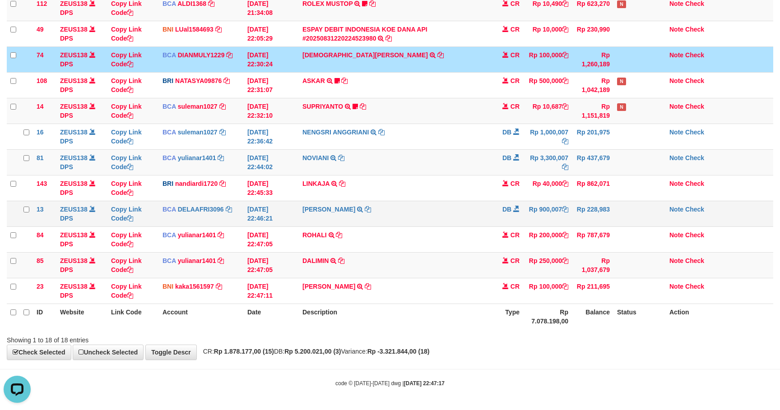
click at [474, 201] on td "SHANTI WASTUTI TRSF E-BANKING DB 3108/FTSCY/WS95031 900007.00SHANTI WASTUTI" at bounding box center [395, 214] width 193 height 26
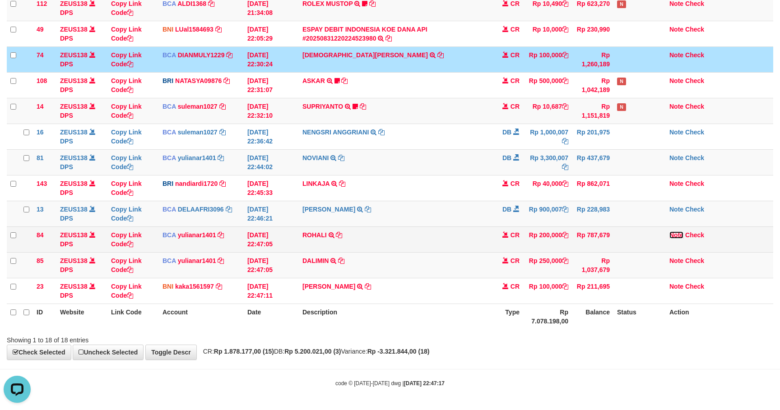
click at [674, 234] on link "Note" at bounding box center [677, 235] width 14 height 7
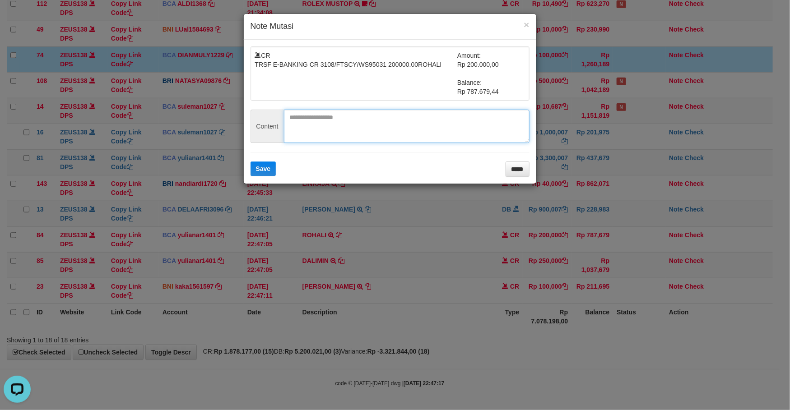
drag, startPoint x: 335, startPoint y: 133, endPoint x: 261, endPoint y: 166, distance: 80.6
click at [335, 133] on textarea at bounding box center [407, 126] width 246 height 33
paste textarea "**********"
type textarea "**********"
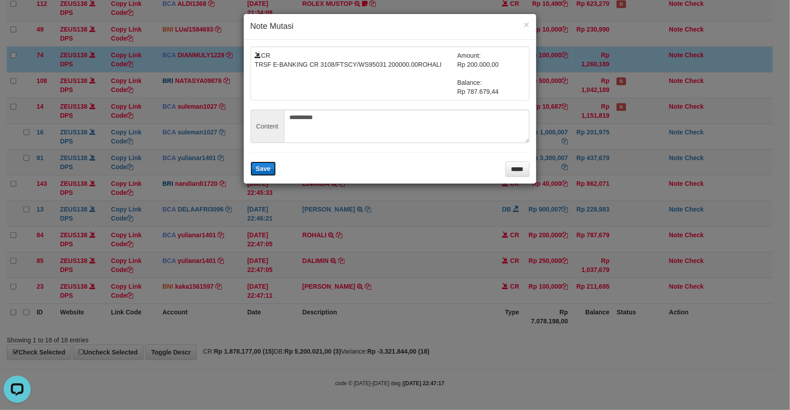
click at [259, 167] on span "Save" at bounding box center [263, 168] width 15 height 7
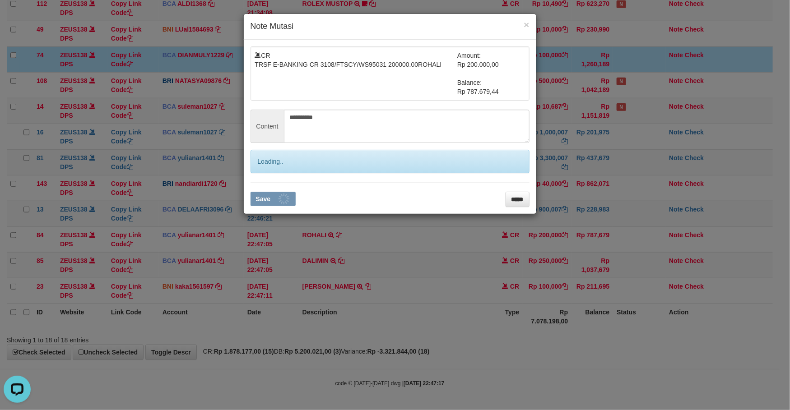
click at [259, 168] on div "Loading.." at bounding box center [390, 161] width 279 height 23
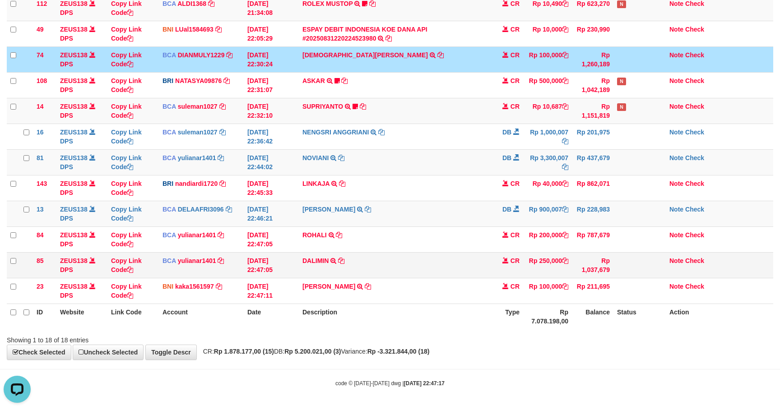
click at [439, 259] on td "DALIMIN TRSF E-BANKING CR 3108/FTSCY/WS95031 250000.00DALIMIN" at bounding box center [395, 265] width 193 height 26
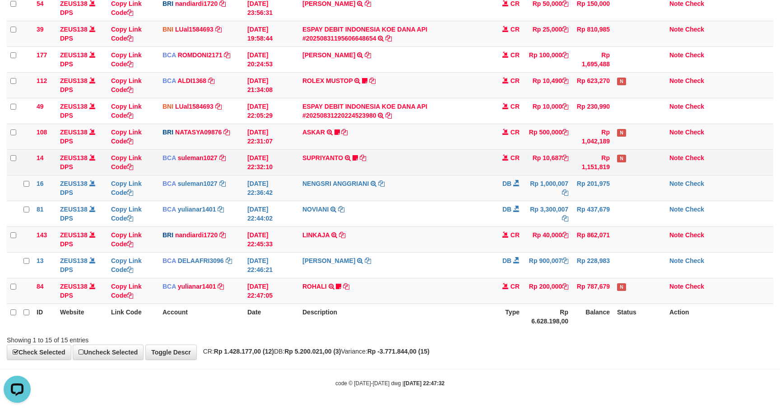
click at [415, 167] on td "SUPRIYANTO TRSF E-BANKING CR 3108/FTSCY/WS95271 10687.00SUPRIYANTO Hadiyan77" at bounding box center [395, 162] width 193 height 26
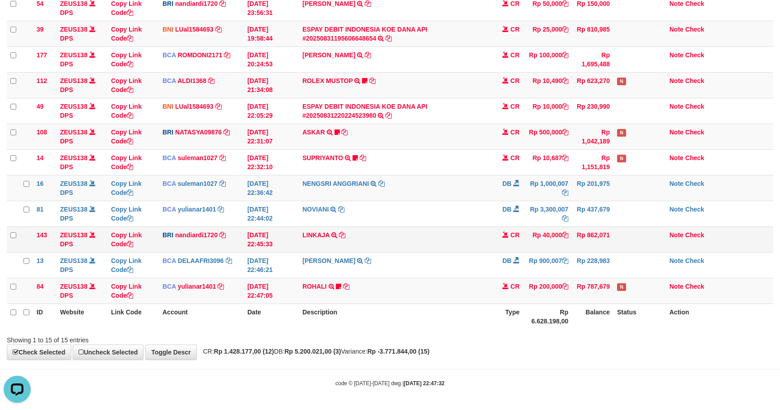
drag, startPoint x: 415, startPoint y: 167, endPoint x: 602, endPoint y: 246, distance: 202.8
click at [416, 167] on td "SUPRIYANTO TRSF E-BANKING CR 3108/FTSCY/WS95271 10687.00SUPRIYANTO Hadiyan77" at bounding box center [395, 162] width 193 height 26
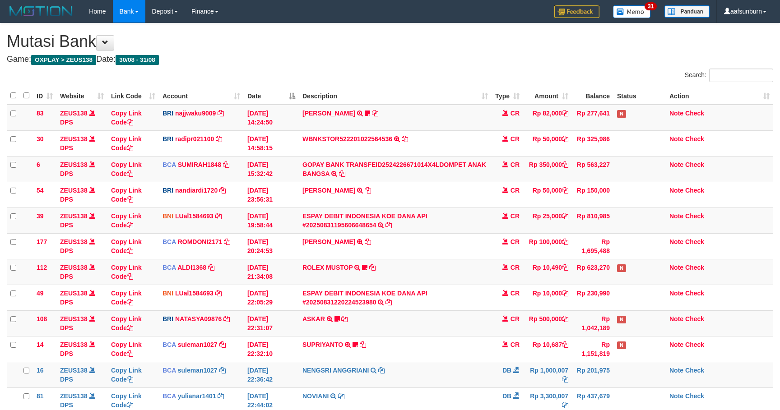
scroll to position [191, 0]
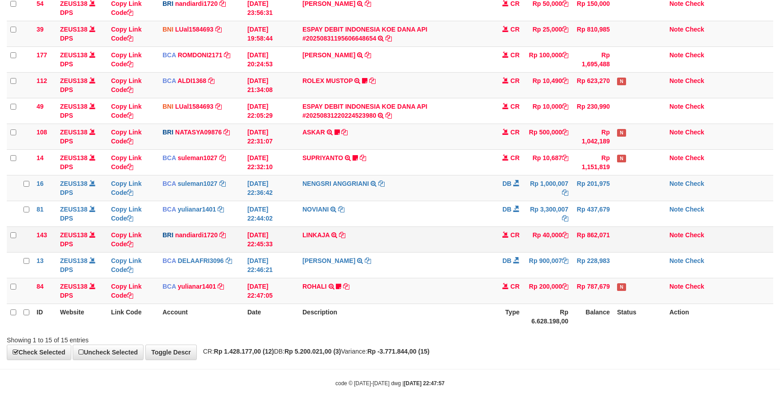
click at [424, 245] on td "LINKAJA TRANSFER NBMB LINKAJA TO NANDI ARDIANSYAH" at bounding box center [395, 240] width 193 height 26
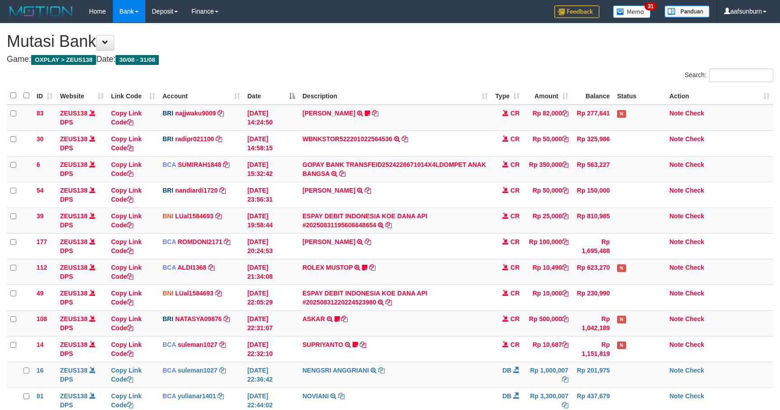
scroll to position [191, 0]
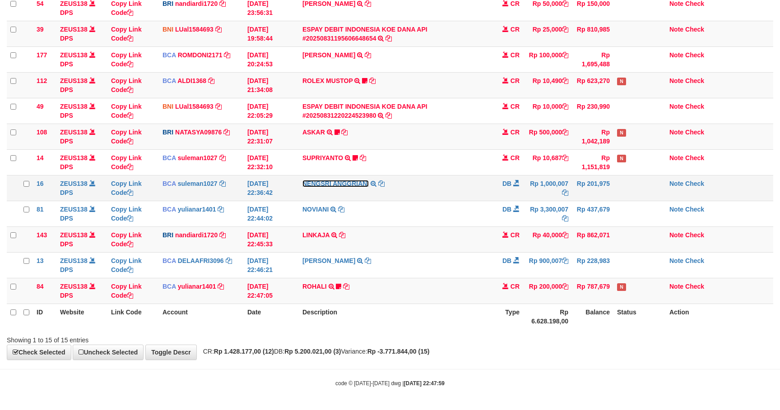
click at [304, 183] on link "NENGSRI ANGGRIANI" at bounding box center [336, 183] width 66 height 7
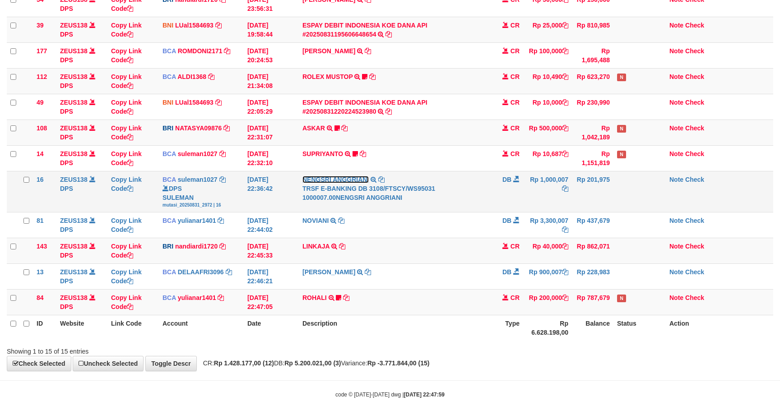
click at [303, 182] on link "NENGSRI ANGGRIANI" at bounding box center [336, 179] width 66 height 7
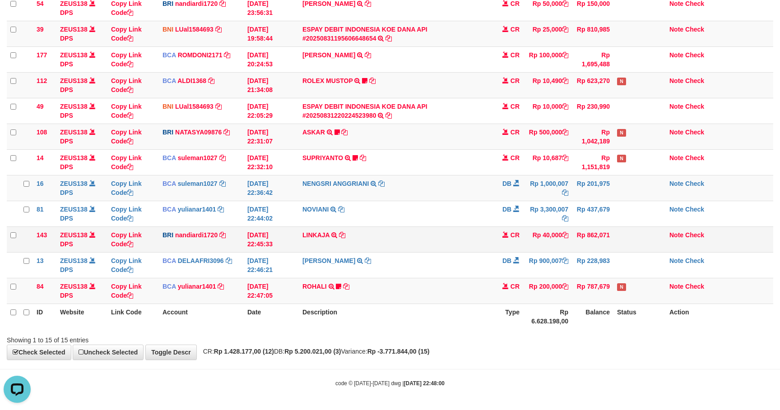
drag, startPoint x: 436, startPoint y: 225, endPoint x: 461, endPoint y: 233, distance: 25.7
click at [439, 227] on td "LINKAJA TRANSFER NBMB LINKAJA TO NANDI ARDIANSYAH" at bounding box center [395, 240] width 193 height 26
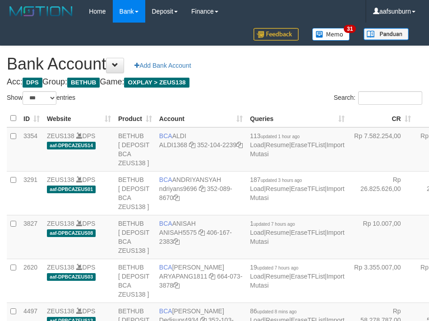
select select "***"
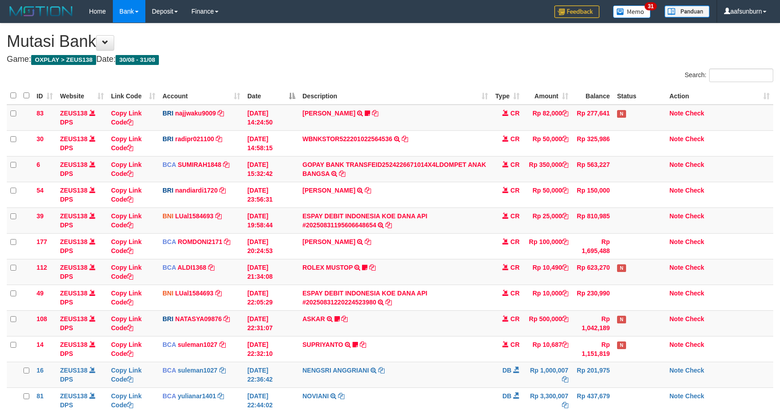
scroll to position [191, 0]
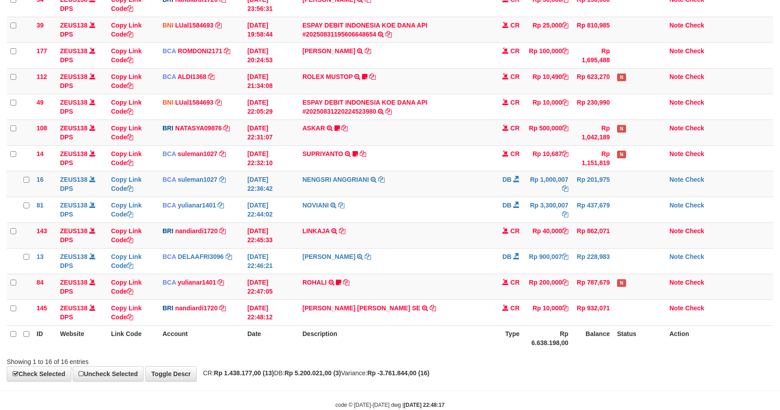
click at [499, 357] on div "Showing 1 to 16 of 16 entries" at bounding box center [390, 360] width 780 height 13
click at [315, 233] on link "LINKAJA" at bounding box center [316, 231] width 27 height 7
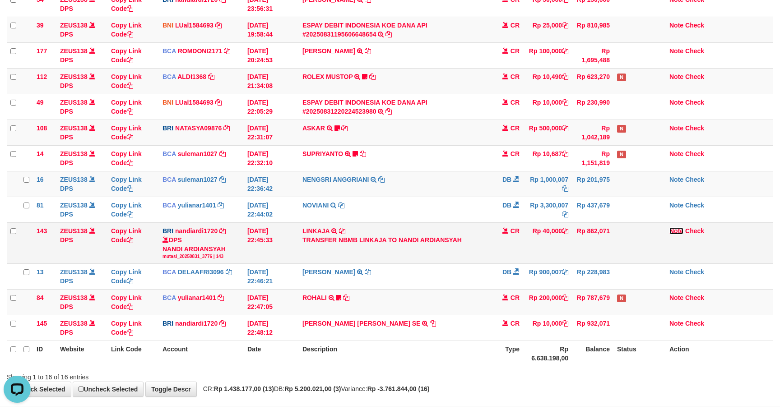
click at [677, 232] on link "Note" at bounding box center [677, 231] width 14 height 7
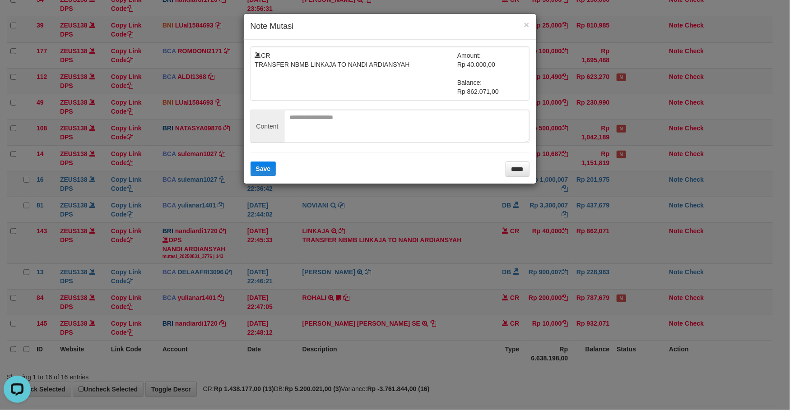
drag, startPoint x: 309, startPoint y: 155, endPoint x: 303, endPoint y: 160, distance: 8.7
click at [309, 155] on form "CR TRANSFER NBMB LINKAJA TO NANDI ARDIANSYAH Amount: Rp 40.000,00 Balance: Rp 8…" at bounding box center [390, 112] width 279 height 131
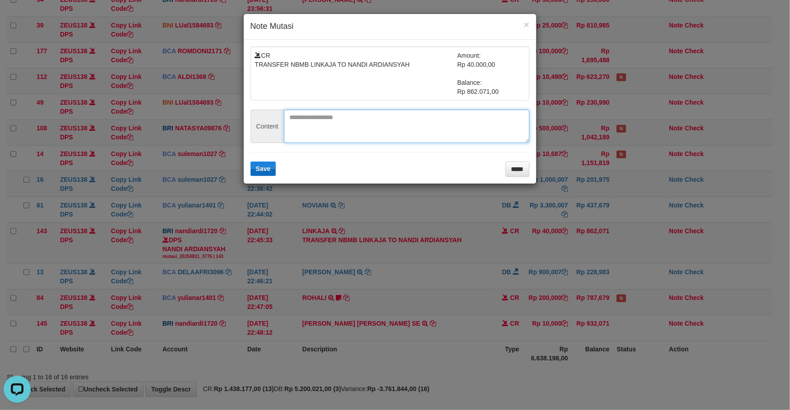
drag, startPoint x: 317, startPoint y: 122, endPoint x: 266, endPoint y: 173, distance: 72.2
click at [313, 125] on textarea at bounding box center [407, 126] width 246 height 33
paste textarea "********"
type textarea "********"
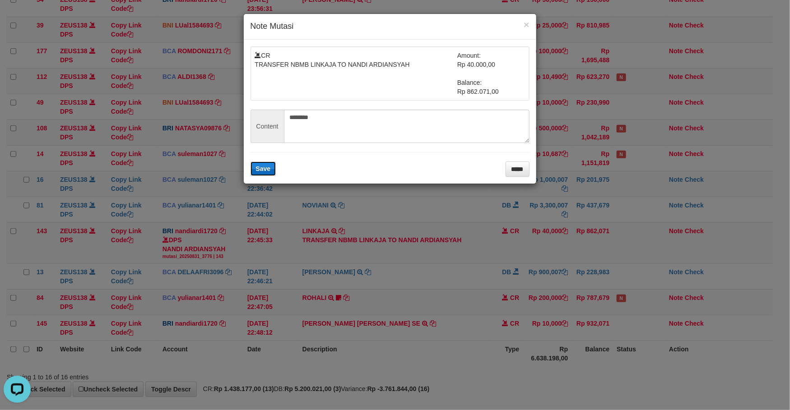
click at [266, 175] on button "Save" at bounding box center [264, 169] width 26 height 14
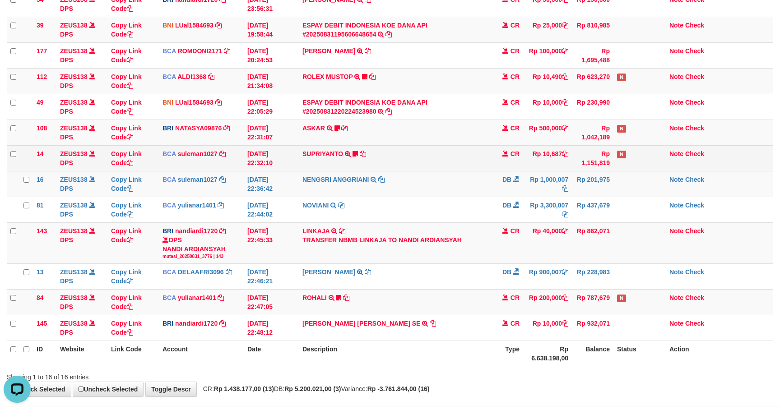
click at [501, 156] on td "CR" at bounding box center [508, 158] width 32 height 26
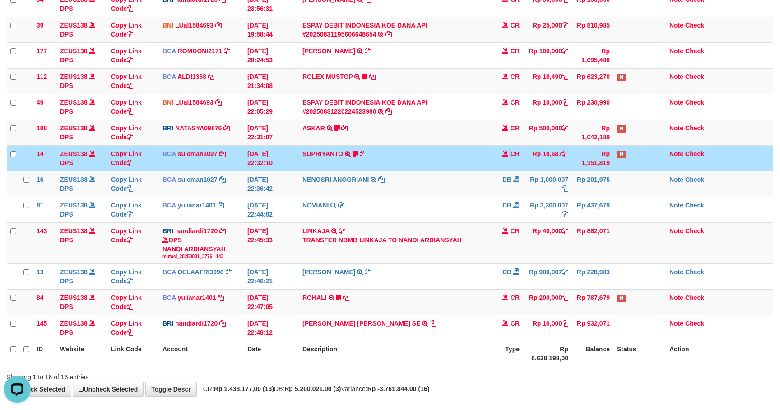
drag, startPoint x: 500, startPoint y: 156, endPoint x: 778, endPoint y: 310, distance: 317.5
click at [501, 156] on td "CR" at bounding box center [508, 158] width 32 height 26
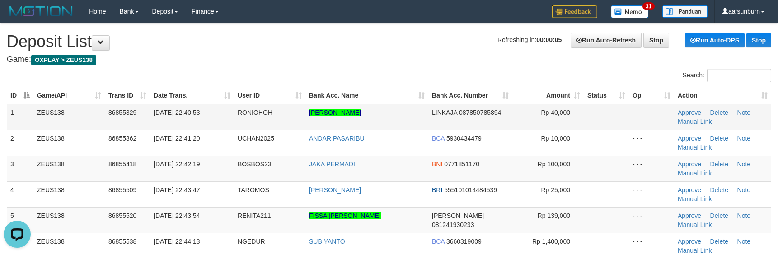
click at [652, 121] on td "- - -" at bounding box center [651, 117] width 45 height 26
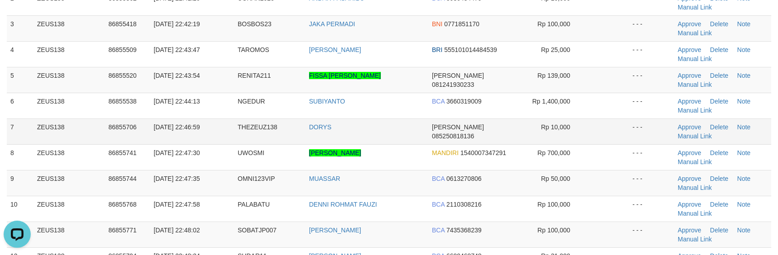
click at [251, 133] on td "THEZEUZ138" at bounding box center [269, 131] width 71 height 26
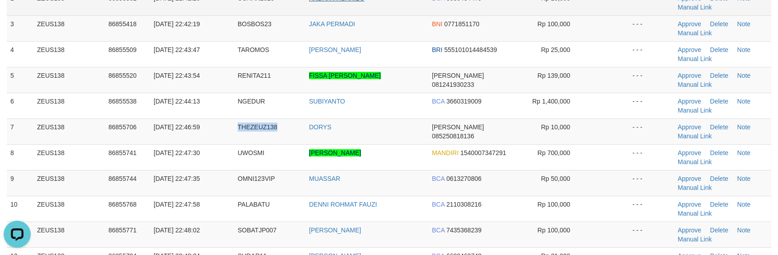
copy span "THEZEUZ138"
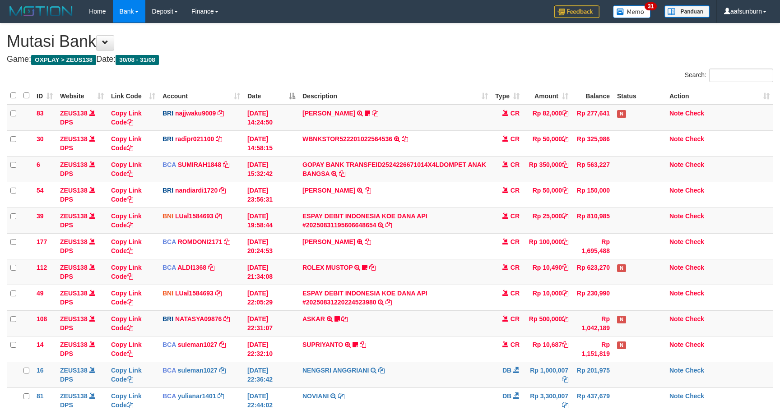
scroll to position [191, 0]
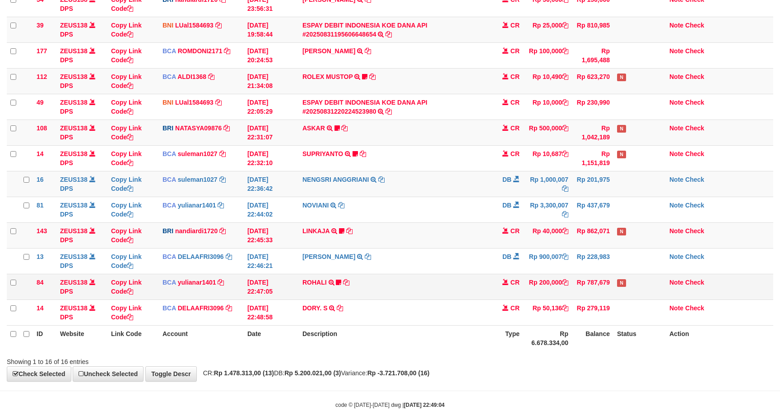
click at [496, 280] on td "CR" at bounding box center [508, 287] width 32 height 26
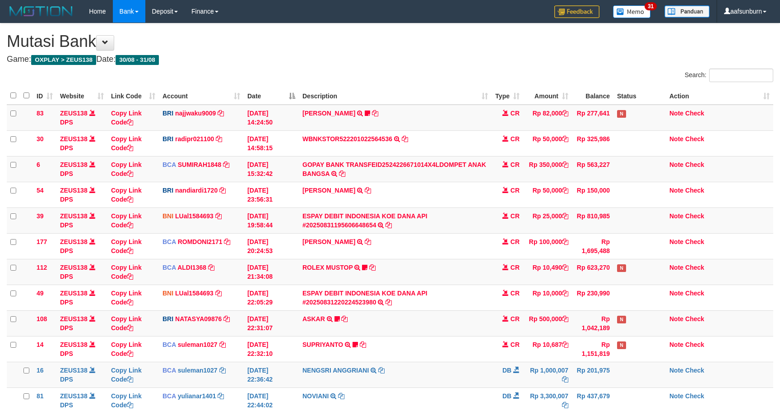
scroll to position [191, 0]
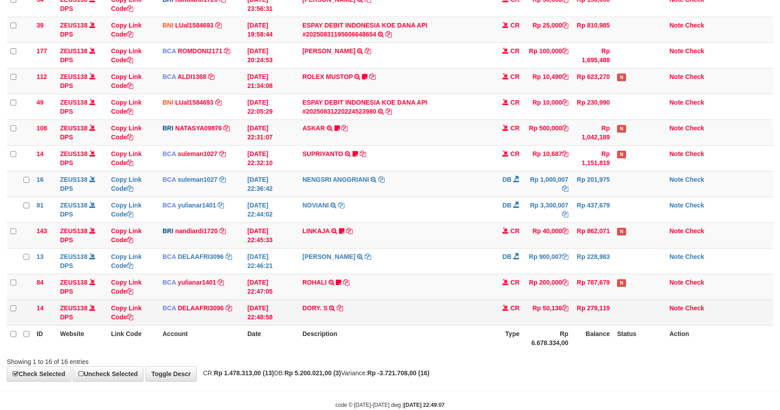
click at [306, 320] on td "DORY. S TRSF E-BANKING CR 3108/FTSCY/WS95051 50136.002025083157518701 TRFDN-DOR…" at bounding box center [395, 313] width 193 height 26
copy link "DORY"
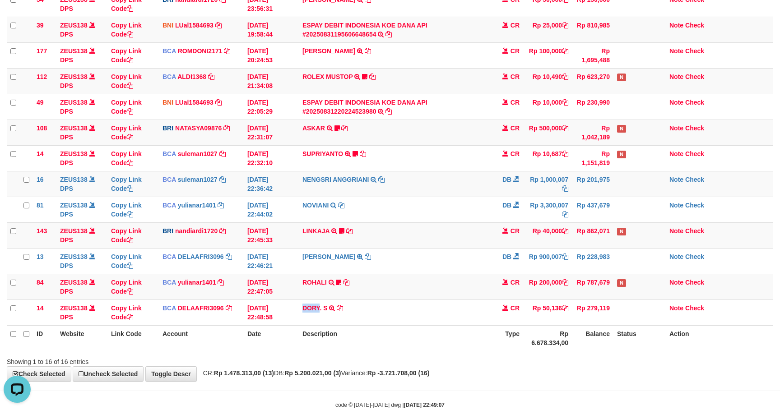
scroll to position [0, 0]
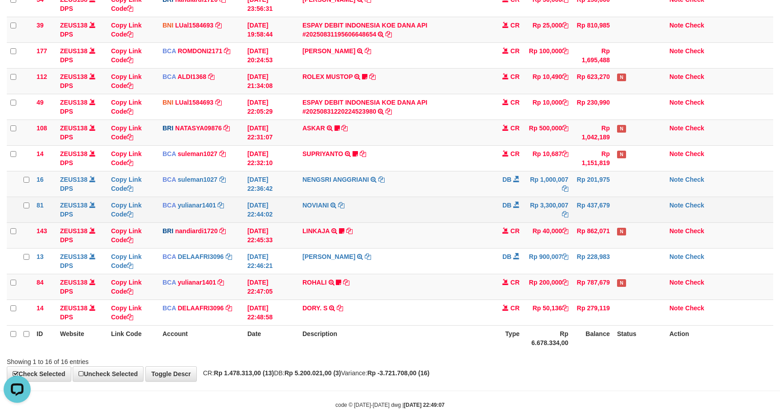
click at [507, 202] on td "DB" at bounding box center [508, 210] width 32 height 26
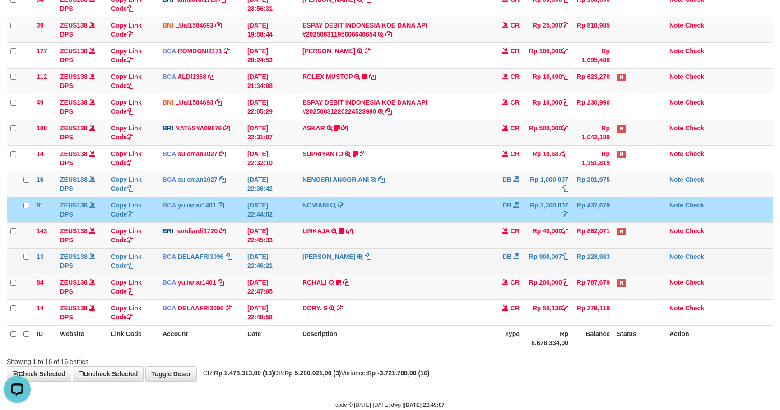
click at [411, 251] on td "SHANTI WASTUTI TRSF E-BANKING DB 3108/FTSCY/WS95031 900007.00SHANTI WASTUTI" at bounding box center [395, 261] width 193 height 26
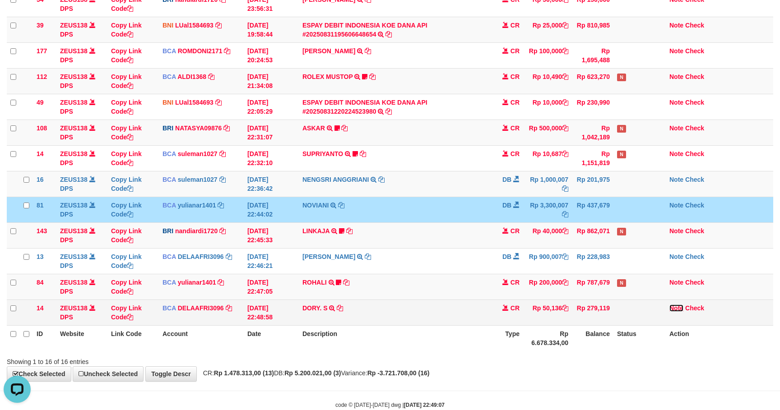
click at [676, 312] on link "Note" at bounding box center [677, 308] width 14 height 7
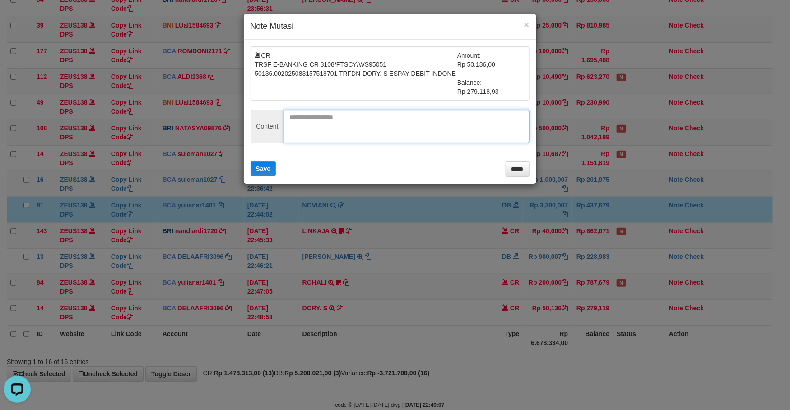
drag, startPoint x: 350, startPoint y: 112, endPoint x: 332, endPoint y: 134, distance: 28.2
click at [350, 112] on textarea at bounding box center [407, 126] width 246 height 33
paste textarea "**********"
type textarea "**********"
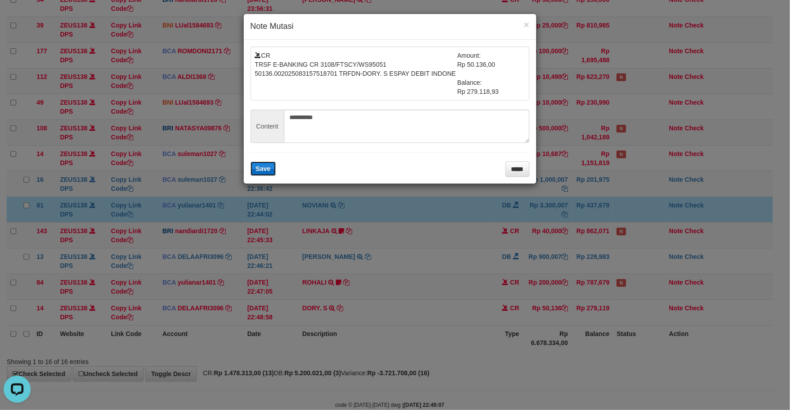
click at [263, 168] on span "Save" at bounding box center [263, 168] width 15 height 7
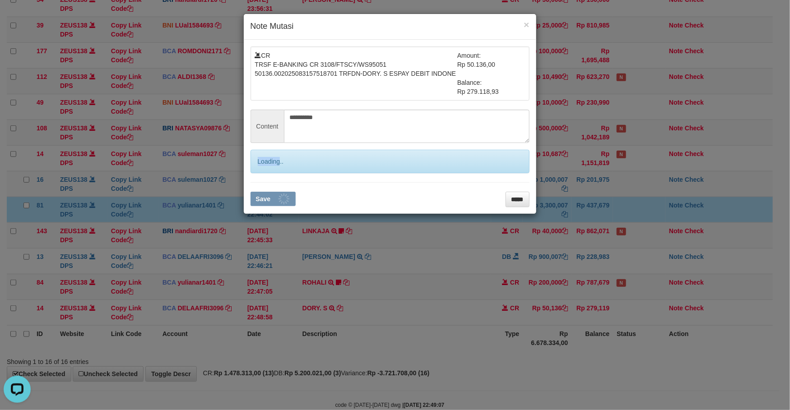
click at [262, 169] on div "Loading.." at bounding box center [390, 161] width 279 height 23
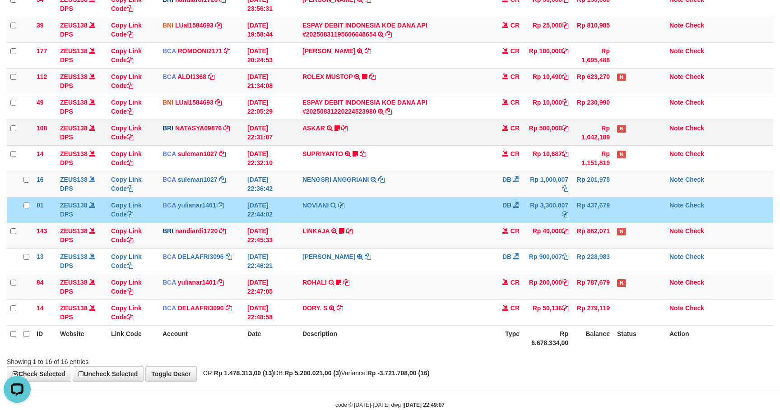
click at [461, 144] on td "ASKAR TRANSFER NBMB ASKAR TO SITI NURLITA SAPITRI ASRIASME" at bounding box center [395, 133] width 193 height 26
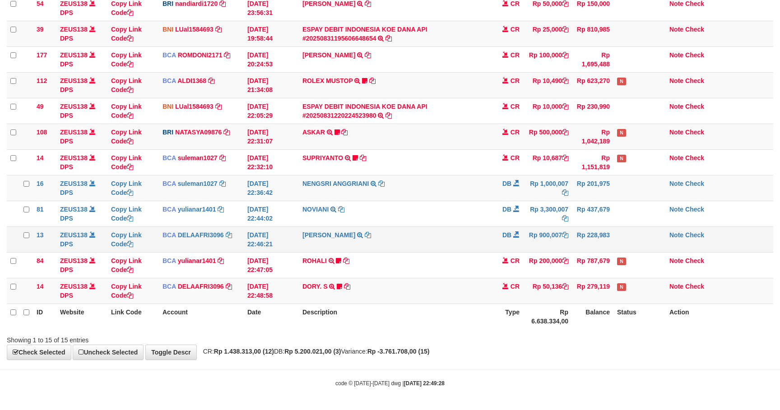
scroll to position [191, 0]
click at [500, 233] on td "DB" at bounding box center [508, 240] width 32 height 26
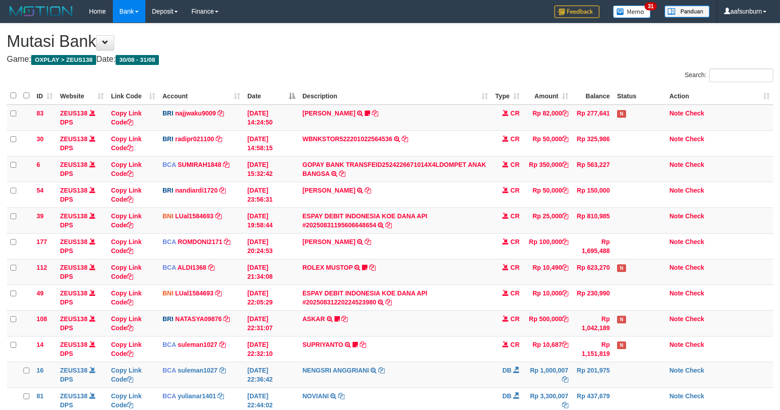
scroll to position [191, 0]
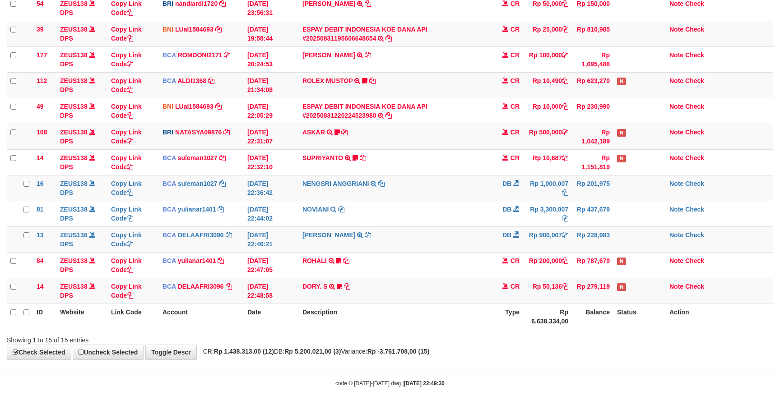
drag, startPoint x: 554, startPoint y: 405, endPoint x: 546, endPoint y: 401, distance: 8.5
click at [546, 401] on body "Toggle navigation Home Bank Account List Load By Website Group [OXPLAY] ZEUS138…" at bounding box center [390, 111] width 780 height 597
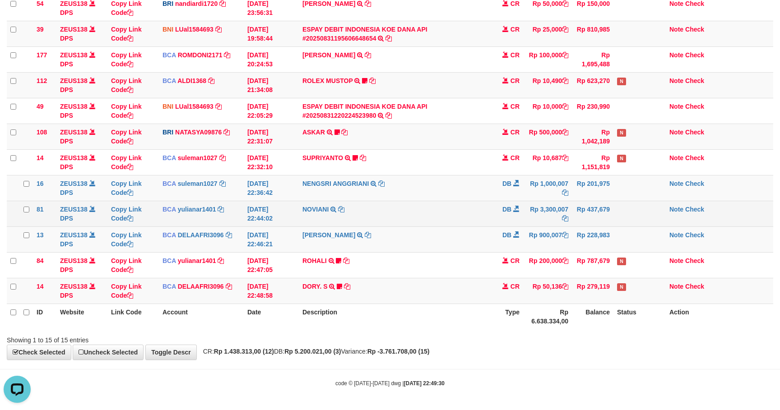
click at [503, 206] on span "DB" at bounding box center [507, 209] width 9 height 7
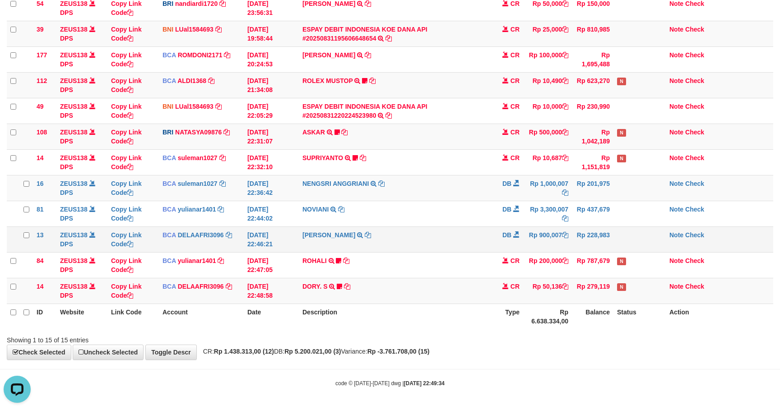
click at [532, 241] on td "Rp 900,007" at bounding box center [547, 240] width 49 height 26
click at [523, 242] on td "Rp 900,007" at bounding box center [547, 240] width 49 height 26
click at [526, 233] on td "Rp 900,007" at bounding box center [547, 240] width 49 height 26
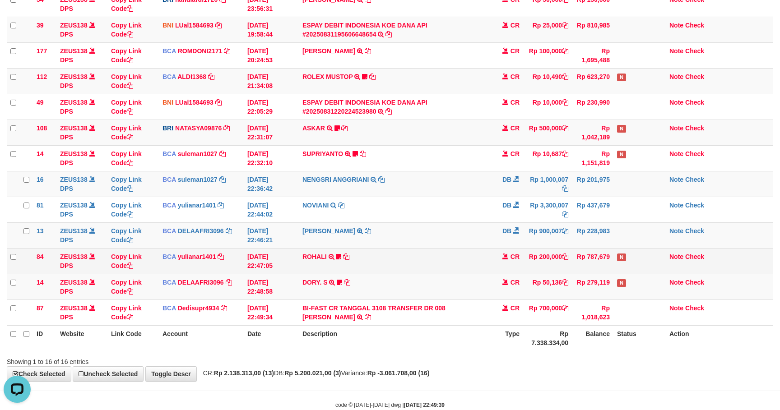
click at [602, 274] on td "Rp 787,679" at bounding box center [593, 261] width 42 height 26
